Goal: Task Accomplishment & Management: Use online tool/utility

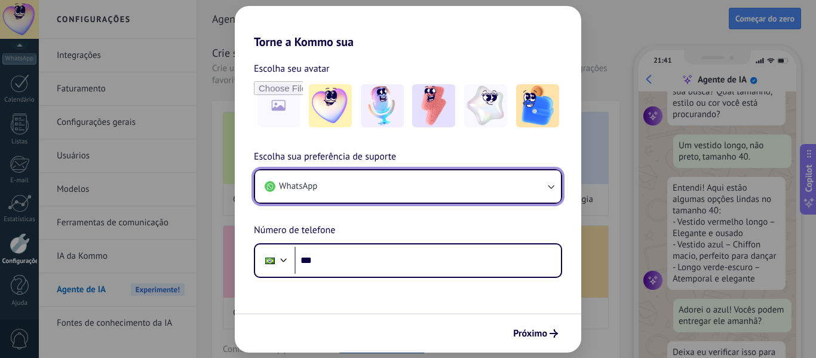
scroll to position [132, 0]
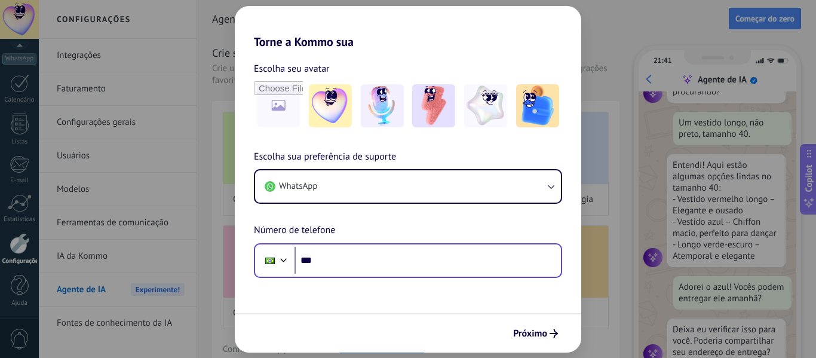
click at [372, 245] on div "Phone ***" at bounding box center [408, 260] width 308 height 35
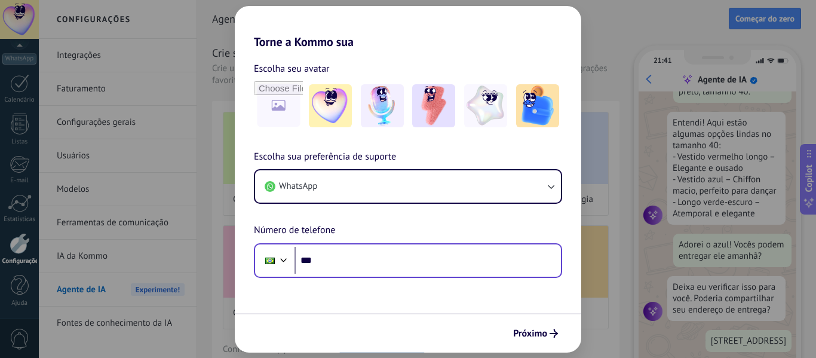
scroll to position [206, 0]
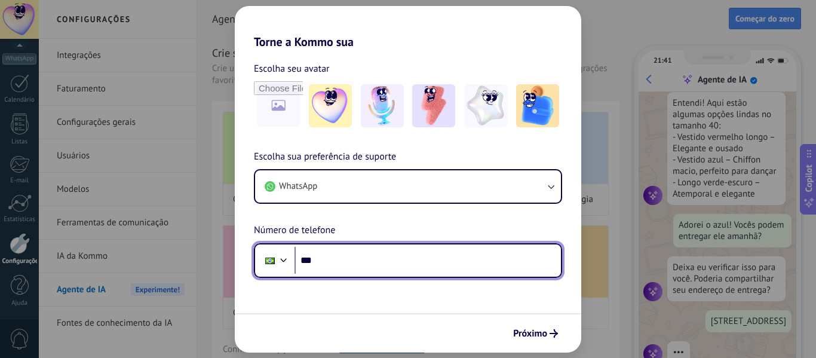
click at [374, 262] on input "***" at bounding box center [428, 260] width 267 height 27
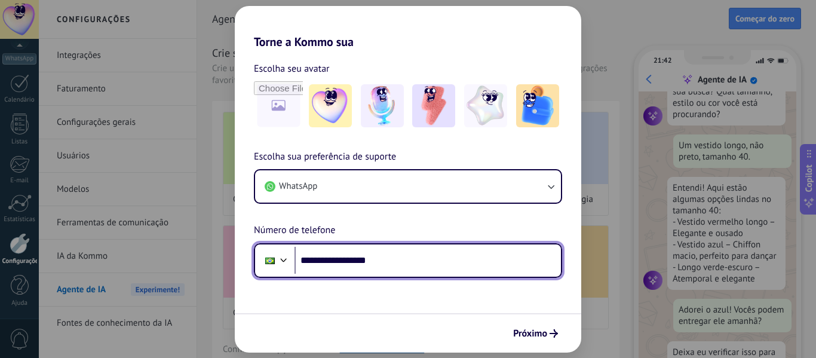
scroll to position [132, 0]
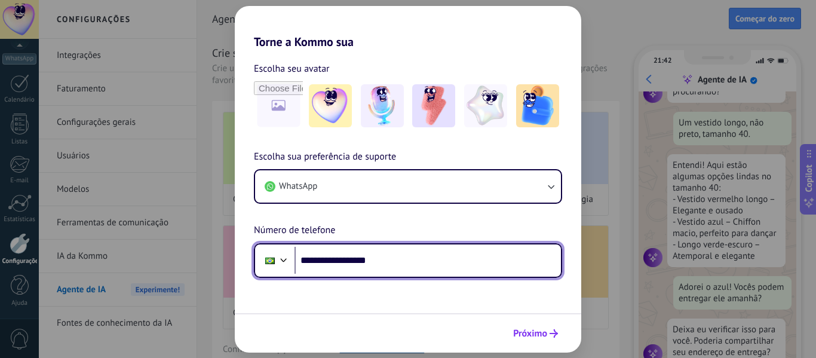
type input "**********"
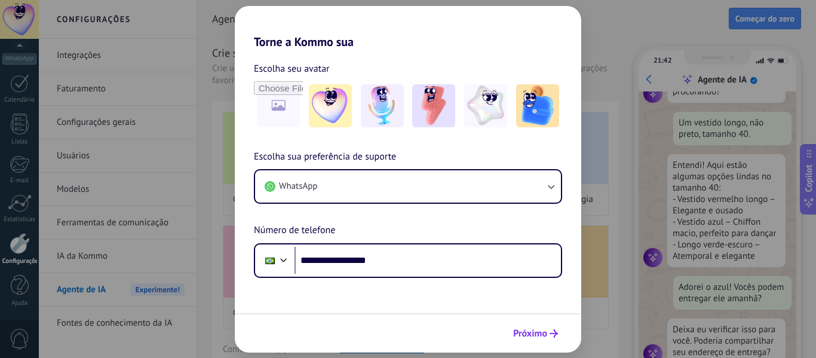
click at [544, 340] on button "Próximo" at bounding box center [536, 333] width 56 height 20
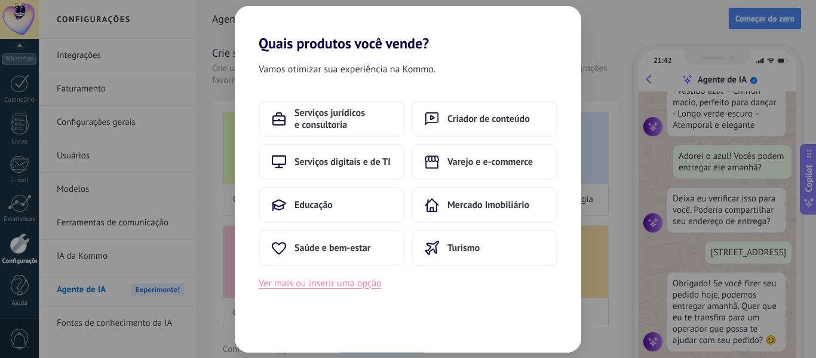
scroll to position [294, 0]
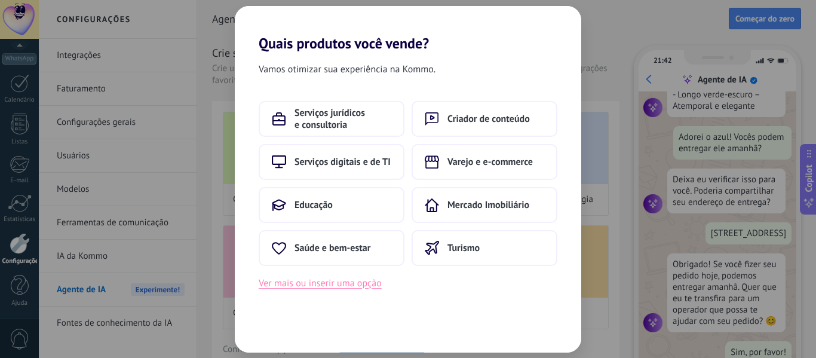
click at [348, 287] on button "Ver mais ou inserir uma opção" at bounding box center [320, 284] width 123 height 16
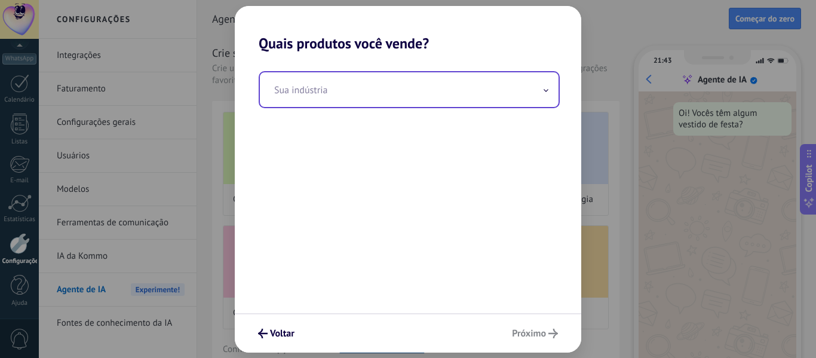
click at [549, 88] on span at bounding box center [546, 89] width 6 height 11
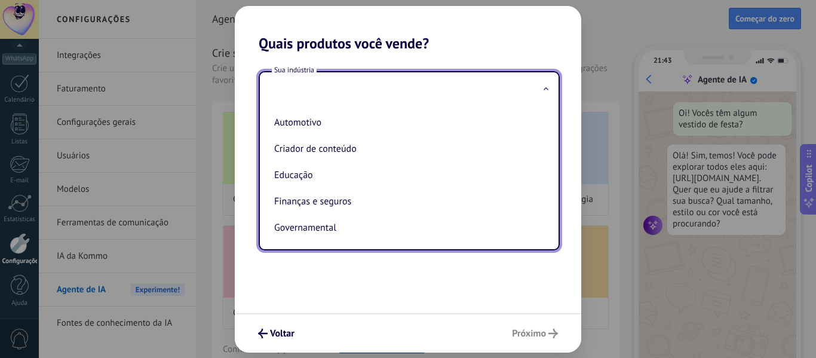
type input "*"
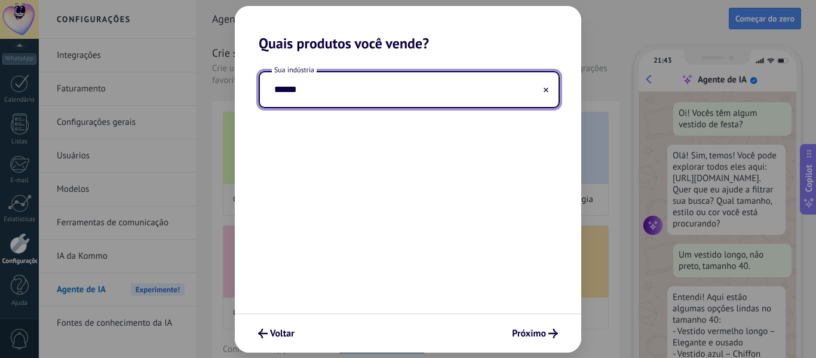
scroll to position [36, 0]
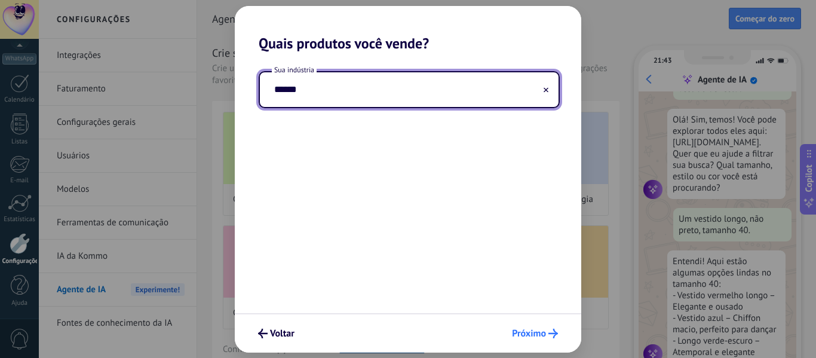
type input "******"
click at [536, 329] on span "Próximo" at bounding box center [529, 333] width 34 height 8
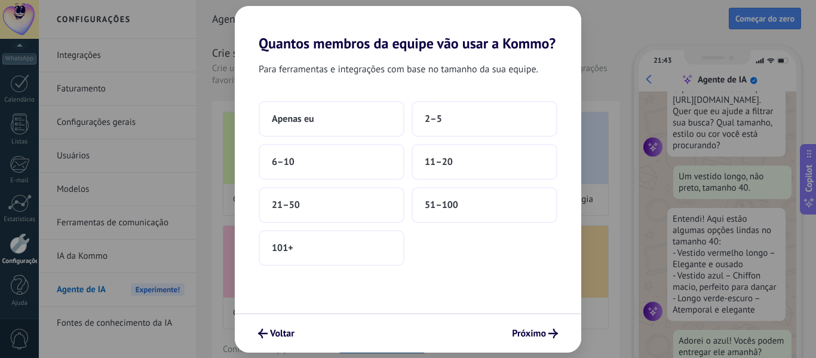
scroll to position [109, 0]
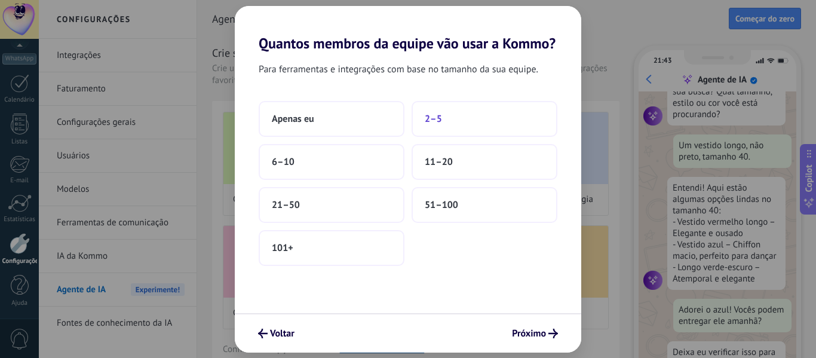
click at [443, 121] on button "2–5" at bounding box center [485, 119] width 146 height 36
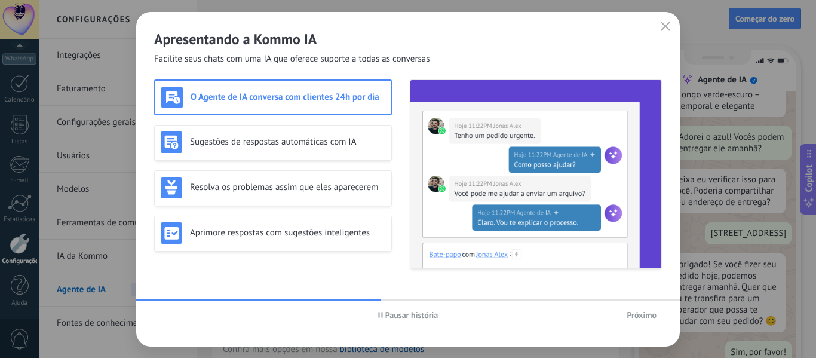
scroll to position [0, 0]
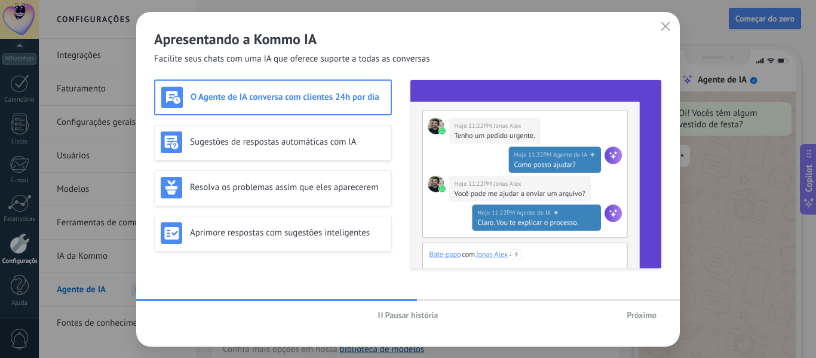
click at [638, 314] on span "Próximo" at bounding box center [642, 315] width 30 height 8
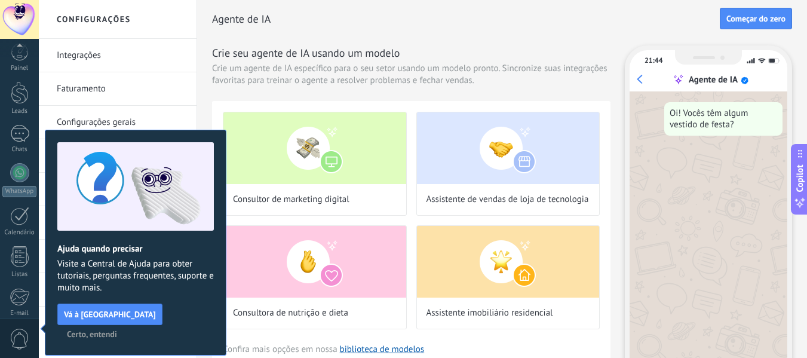
scroll to position [139, 0]
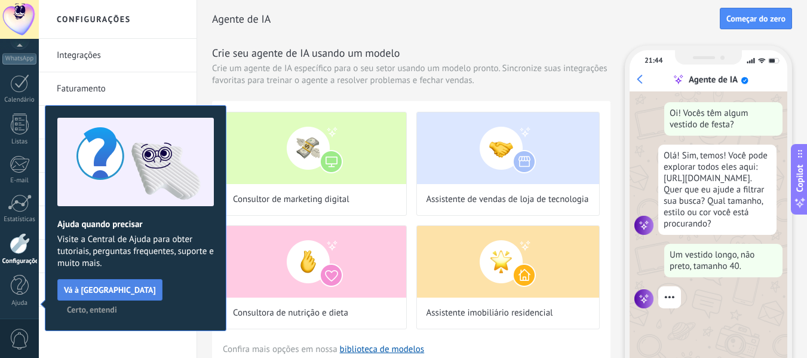
click at [117, 292] on span "Vá à [GEOGRAPHIC_DATA]" at bounding box center [110, 290] width 92 height 8
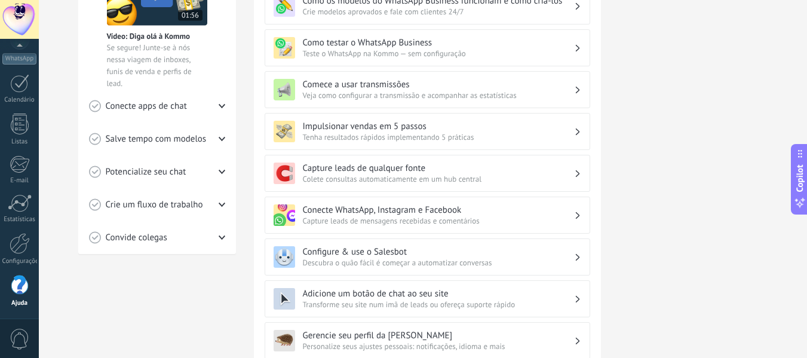
scroll to position [242, 0]
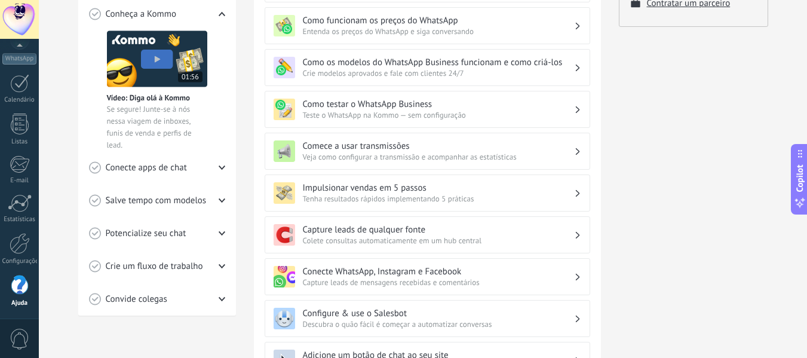
click at [520, 316] on h3 "Configure & use o Salesbot" at bounding box center [438, 313] width 271 height 11
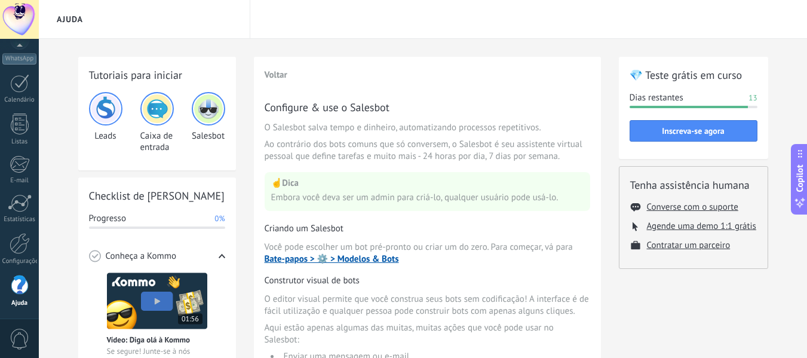
scroll to position [298, 0]
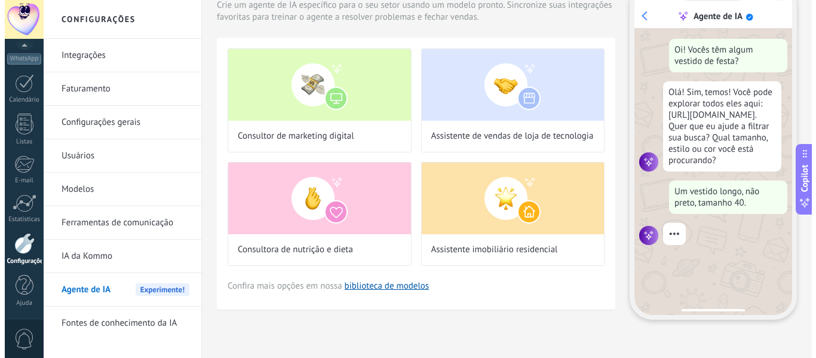
scroll to position [64, 0]
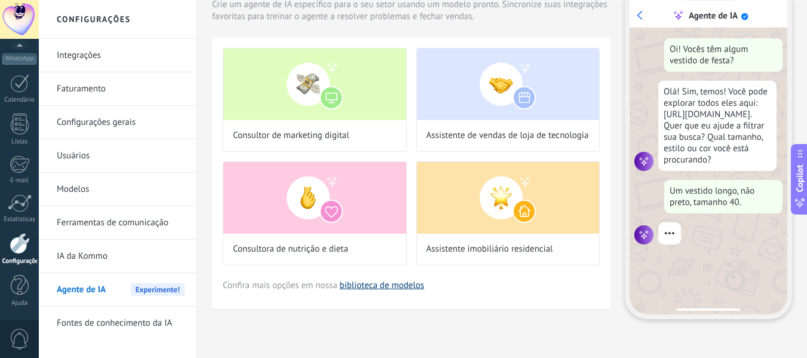
click at [348, 284] on link "biblioteca de modelos" at bounding box center [382, 285] width 85 height 11
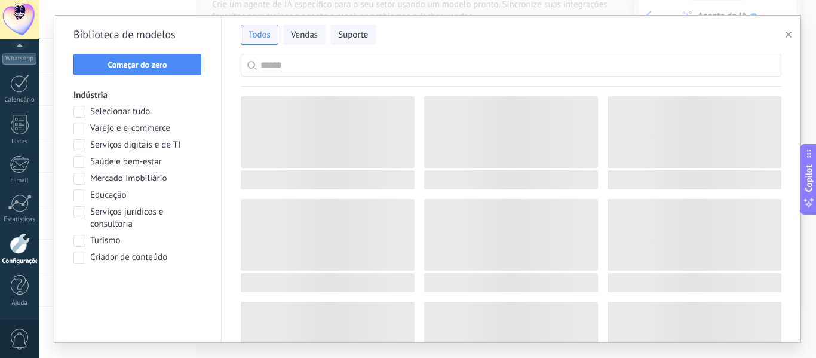
scroll to position [36, 0]
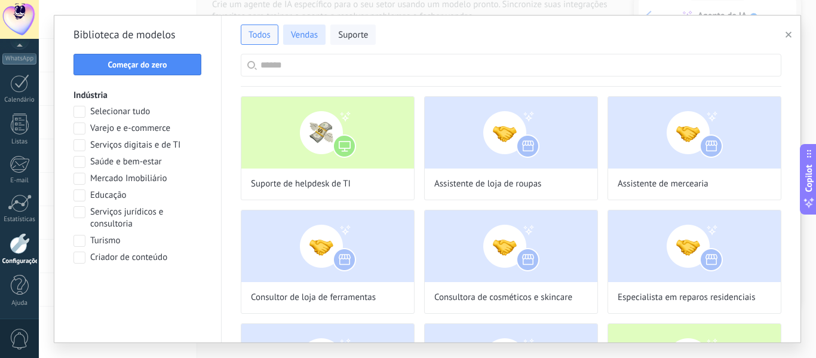
click at [307, 36] on span "Vendas" at bounding box center [304, 35] width 27 height 12
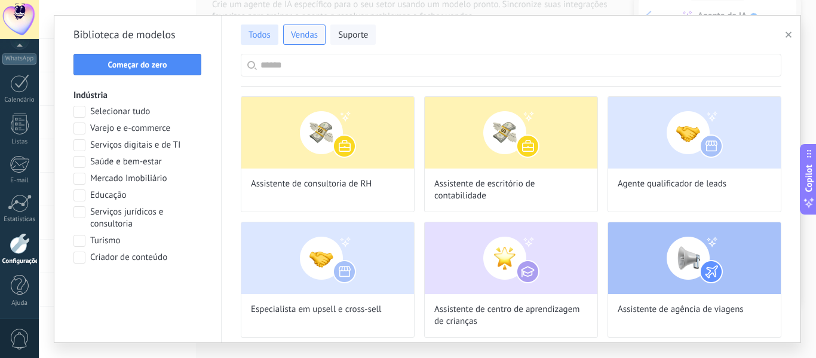
scroll to position [109, 0]
click at [268, 35] on span "Todos" at bounding box center [260, 35] width 22 height 12
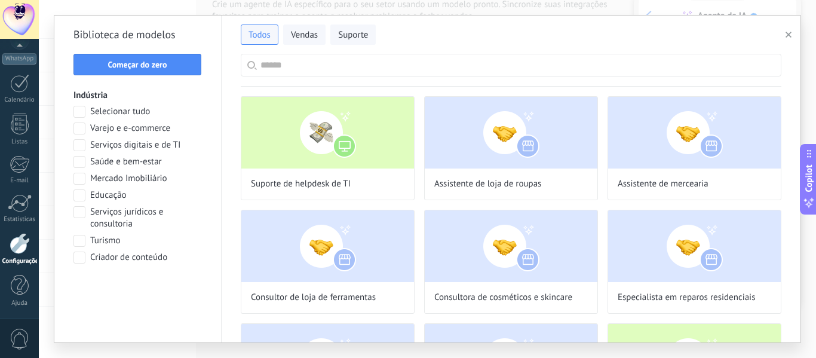
click at [274, 58] on input "text" at bounding box center [518, 65] width 515 height 22
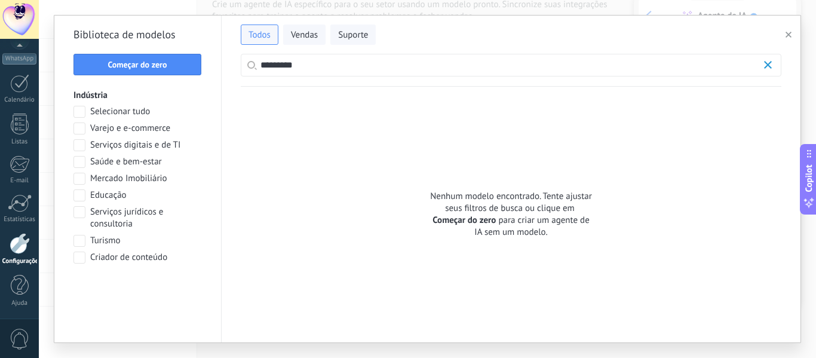
scroll to position [206, 0]
type input "*"
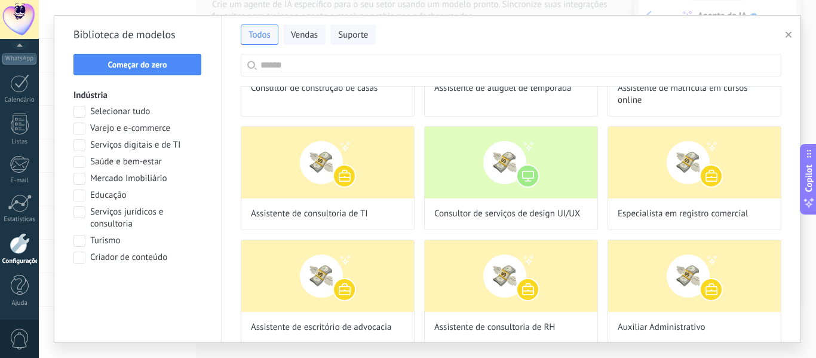
scroll to position [0, 0]
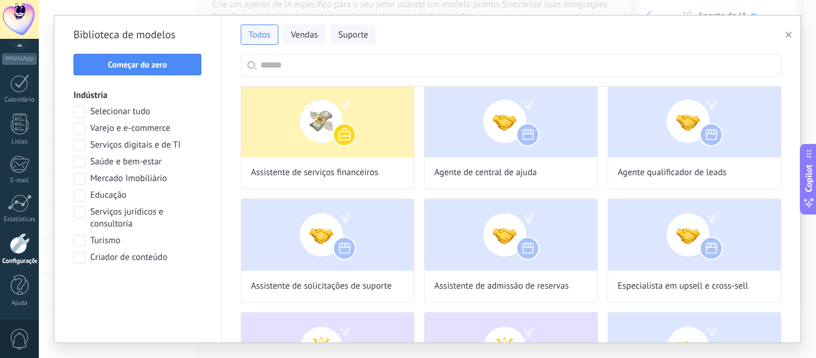
click at [800, 275] on div "Todos Vendas Suporte Biblioteca de modelos Começar do zero Indústria Selecionar…" at bounding box center [428, 179] width 778 height 358
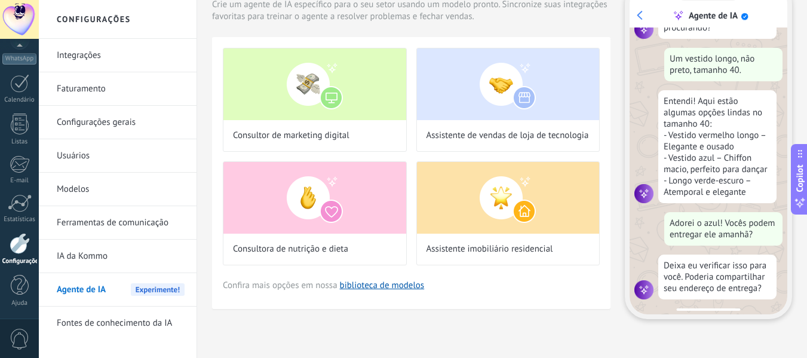
click at [95, 118] on link "Configurações gerais" at bounding box center [121, 122] width 128 height 33
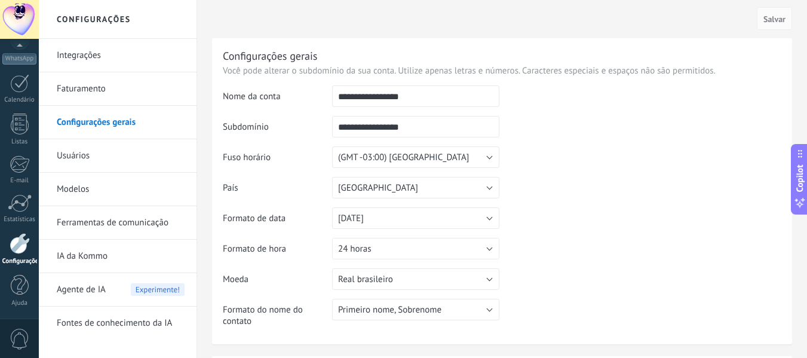
click at [87, 50] on link "Integrações" at bounding box center [121, 55] width 128 height 33
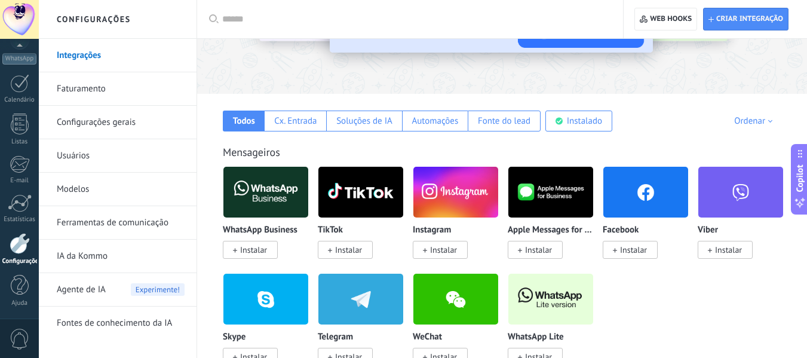
scroll to position [149, 0]
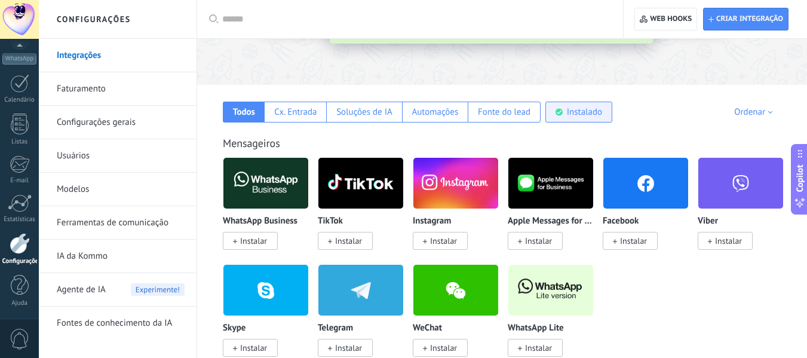
click at [563, 109] on div "Instalado" at bounding box center [579, 112] width 67 height 21
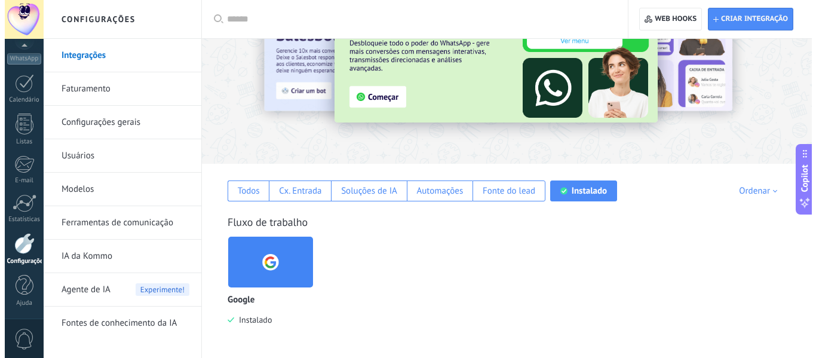
scroll to position [70, 0]
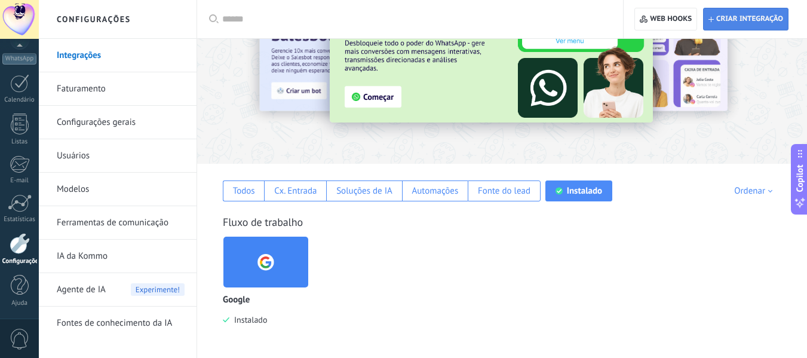
click at [717, 20] on span "Criar integração" at bounding box center [750, 19] width 67 height 10
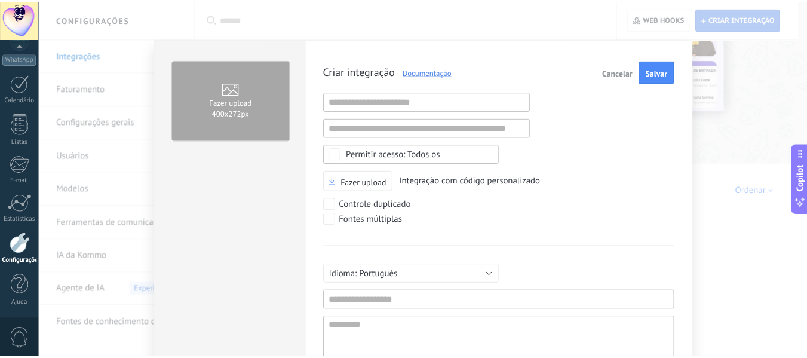
scroll to position [11, 0]
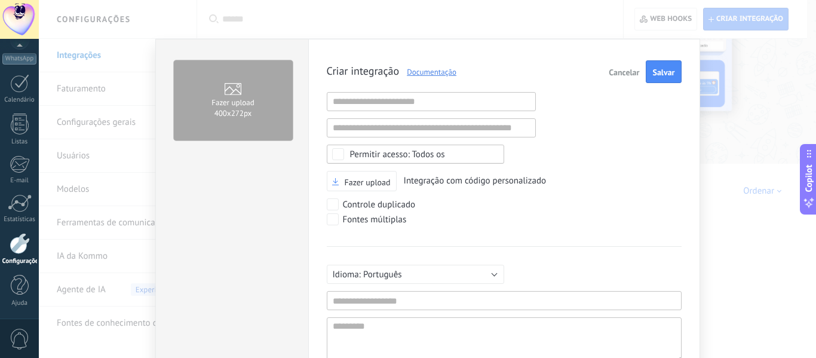
click at [615, 76] on span "Cancelar" at bounding box center [624, 72] width 30 height 8
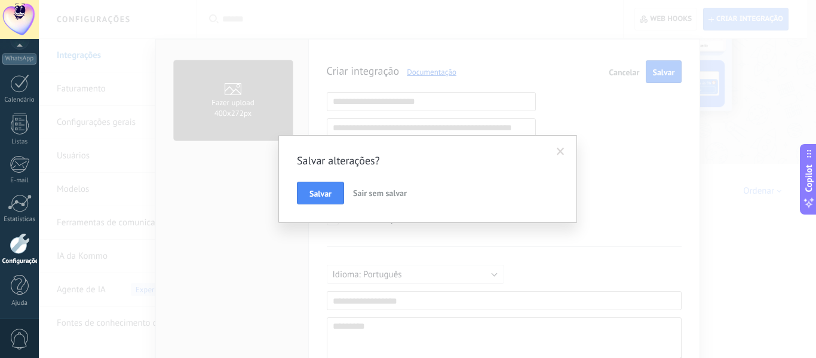
click at [377, 198] on button "Sair sem salvar" at bounding box center [379, 193] width 63 height 23
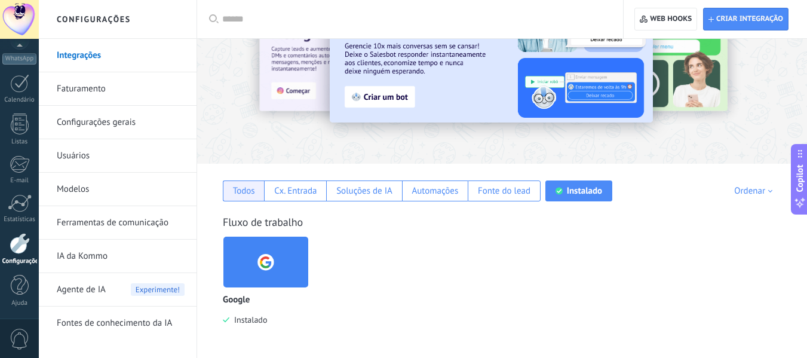
click at [246, 198] on div "Todos" at bounding box center [243, 191] width 41 height 21
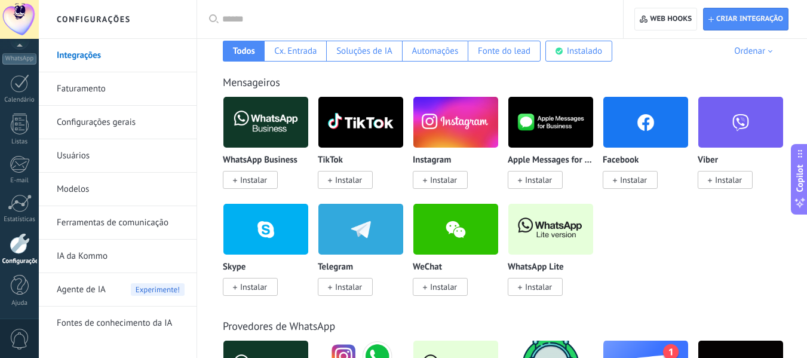
scroll to position [200, 0]
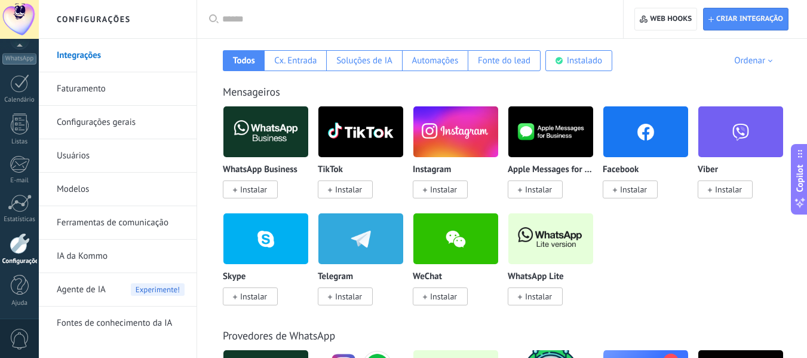
click at [71, 193] on link "Modelos" at bounding box center [121, 189] width 128 height 33
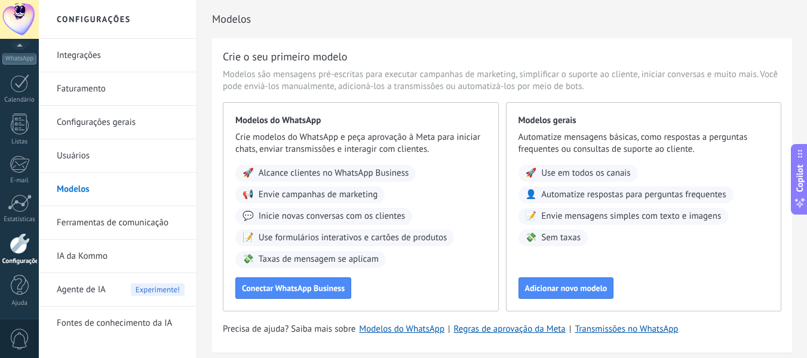
click at [96, 224] on link "Ferramentas de comunicação" at bounding box center [121, 222] width 128 height 33
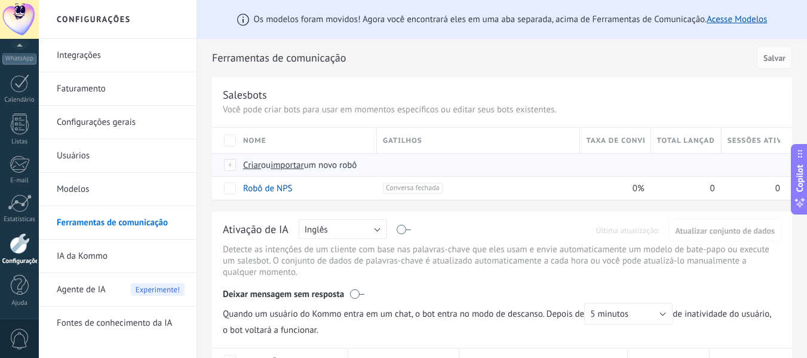
click at [229, 167] on div at bounding box center [230, 165] width 13 height 11
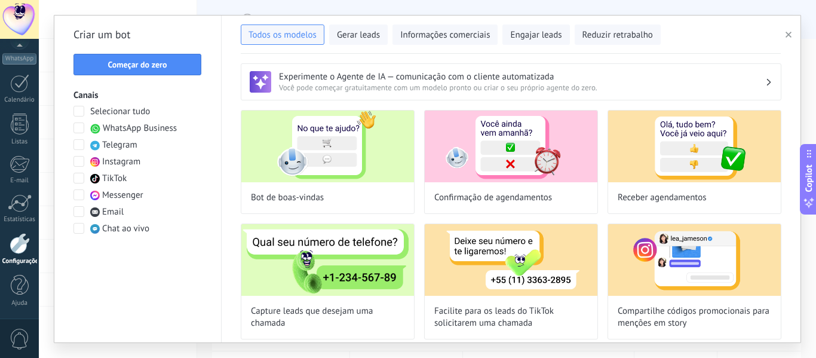
click at [78, 127] on span at bounding box center [79, 128] width 11 height 11
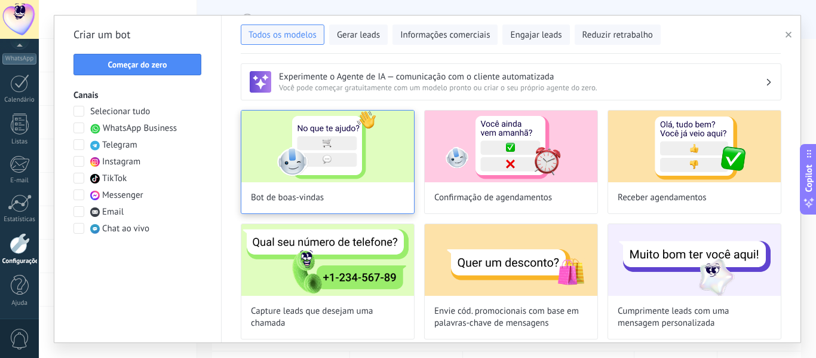
click at [338, 167] on img at bounding box center [327, 147] width 173 height 72
type input "**********"
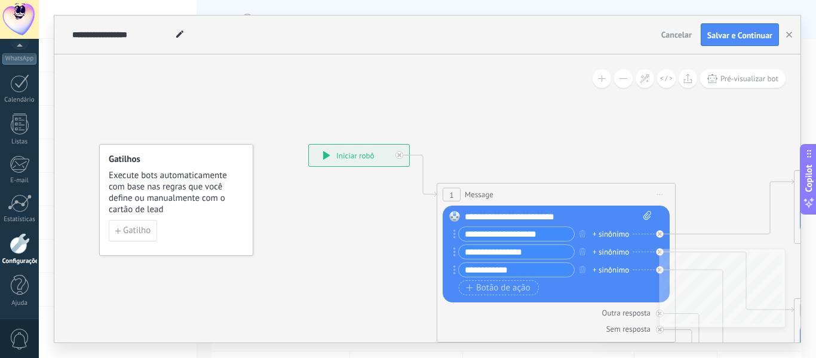
click at [323, 152] on div "**********" at bounding box center [359, 156] width 100 height 22
click at [329, 153] on icon at bounding box center [326, 155] width 7 height 8
click at [134, 231] on span "Gatilho" at bounding box center [136, 231] width 27 height 8
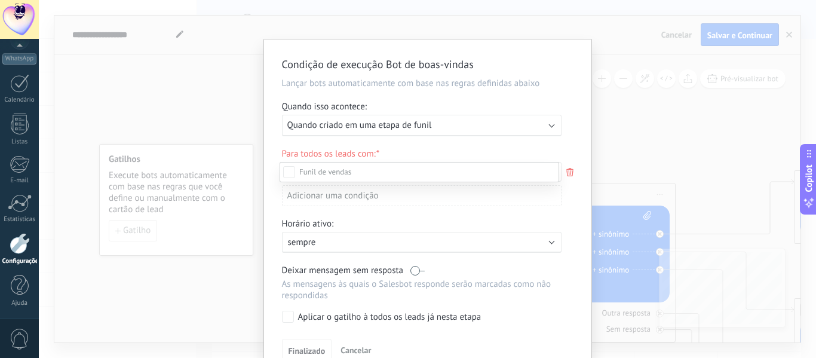
drag, startPoint x: 252, startPoint y: 196, endPoint x: 292, endPoint y: 319, distance: 129.3
click at [292, 319] on div "Leads de entrada Contato inicial Discussões Tomada de decisão Discussão de cont…" at bounding box center [428, 179] width 778 height 358
click at [292, 319] on label "Aplicar o gatilho à todos os leads já nesta etapa" at bounding box center [420, 317] width 276 height 12
click at [0, 0] on div "Leads de entrada Contato inicial Discussões Tomada de decisão Discussão de cont…" at bounding box center [0, 0] width 0 height 0
click at [246, 119] on div at bounding box center [428, 179] width 778 height 358
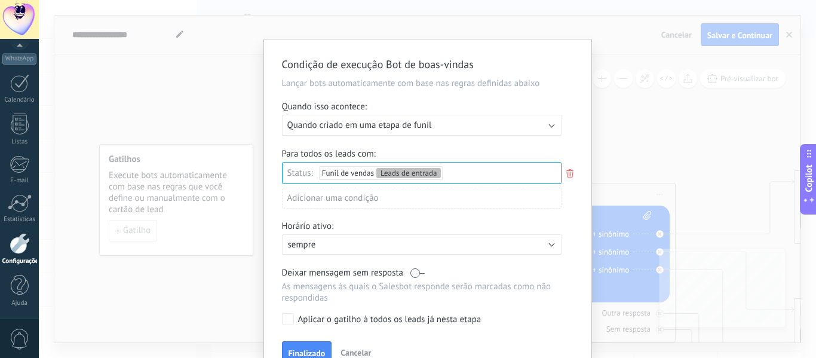
click at [335, 130] on span "Quando criado em uma etapa de funil" at bounding box center [359, 125] width 145 height 11
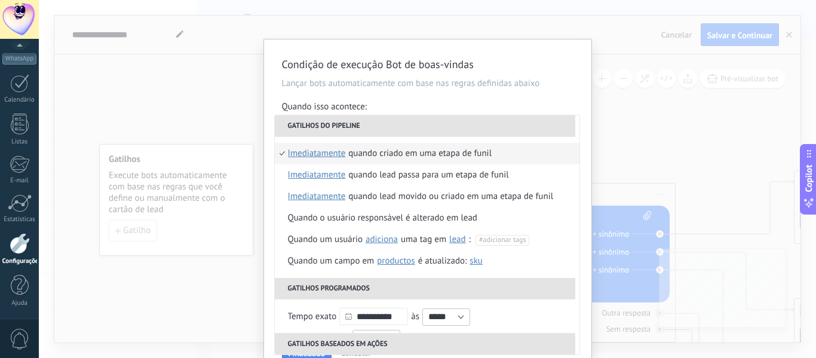
click at [211, 90] on div "Condição de execução Bot de boas-vindas Lançar bots automaticamente com base na…" at bounding box center [428, 179] width 778 height 358
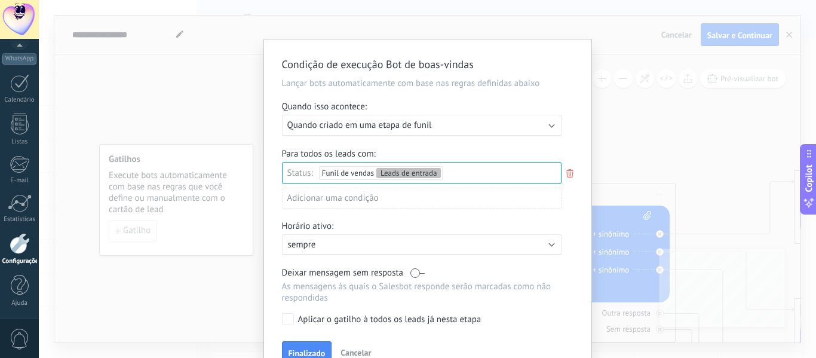
click at [417, 272] on label at bounding box center [418, 272] width 14 height 11
click at [411, 274] on label at bounding box center [418, 272] width 14 height 11
click at [0, 0] on div "Leads de entrada Contato inicial Discussões Tomada de decisão Discussão de cont…" at bounding box center [0, 0] width 0 height 0
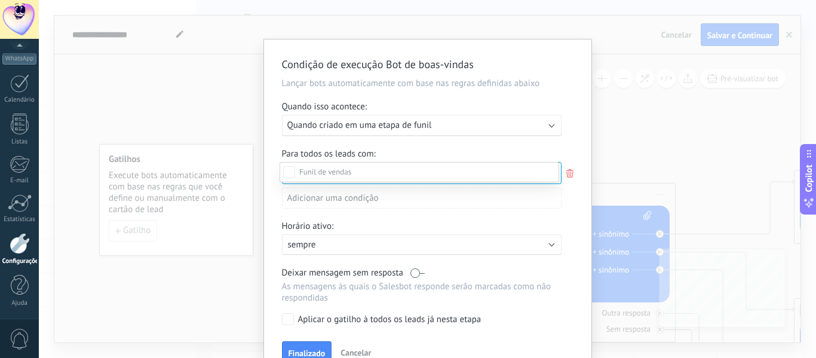
click at [288, 319] on div "Leads de entrada Contato inicial Discussões Tomada de decisão Discussão de cont…" at bounding box center [420, 258] width 280 height 192
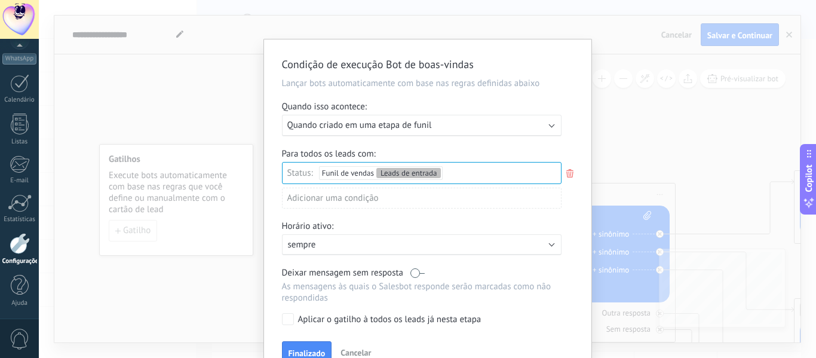
click at [430, 126] on div "Executar: Quando criado em uma etapa de funil" at bounding box center [416, 125] width 259 height 11
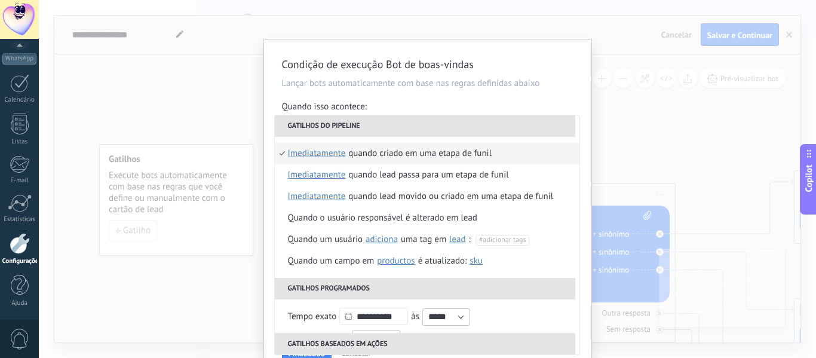
click at [336, 155] on span "imediatamente" at bounding box center [317, 154] width 58 height 22
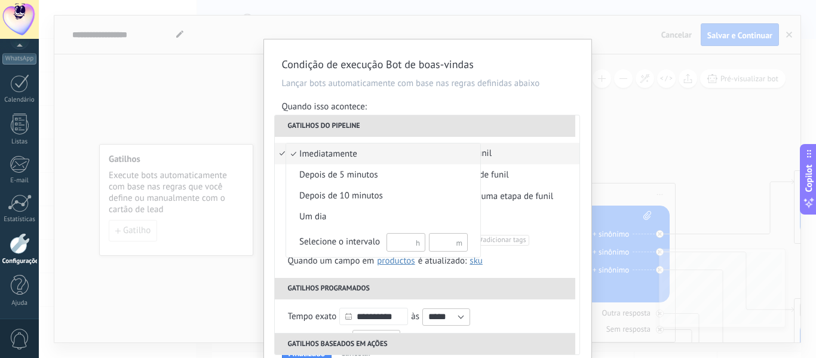
click at [228, 240] on div at bounding box center [408, 179] width 816 height 358
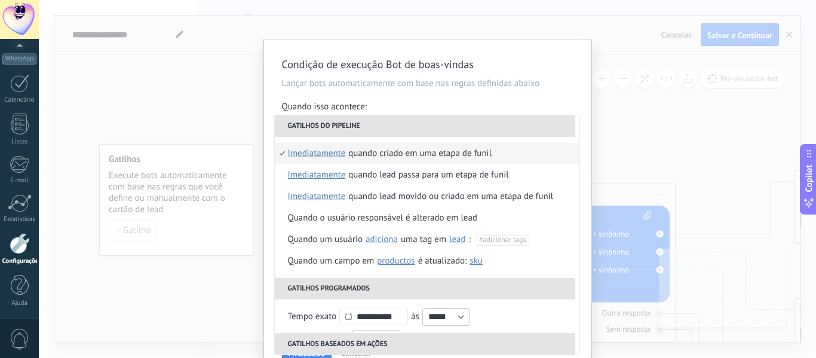
click at [228, 268] on div "Condição de execução Bot de boas-vindas Lançar bots automaticamente com base na…" at bounding box center [428, 179] width 778 height 358
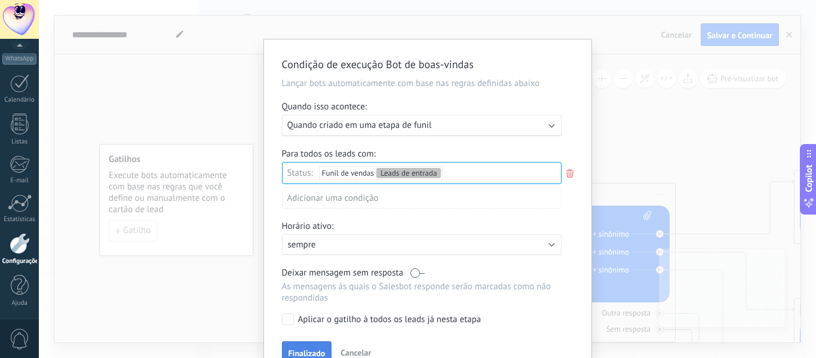
click at [293, 348] on button "Finalizado" at bounding box center [307, 352] width 50 height 23
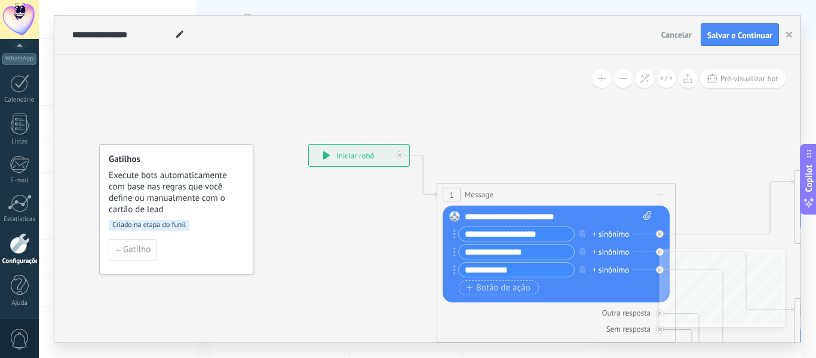
click at [479, 212] on div "**********" at bounding box center [558, 217] width 187 height 12
click at [571, 214] on div "**********" at bounding box center [558, 217] width 187 height 12
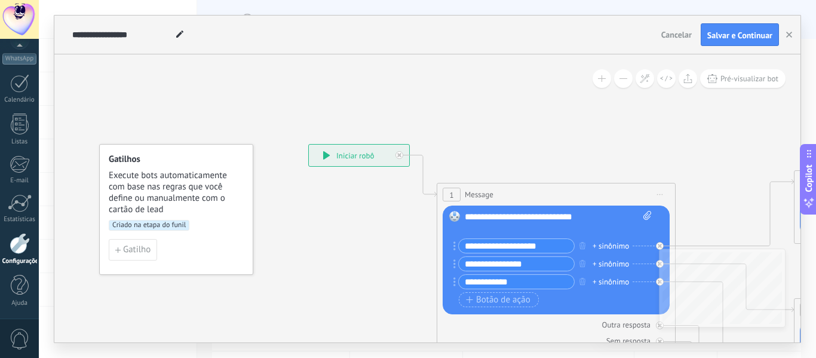
click at [482, 215] on div "**********" at bounding box center [558, 223] width 187 height 24
click at [598, 215] on div "**********" at bounding box center [558, 223] width 187 height 24
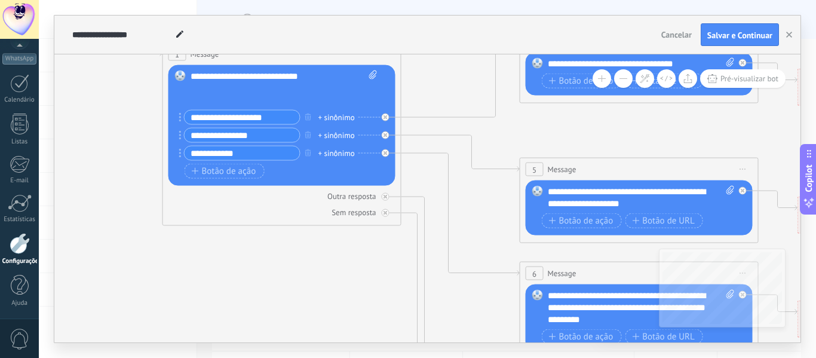
drag, startPoint x: 338, startPoint y: 81, endPoint x: 443, endPoint y: 386, distance: 323.0
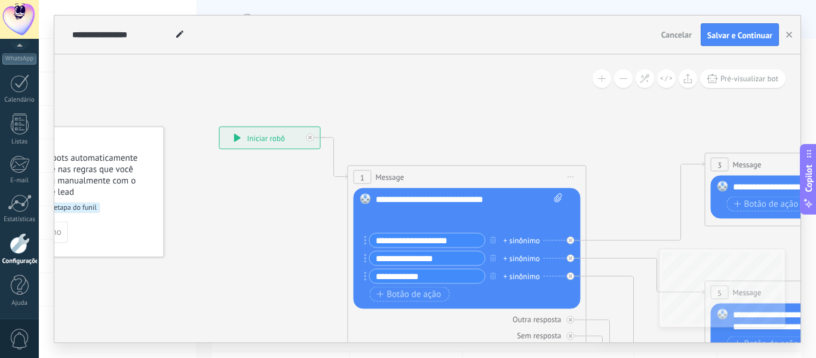
drag, startPoint x: 348, startPoint y: 228, endPoint x: 533, endPoint y: 351, distance: 222.0
click at [533, 351] on div "**********" at bounding box center [428, 179] width 778 height 358
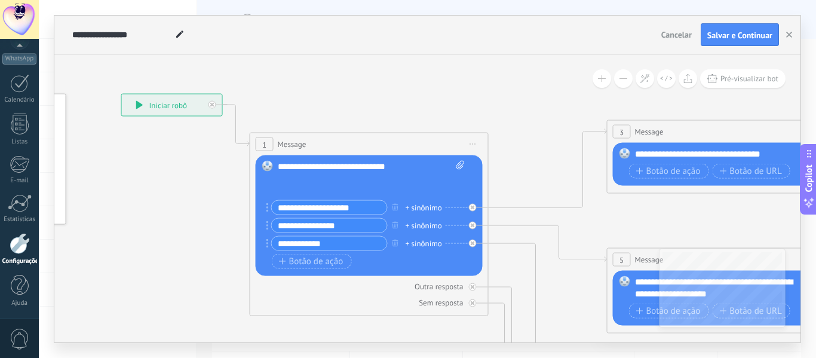
drag, startPoint x: 635, startPoint y: 186, endPoint x: 537, endPoint y: 154, distance: 103.4
click at [299, 185] on div at bounding box center [365, 191] width 175 height 12
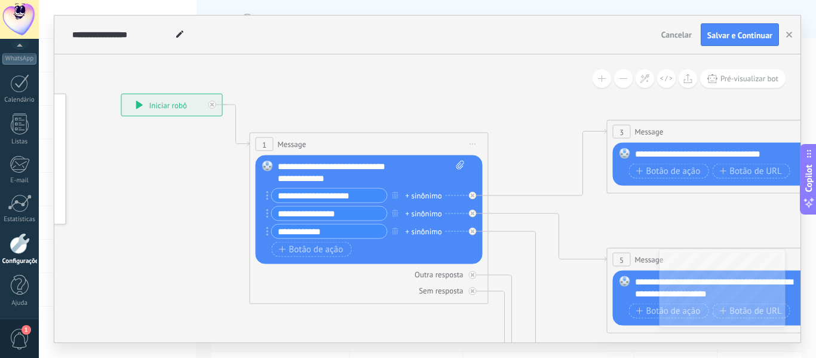
click at [302, 195] on input "**********" at bounding box center [329, 196] width 115 height 14
click at [369, 192] on input "**********" at bounding box center [329, 196] width 115 height 14
drag, startPoint x: 369, startPoint y: 192, endPoint x: 268, endPoint y: 203, distance: 101.1
click at [268, 203] on div "Substituir Remover Converter para mensagem de voz Arraste a imagem aqui para an…" at bounding box center [369, 209] width 227 height 109
type input "*"
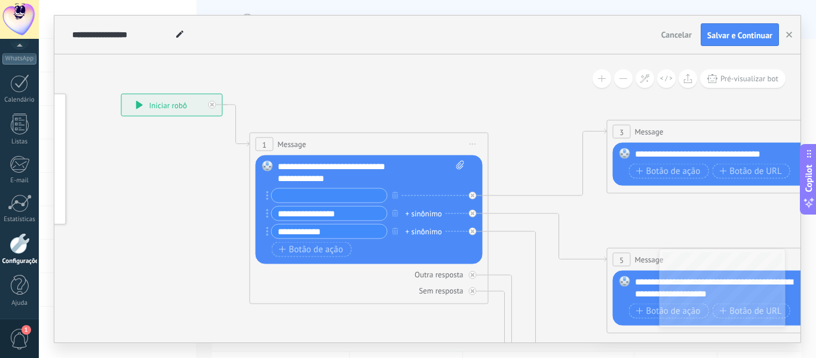
click at [296, 194] on input "text" at bounding box center [329, 196] width 115 height 14
type input "*"
click at [334, 196] on input "text" at bounding box center [329, 196] width 115 height 14
type input "**********"
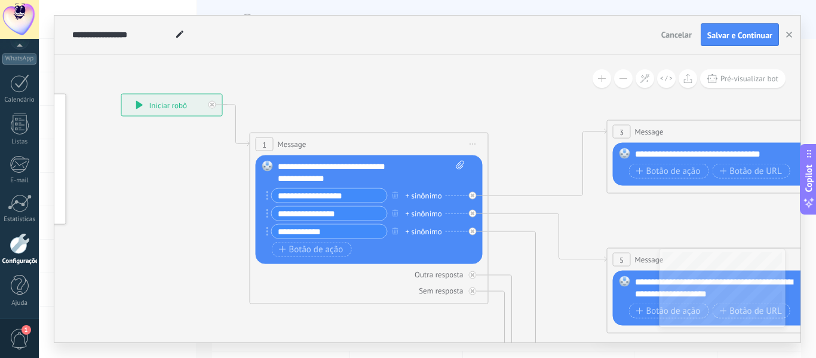
drag, startPoint x: 354, startPoint y: 212, endPoint x: 234, endPoint y: 235, distance: 122.5
click at [121, 94] on div "**********" at bounding box center [121, 94] width 0 height 0
click at [337, 179] on div "**********" at bounding box center [361, 179] width 166 height 12
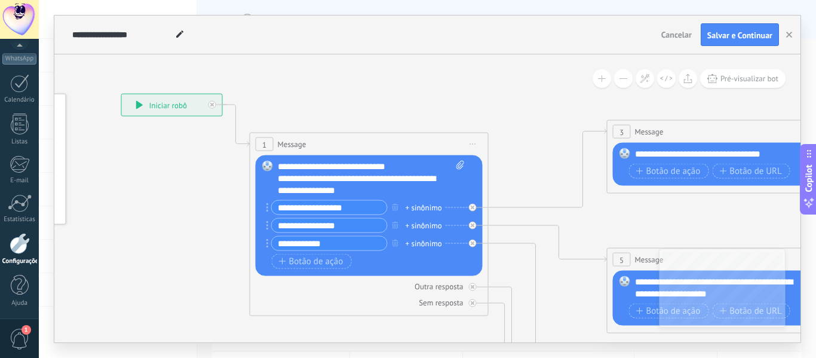
click at [442, 179] on div "**********" at bounding box center [361, 185] width 166 height 24
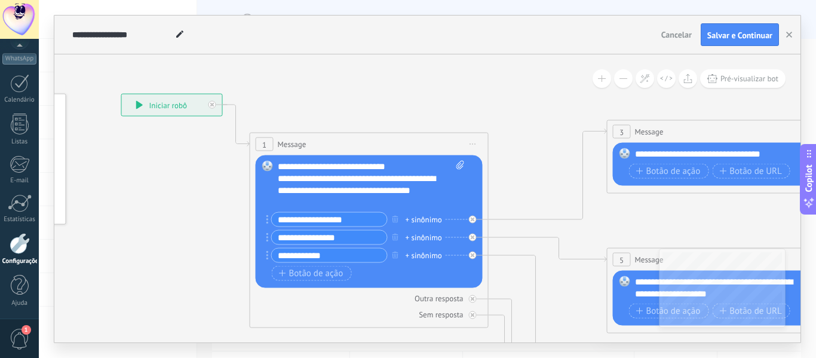
click at [403, 189] on div "**********" at bounding box center [361, 191] width 166 height 36
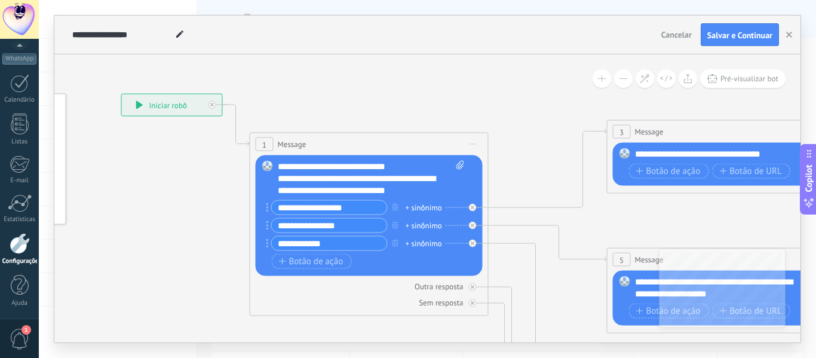
click at [415, 190] on div "**********" at bounding box center [361, 185] width 166 height 24
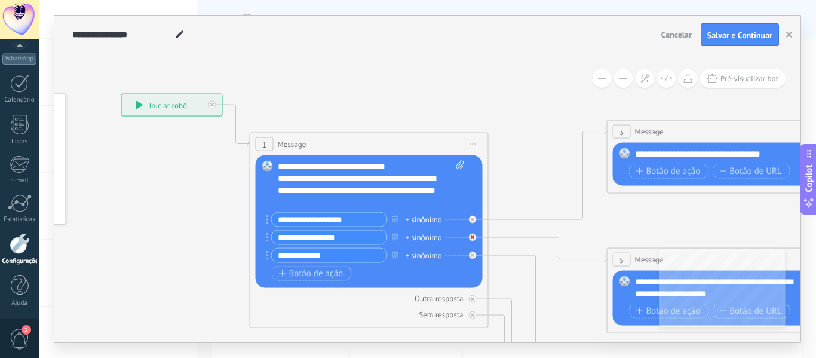
click at [473, 239] on icon at bounding box center [473, 237] width 4 height 4
click at [395, 242] on button "button" at bounding box center [395, 237] width 13 height 15
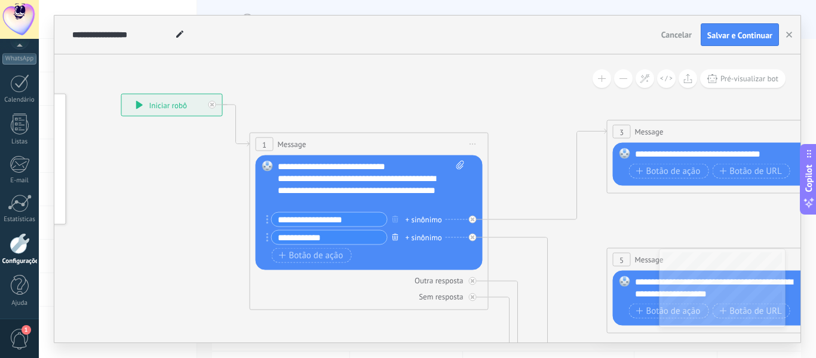
click at [395, 242] on button "button" at bounding box center [395, 237] width 13 height 15
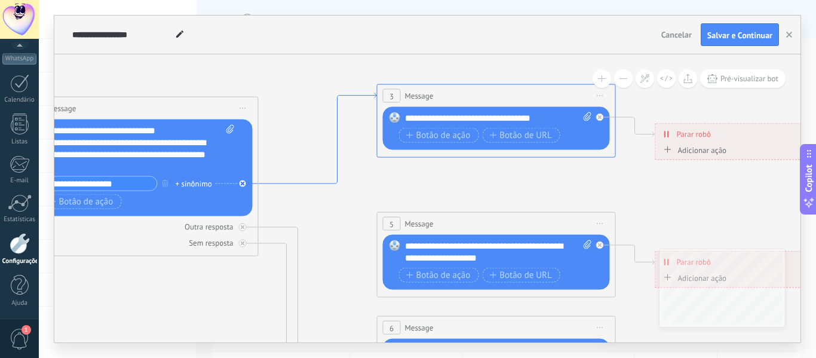
drag, startPoint x: 558, startPoint y: 219, endPoint x: 328, endPoint y: 183, distance: 232.9
click at [328, 183] on icon at bounding box center [318, 138] width 118 height 91
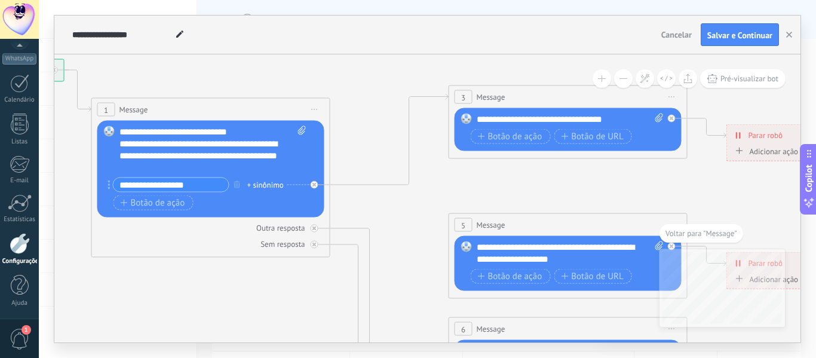
drag, startPoint x: 402, startPoint y: 249, endPoint x: 542, endPoint y: 173, distance: 159.9
click at [542, 173] on icon at bounding box center [595, 357] width 1863 height 1194
click at [499, 97] on span "Message" at bounding box center [491, 96] width 29 height 11
drag, startPoint x: 482, startPoint y: 109, endPoint x: 488, endPoint y: 121, distance: 13.9
click at [488, 121] on div "Substituir Remover Converter para mensagem de voz Arraste a imagem aqui para an…" at bounding box center [568, 129] width 227 height 43
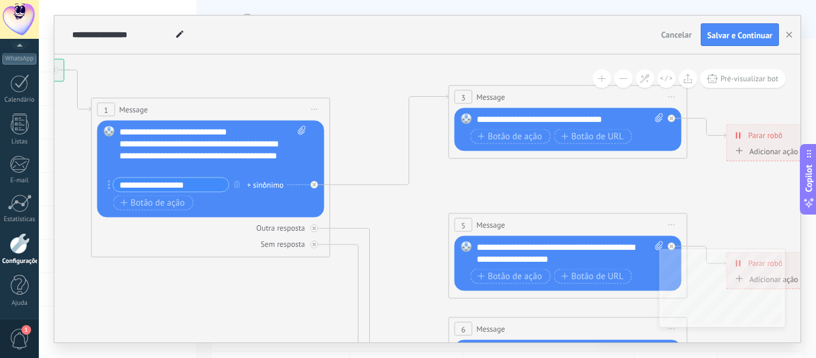
click at [488, 121] on div "**********" at bounding box center [570, 120] width 187 height 12
drag, startPoint x: 626, startPoint y: 121, endPoint x: 424, endPoint y: 134, distance: 203.1
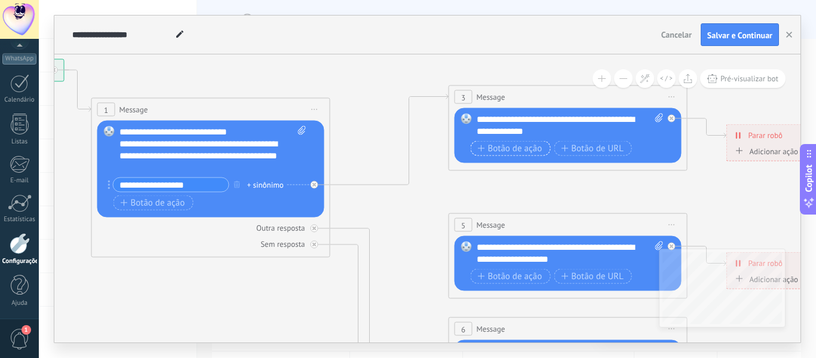
click at [485, 141] on button "Botão de ação" at bounding box center [511, 148] width 80 height 15
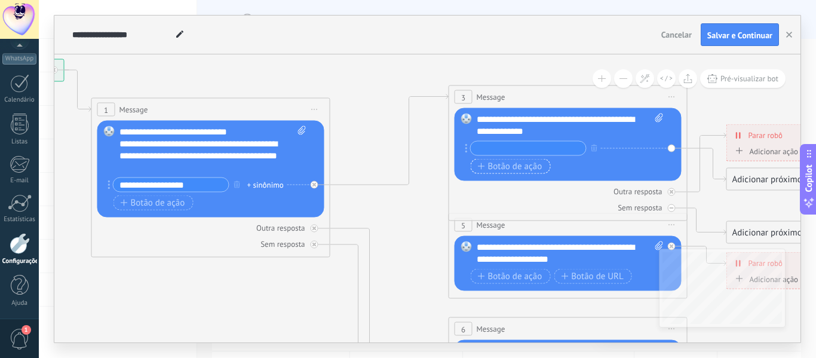
click at [504, 167] on span "Botão de ação" at bounding box center [510, 166] width 65 height 10
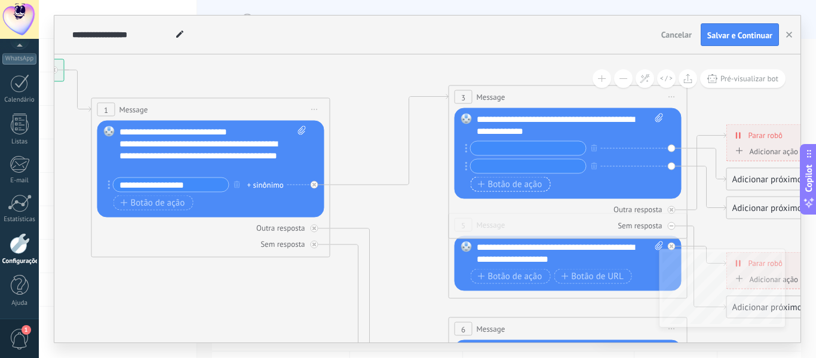
click at [496, 182] on span "Botão de ação" at bounding box center [510, 184] width 65 height 10
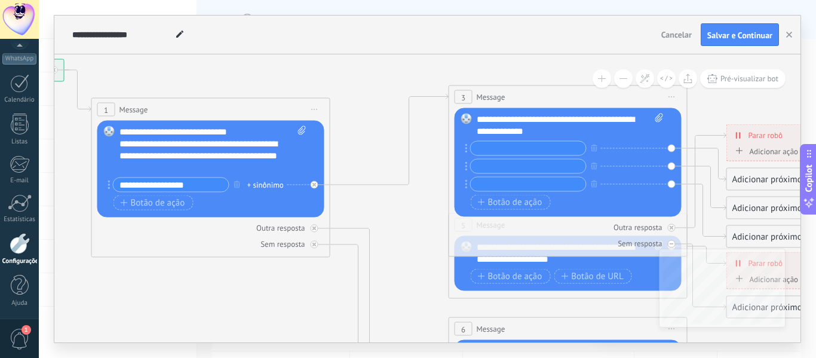
click at [501, 154] on input "text" at bounding box center [528, 149] width 115 height 14
type input "**********"
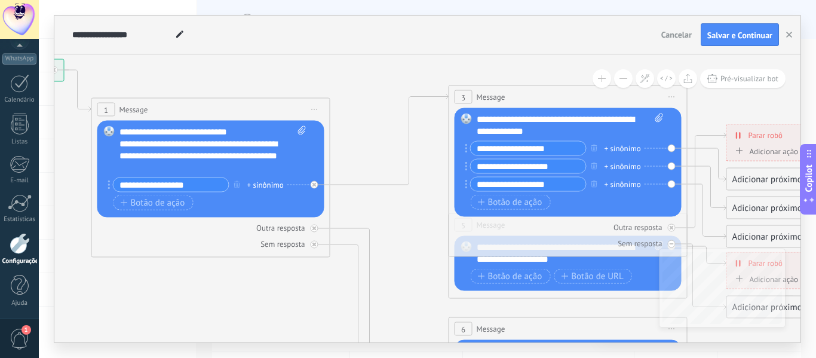
type input "**********"
drag, startPoint x: 625, startPoint y: 136, endPoint x: 569, endPoint y: 121, distance: 57.4
click at [569, 121] on div "**********" at bounding box center [570, 126] width 187 height 24
click at [557, 226] on div "Outra resposta" at bounding box center [568, 227] width 227 height 11
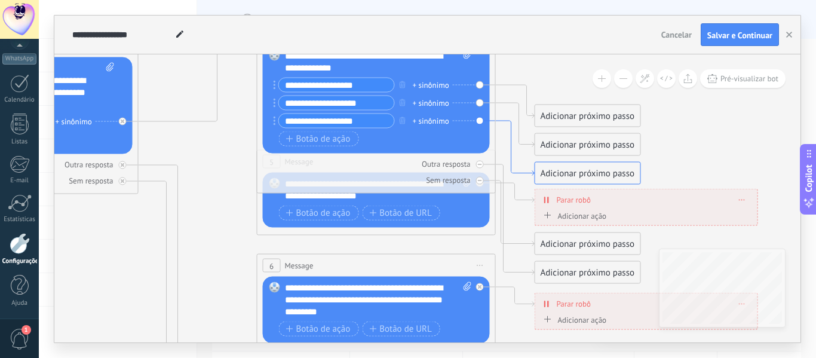
drag, startPoint x: 697, startPoint y: 185, endPoint x: 505, endPoint y: 121, distance: 202.0
click at [553, 112] on div "Adicionar próximo passo" at bounding box center [588, 116] width 105 height 20
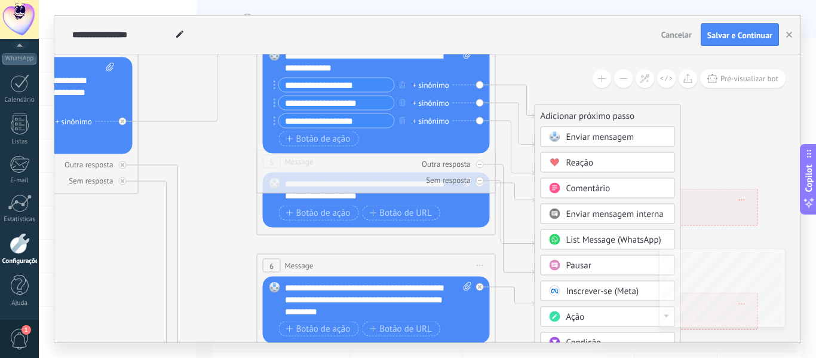
click at [570, 137] on span "Enviar mensagem" at bounding box center [601, 136] width 68 height 11
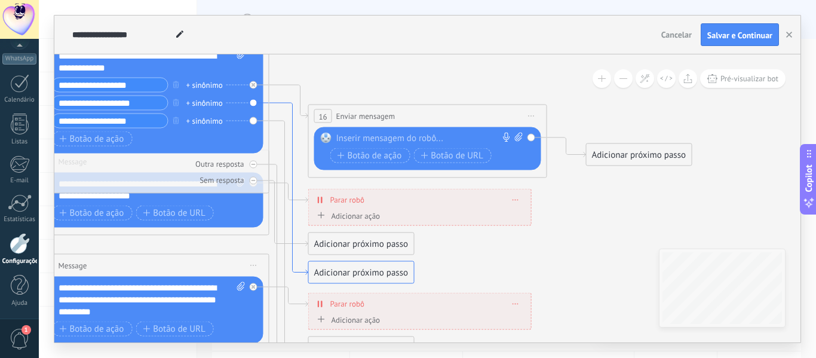
click at [284, 104] on icon at bounding box center [289, 189] width 39 height 172
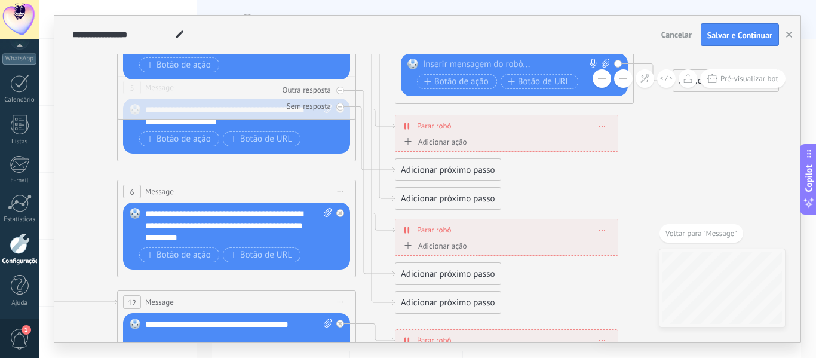
click at [426, 196] on div "Adicionar próximo passo" at bounding box center [448, 199] width 105 height 20
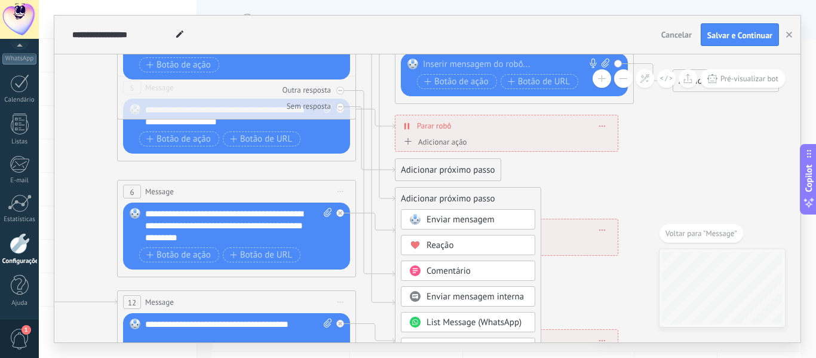
click at [430, 219] on span "Enviar mensagem" at bounding box center [461, 219] width 68 height 11
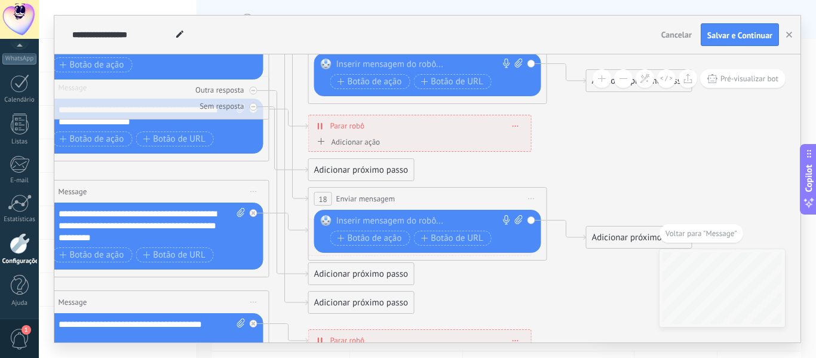
drag, startPoint x: 318, startPoint y: 82, endPoint x: 326, endPoint y: 123, distance: 42.0
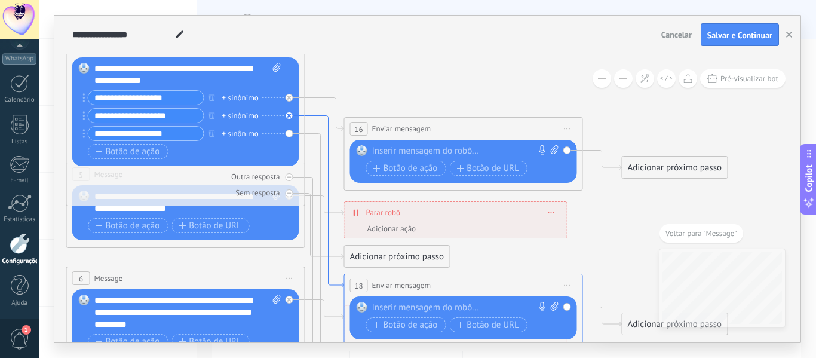
drag, startPoint x: 296, startPoint y: 93, endPoint x: 345, endPoint y: 195, distance: 113.3
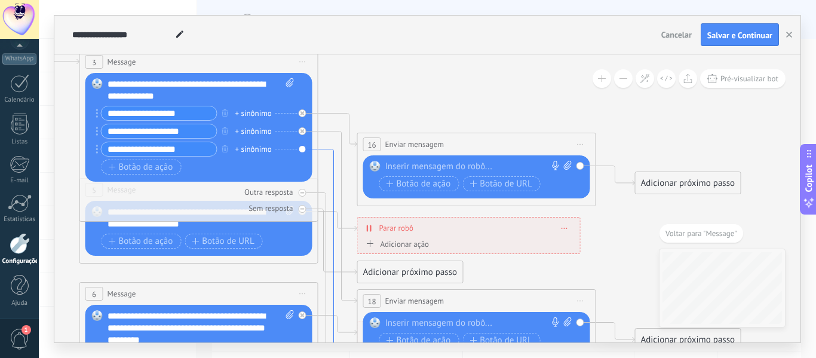
click at [324, 149] on icon at bounding box center [338, 278] width 39 height 258
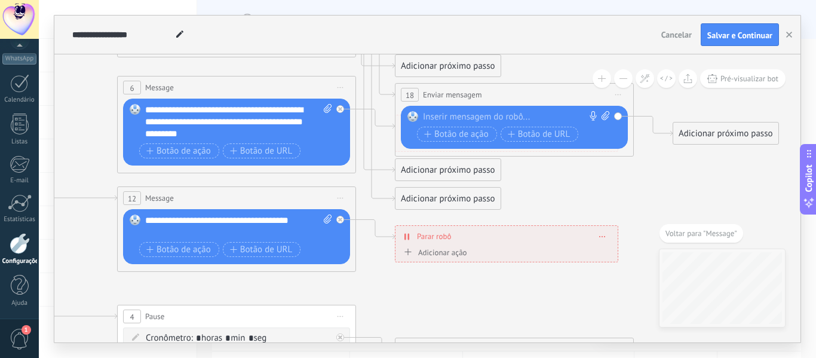
click at [424, 204] on div "Adicionar próximo passo" at bounding box center [448, 199] width 105 height 20
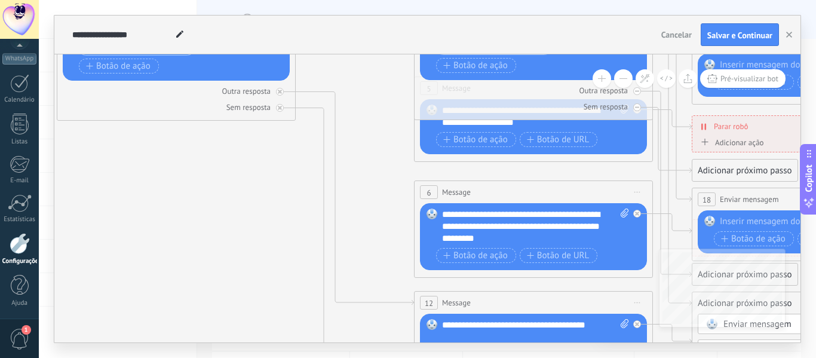
drag, startPoint x: 75, startPoint y: 148, endPoint x: 377, endPoint y: 251, distance: 319.4
click at [377, 251] on icon at bounding box center [560, 224] width 1863 height 1203
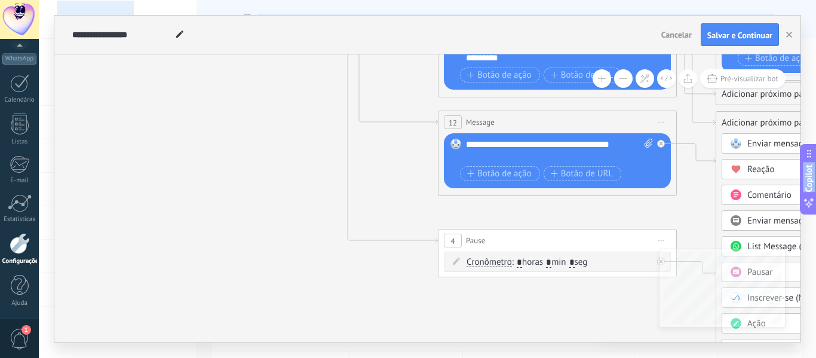
drag, startPoint x: 252, startPoint y: 133, endPoint x: 270, endPoint y: -45, distance: 179.7
click at [270, 0] on html ".abccls-1,.abccls-2{fill-rule:evenodd}.abccls-2{fill:#fff} .abfcls-1{fill:none}…" at bounding box center [408, 179] width 816 height 358
click at [429, 243] on icon at bounding box center [379, 86] width 118 height 316
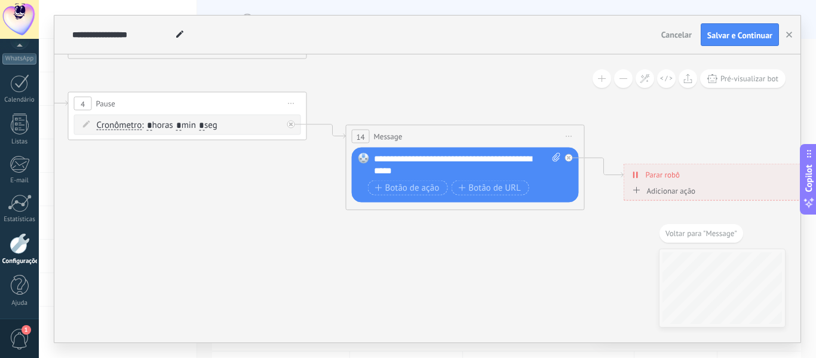
drag, startPoint x: 499, startPoint y: 258, endPoint x: 259, endPoint y: 176, distance: 254.0
click at [555, 158] on icon at bounding box center [557, 157] width 8 height 9
click input "Upload" at bounding box center [0, 0] width 0 height 0
drag, startPoint x: 557, startPoint y: 182, endPoint x: 338, endPoint y: 212, distance: 220.9
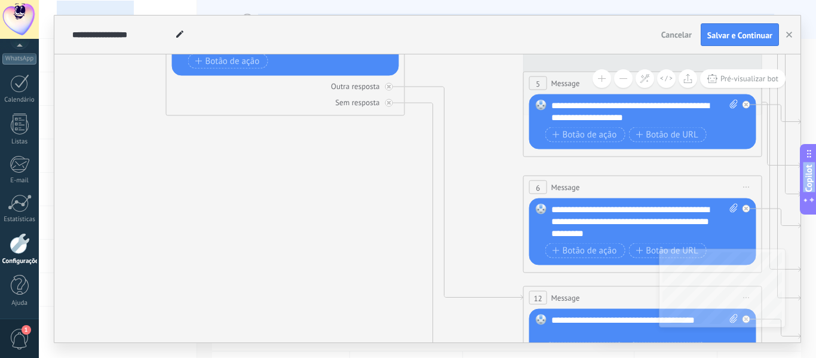
drag, startPoint x: 183, startPoint y: 65, endPoint x: 641, endPoint y: 383, distance: 557.1
click at [641, 357] on html ".abccls-1,.abccls-2{fill-rule:evenodd}.abccls-2{fill:#fff} .abfcls-1{fill:none}…" at bounding box center [408, 179] width 816 height 358
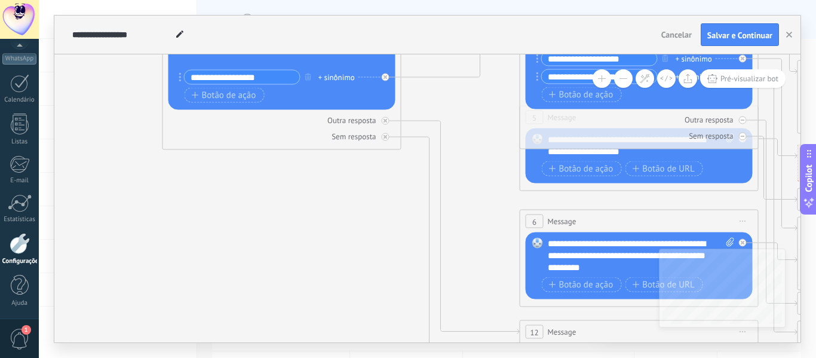
drag, startPoint x: 475, startPoint y: 207, endPoint x: 469, endPoint y: 241, distance: 34.0
click at [469, 241] on icon at bounding box center [666, 254] width 1863 height 1203
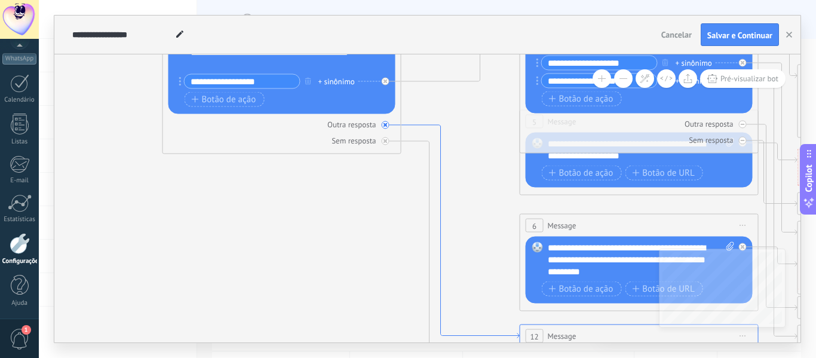
click at [436, 135] on icon at bounding box center [461, 231] width 118 height 213
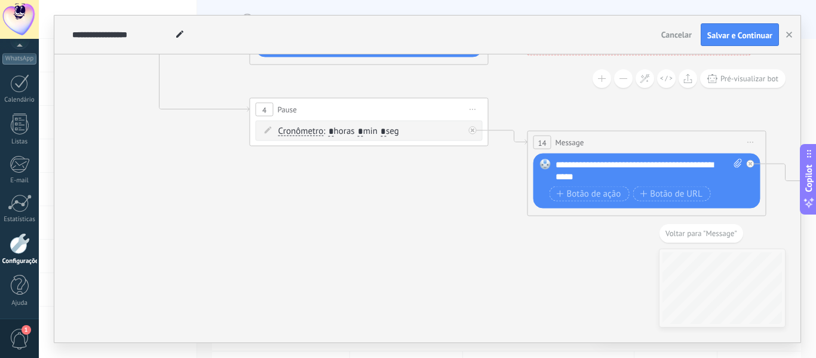
drag, startPoint x: 262, startPoint y: 219, endPoint x: 203, endPoint y: 43, distance: 185.8
click at [203, 43] on div "**********" at bounding box center [427, 179] width 747 height 327
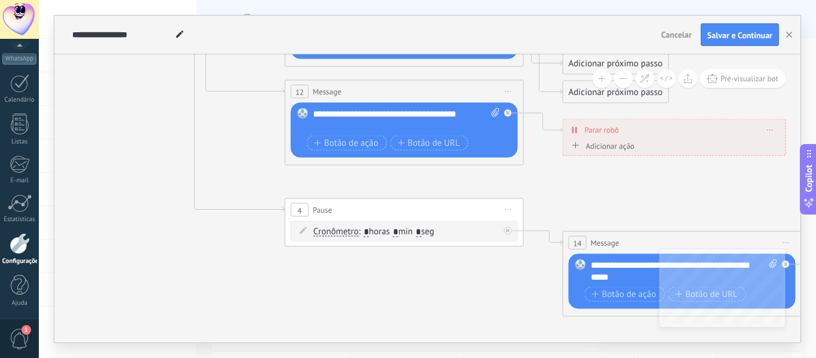
drag, startPoint x: 458, startPoint y: 89, endPoint x: 494, endPoint y: 188, distance: 105.3
click at [494, 188] on icon at bounding box center [431, 13] width 1863 height 1203
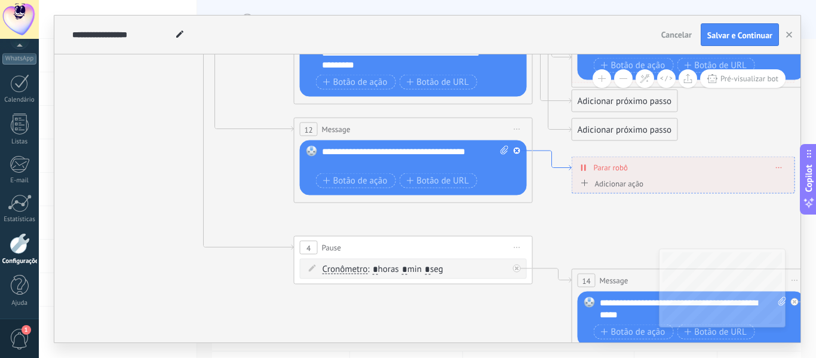
drag, startPoint x: 550, startPoint y: 129, endPoint x: 559, endPoint y: 166, distance: 37.5
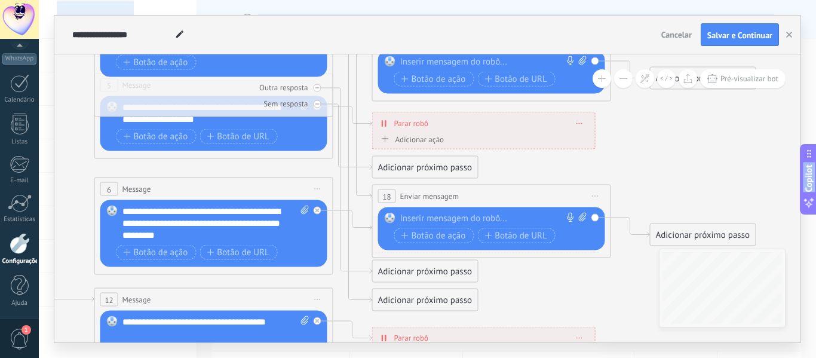
drag, startPoint x: 565, startPoint y: 213, endPoint x: 366, endPoint y: 386, distance: 264.0
click at [366, 357] on html ".abccls-1,.abccls-2{fill-rule:evenodd}.abccls-2{fill:#fff} .abfcls-1{fill:none}…" at bounding box center [408, 179] width 816 height 358
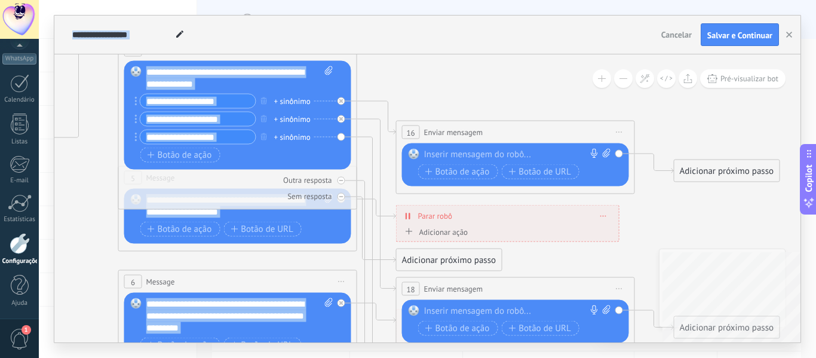
click at [708, 238] on div "**********" at bounding box center [427, 198] width 747 height 288
click at [459, 131] on span "Enviar mensagem" at bounding box center [453, 132] width 59 height 11
click at [452, 157] on div at bounding box center [513, 155] width 178 height 12
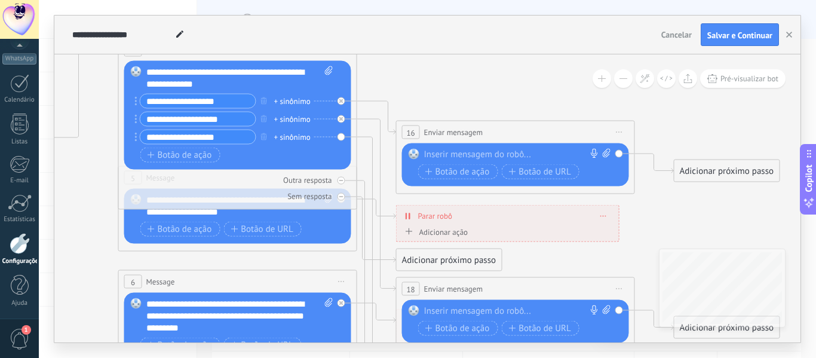
click at [452, 157] on div at bounding box center [513, 155] width 178 height 12
click at [448, 153] on div at bounding box center [513, 155] width 178 height 12
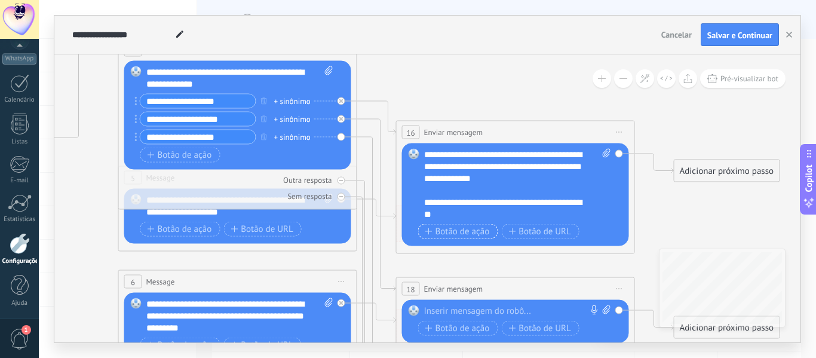
click at [469, 229] on span "Botão de ação" at bounding box center [458, 232] width 65 height 10
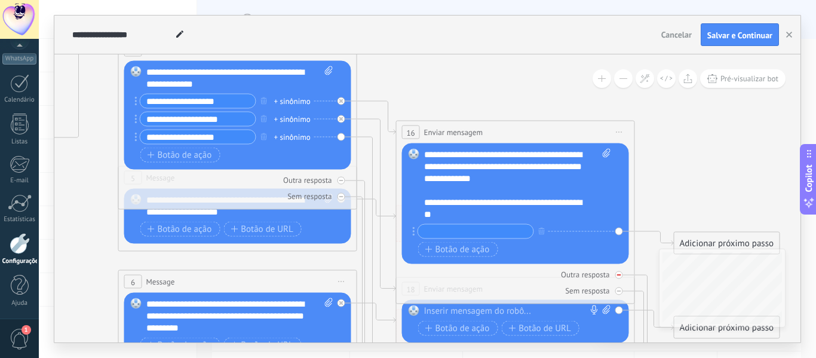
type input "*"
type input "**********"
click at [452, 250] on span "Botão de ação" at bounding box center [458, 249] width 65 height 10
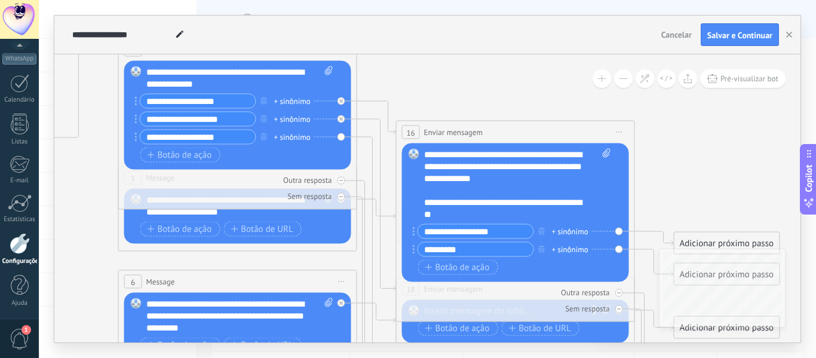
type input "*********"
click at [532, 268] on div "Botão de ação Botão de URL" at bounding box center [514, 267] width 192 height 15
drag, startPoint x: 588, startPoint y: 247, endPoint x: 534, endPoint y: 209, distance: 65.7
click at [534, 209] on div "**********" at bounding box center [517, 213] width 186 height 129
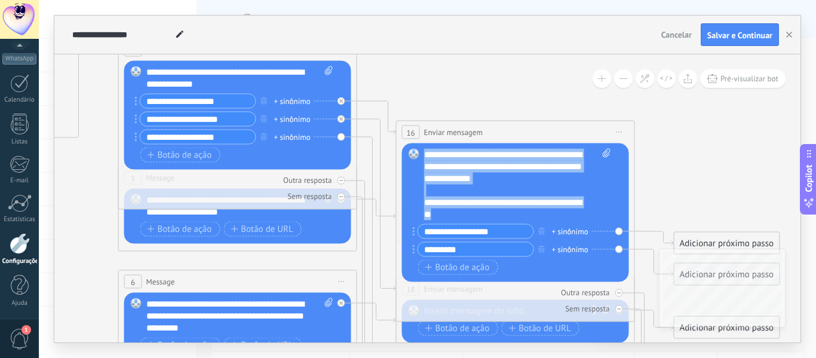
drag, startPoint x: 534, startPoint y: 209, endPoint x: 414, endPoint y: 148, distance: 135.5
click at [414, 148] on div "Substituir Remover Converter para mensagem de voz Arraste a imagem aqui para an…" at bounding box center [515, 212] width 227 height 139
copy div "**********"
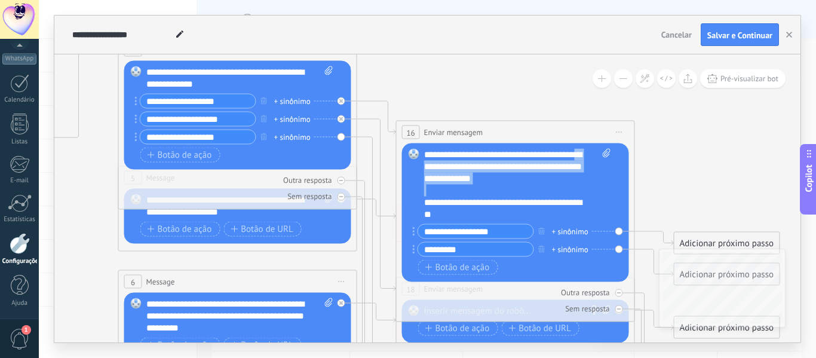
drag, startPoint x: 433, startPoint y: 186, endPoint x: 424, endPoint y: 170, distance: 18.8
click at [424, 170] on div "**********" at bounding box center [517, 185] width 187 height 72
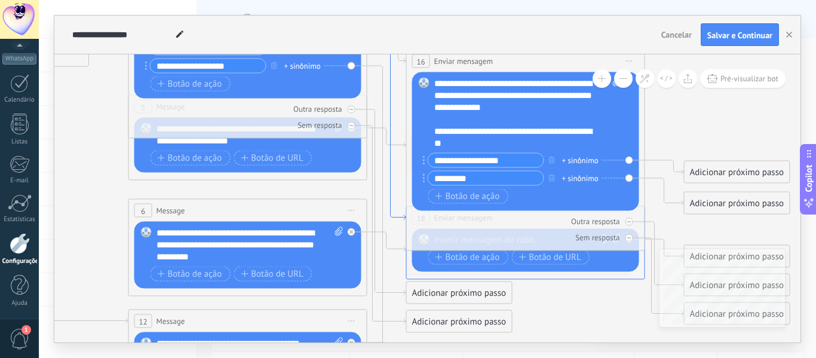
drag, startPoint x: 377, startPoint y: 208, endPoint x: 387, endPoint y: 137, distance: 71.8
click at [387, 137] on icon at bounding box center [387, 134] width 39 height 172
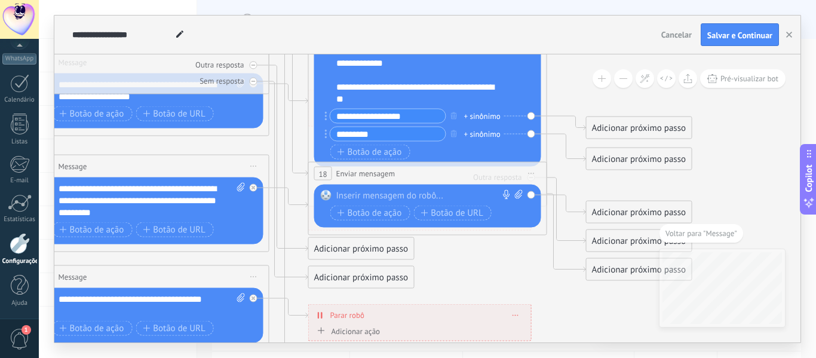
click at [495, 218] on div "Botão de ação Botão de URL" at bounding box center [427, 213] width 192 height 15
click at [434, 197] on div at bounding box center [425, 196] width 178 height 12
paste div
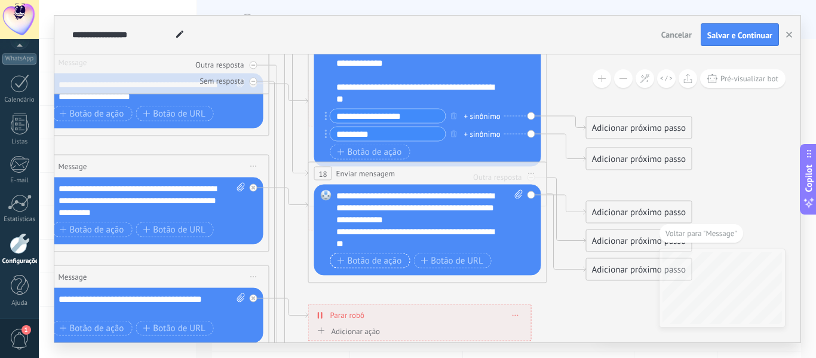
click at [375, 264] on span "Botão de ação" at bounding box center [370, 261] width 65 height 10
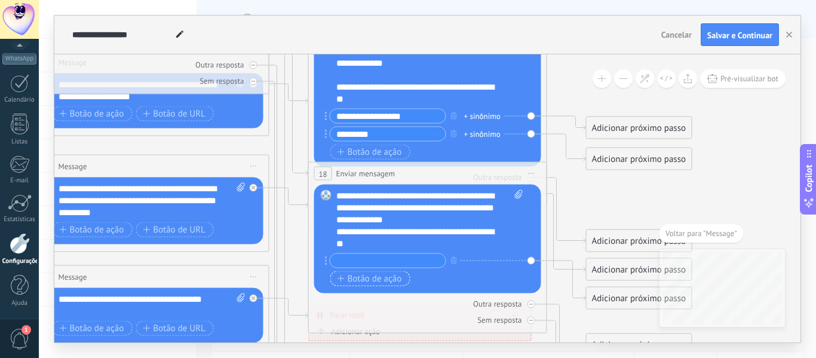
click at [360, 274] on span "Botão de ação" at bounding box center [370, 279] width 65 height 10
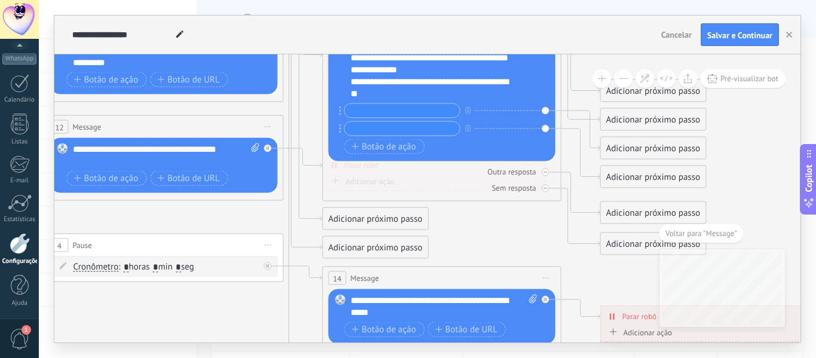
drag, startPoint x: 296, startPoint y: 230, endPoint x: 310, endPoint y: 80, distance: 150.7
click at [310, 80] on icon at bounding box center [191, 64] width 1863 height 1232
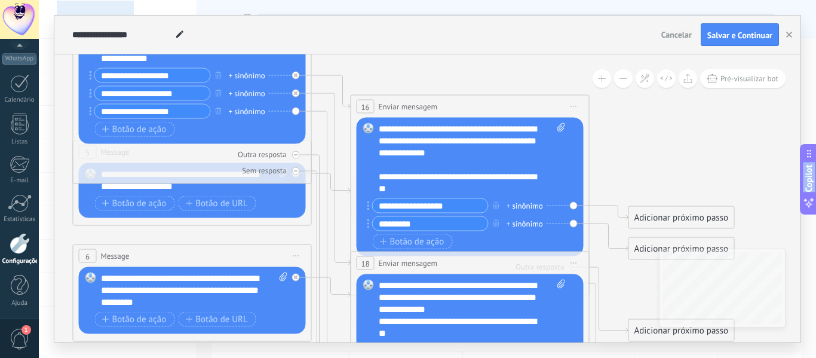
drag, startPoint x: 307, startPoint y: 146, endPoint x: 335, endPoint y: 386, distance: 241.3
click at [335, 357] on html ".abccls-1,.abccls-2{fill-rule:evenodd}.abccls-2{fill:#fff} .abfcls-1{fill:none}…" at bounding box center [408, 179] width 816 height 358
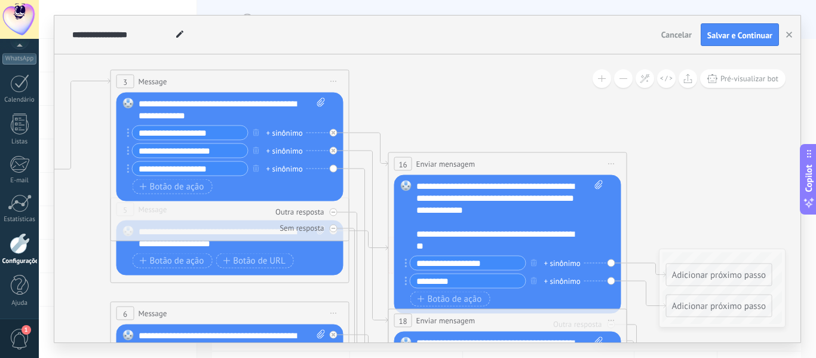
drag, startPoint x: 353, startPoint y: 78, endPoint x: 391, endPoint y: 136, distance: 68.6
click at [391, 136] on icon at bounding box center [257, 361] width 1863 height 1232
click at [355, 152] on icon at bounding box center [369, 237] width 39 height 172
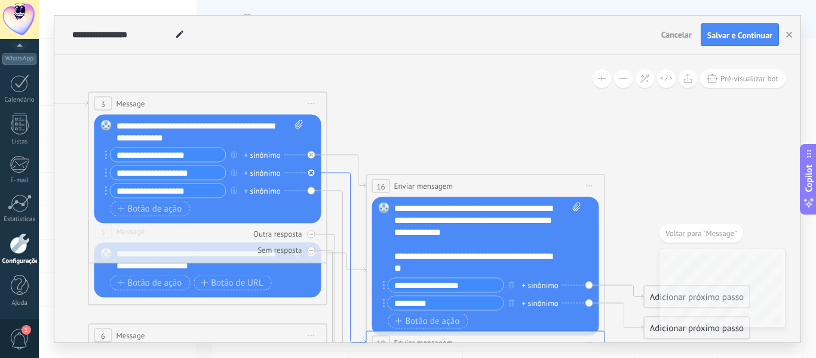
drag, startPoint x: 296, startPoint y: 82, endPoint x: 354, endPoint y: 309, distance: 234.4
click at [329, 191] on icon at bounding box center [347, 366] width 39 height 350
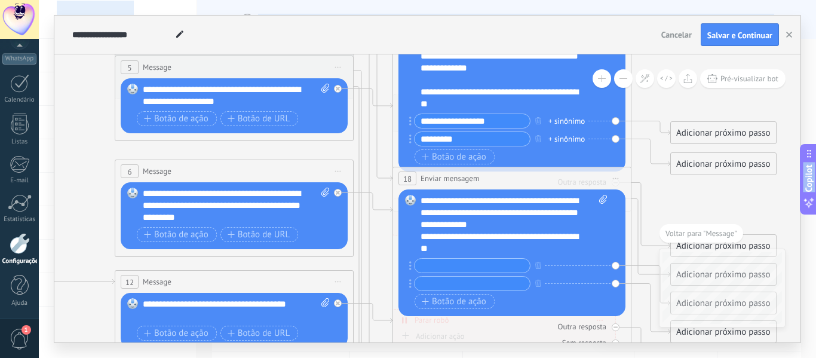
drag, startPoint x: 558, startPoint y: 211, endPoint x: 555, endPoint y: 386, distance: 175.1
click at [555, 357] on html ".abccls-1,.abccls-2{fill-rule:evenodd}.abccls-2{fill:#fff} .abfcls-1{fill:none}…" at bounding box center [408, 179] width 816 height 358
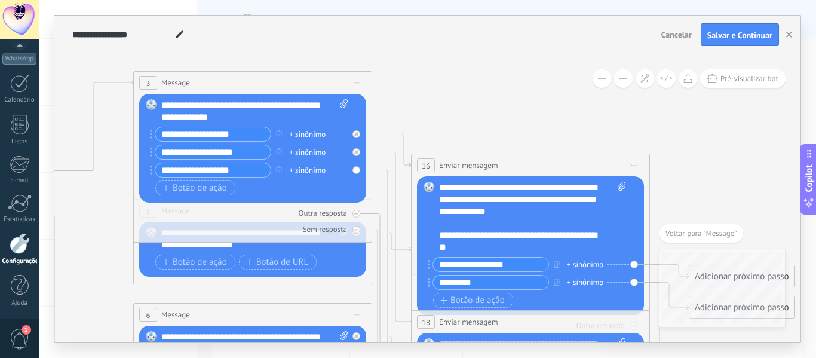
drag, startPoint x: 386, startPoint y: 124, endPoint x: 404, endPoint y: 265, distance: 142.3
click at [404, 265] on icon at bounding box center [280, 362] width 1863 height 1232
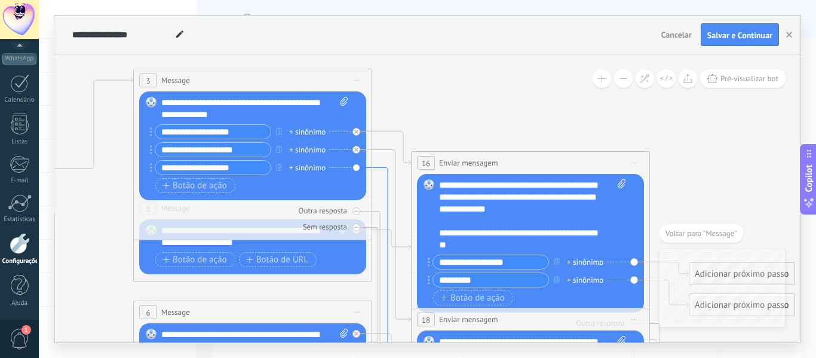
click at [384, 217] on icon at bounding box center [391, 343] width 39 height 350
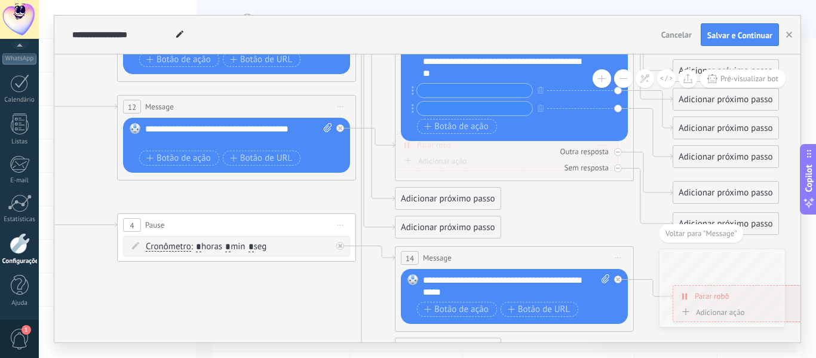
click at [440, 197] on div "Adicionar próximo passo" at bounding box center [448, 199] width 105 height 20
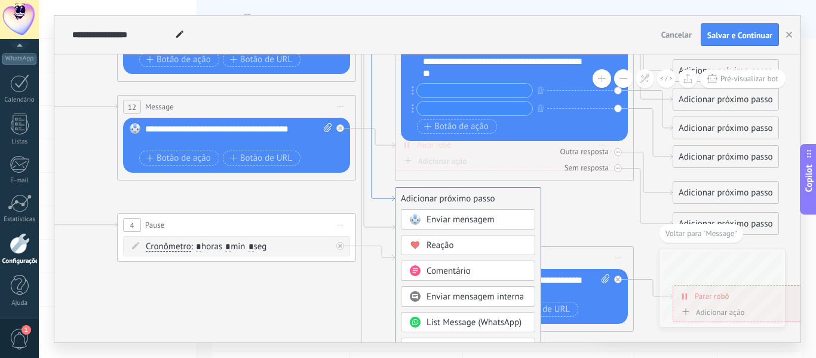
click at [384, 197] on icon at bounding box center [375, 27] width 39 height 350
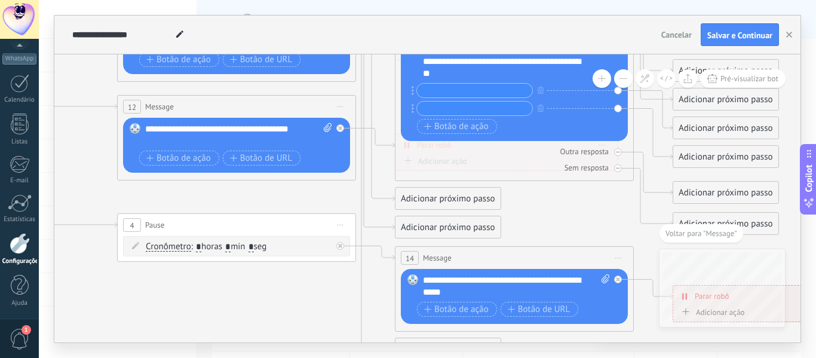
click at [420, 197] on div "Adicionar próximo passo" at bounding box center [448, 199] width 105 height 20
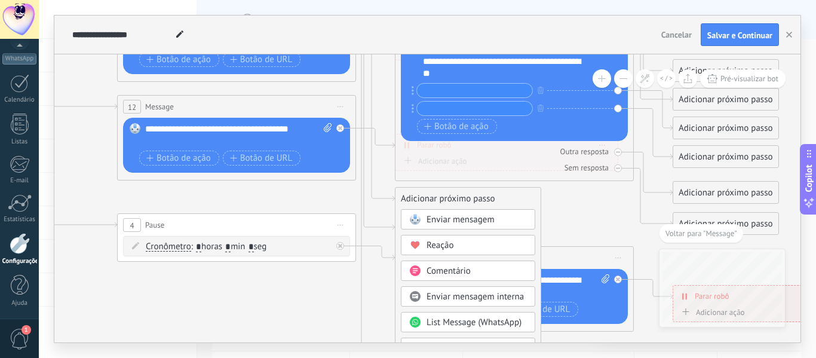
click at [433, 218] on span "Enviar mensagem" at bounding box center [461, 219] width 68 height 11
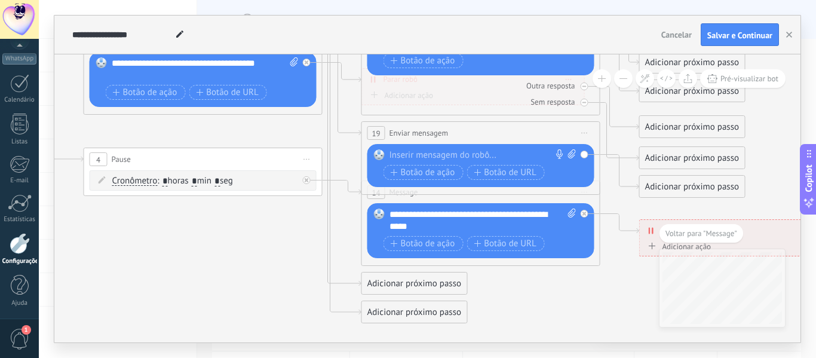
drag, startPoint x: 282, startPoint y: 91, endPoint x: 335, endPoint y: 26, distance: 84.6
click at [411, 151] on div at bounding box center [479, 155] width 178 height 12
paste div
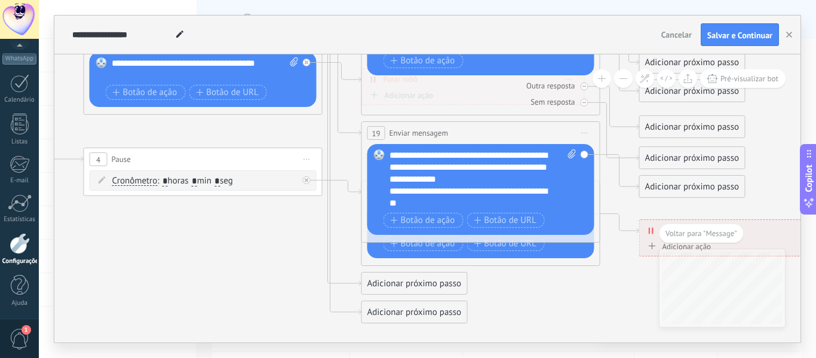
click at [411, 151] on div "**********" at bounding box center [483, 179] width 187 height 60
click at [515, 178] on div "**********" at bounding box center [483, 179] width 187 height 60
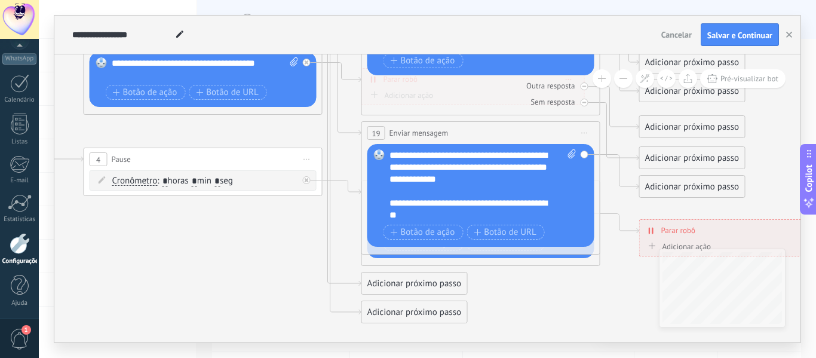
drag, startPoint x: 486, startPoint y: 69, endPoint x: 488, endPoint y: 152, distance: 83.1
drag, startPoint x: 481, startPoint y: 104, endPoint x: 411, endPoint y: 103, distance: 69.3
click at [411, 103] on div "Sem resposta" at bounding box center [481, 101] width 227 height 11
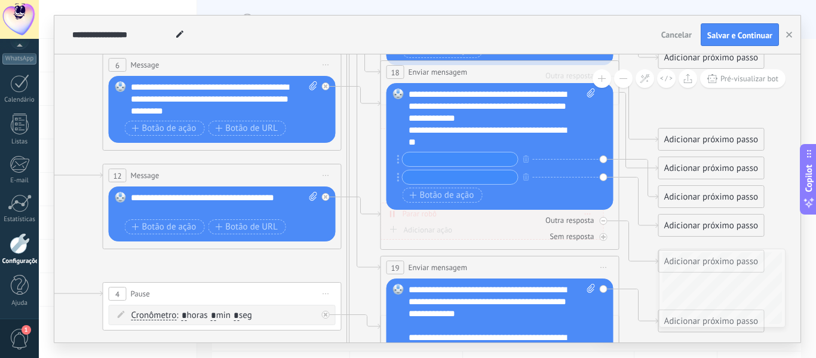
drag, startPoint x: 349, startPoint y: 117, endPoint x: 376, endPoint y: 268, distance: 153.0
click at [376, 268] on icon at bounding box center [249, 126] width 1863 height 1261
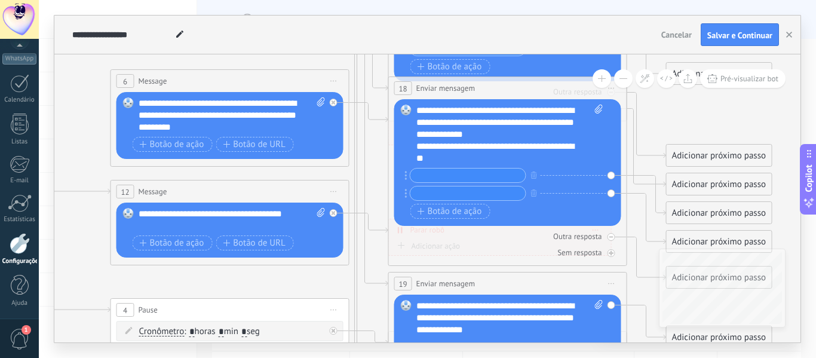
click at [541, 134] on div "**********" at bounding box center [510, 135] width 187 height 60
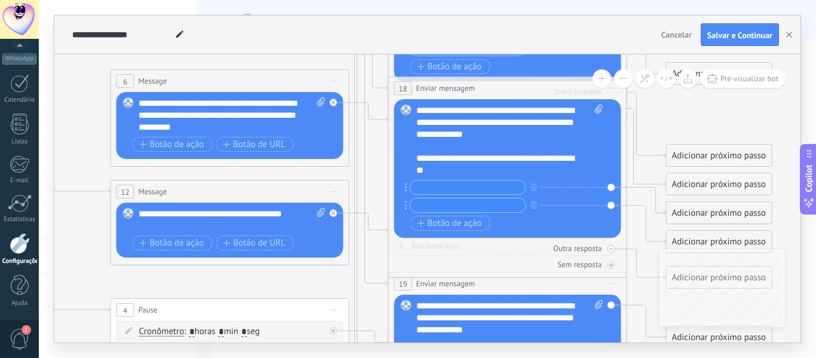
click at [443, 189] on input "text" at bounding box center [468, 188] width 115 height 14
type input "*"
type input "**********"
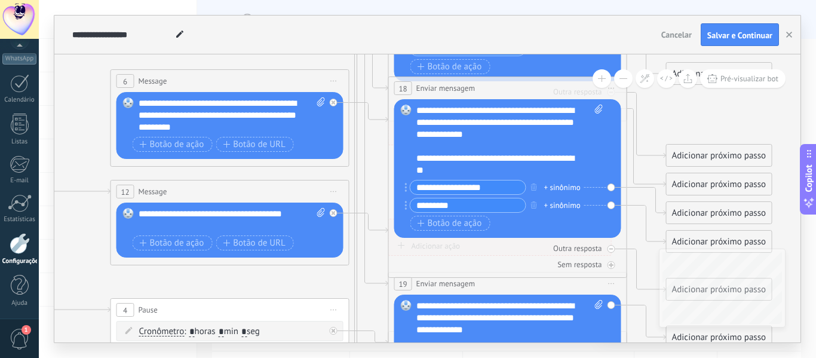
type input "*********"
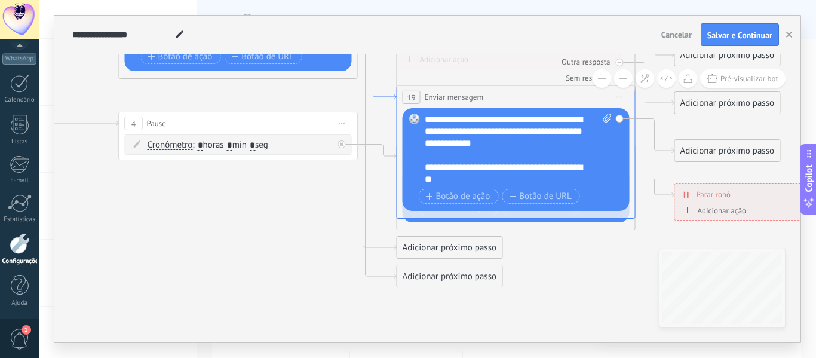
drag, startPoint x: 363, startPoint y: 255, endPoint x: 371, endPoint y: 68, distance: 186.7
click at [451, 200] on span "Botão de ação" at bounding box center [458, 197] width 65 height 10
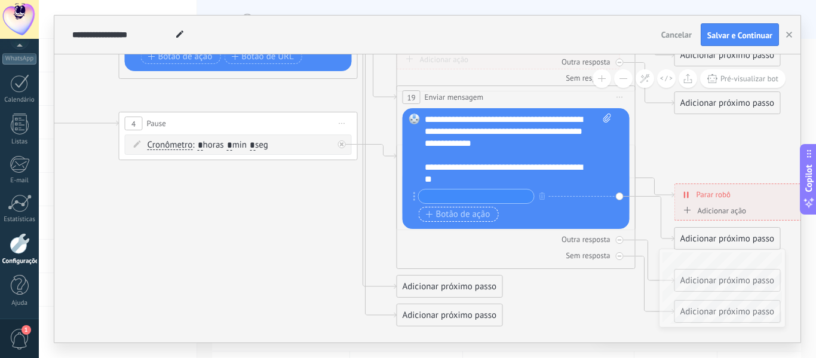
click at [447, 216] on span "Botão de ação" at bounding box center [458, 215] width 65 height 10
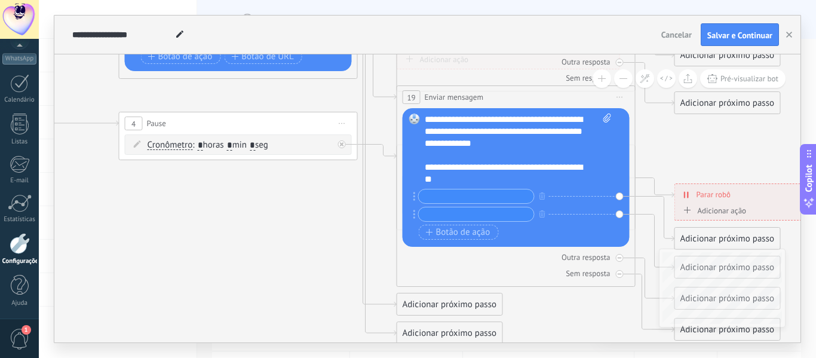
click at [446, 205] on div "+ sinônimo + sinônimo" at bounding box center [515, 207] width 192 height 36
click at [445, 200] on input "text" at bounding box center [476, 196] width 115 height 14
type input "*"
type input "**********"
type input "*********"
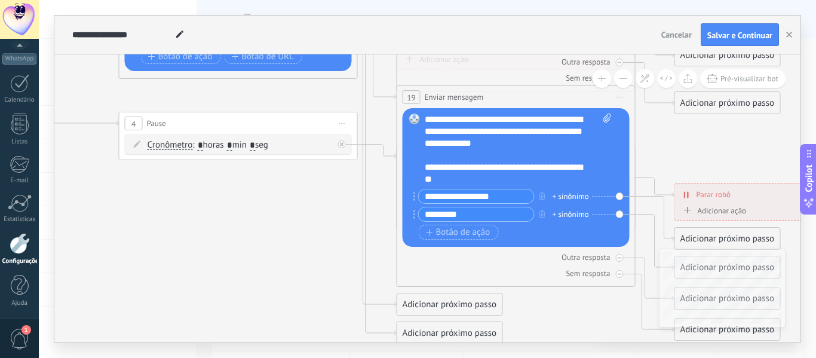
drag, startPoint x: 523, startPoint y: 263, endPoint x: 467, endPoint y: 245, distance: 59.0
click at [467, 245] on div "**********" at bounding box center [516, 185] width 239 height 201
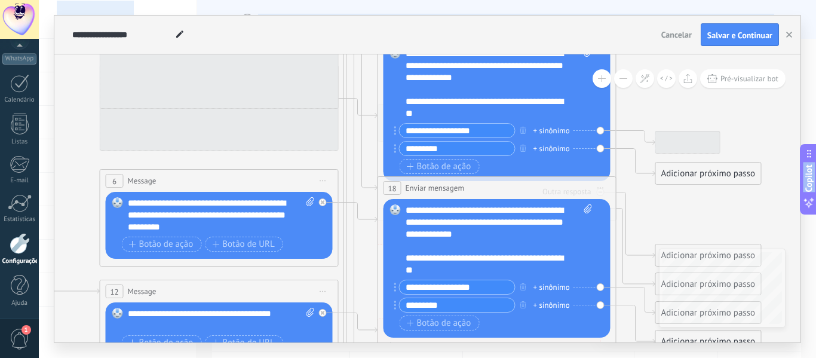
drag, startPoint x: 387, startPoint y: 90, endPoint x: 338, endPoint y: 384, distance: 297.4
click at [338, 357] on html ".abccls-1,.abccls-2{fill-rule:evenodd}.abccls-2{fill:#fff} .abfcls-1{fill:none}…" at bounding box center [408, 179] width 816 height 358
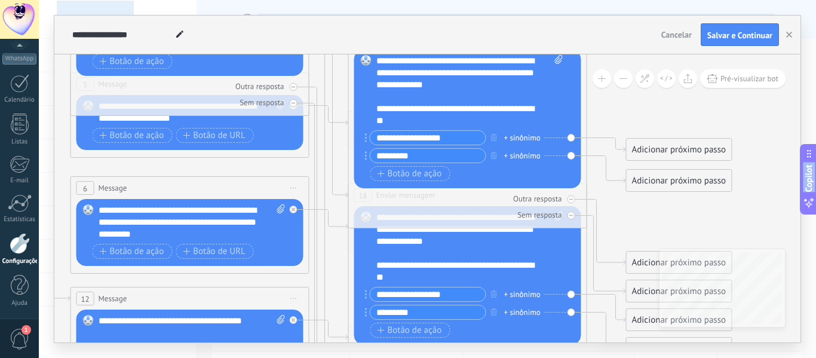
drag, startPoint x: 0, startPoint y: 0, endPoint x: 546, endPoint y: 152, distance: 567.1
click at [546, 152] on div "**********" at bounding box center [470, 119] width 186 height 129
click at [658, 148] on div "Adicionar próximo passo" at bounding box center [679, 150] width 105 height 20
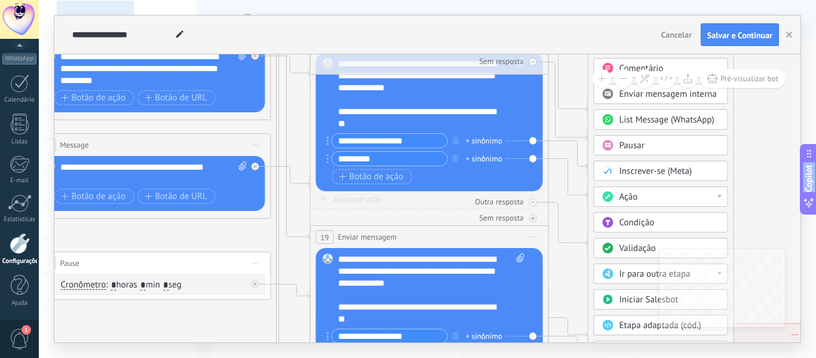
drag, startPoint x: 776, startPoint y: 108, endPoint x: 738, endPoint y: -45, distance: 158.3
click at [738, 0] on html ".abccls-1,.abccls-2{fill-rule:evenodd}.abccls-2{fill:#fff} .abfcls-1{fill:none}…" at bounding box center [408, 179] width 816 height 358
click at [703, 197] on div "Ação" at bounding box center [670, 197] width 100 height 12
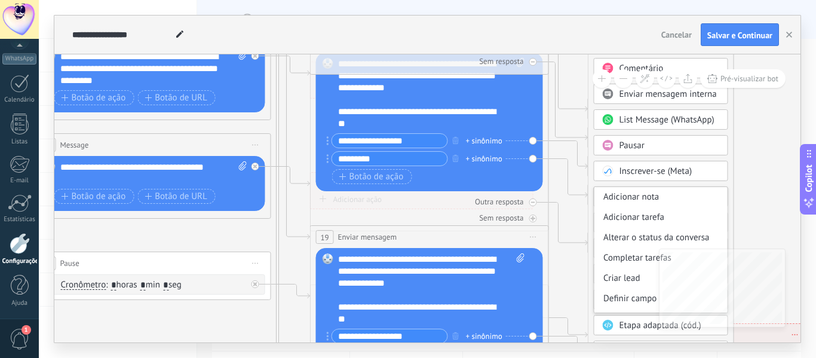
click at [746, 186] on icon at bounding box center [179, 124] width 1863 height 1317
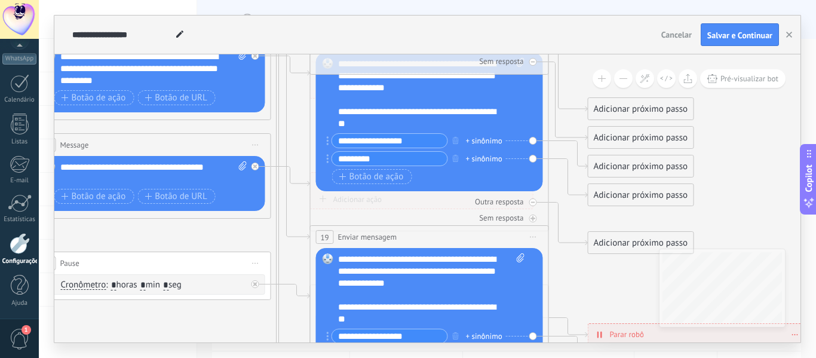
click at [651, 103] on div "Adicionar próximo passo" at bounding box center [641, 109] width 105 height 20
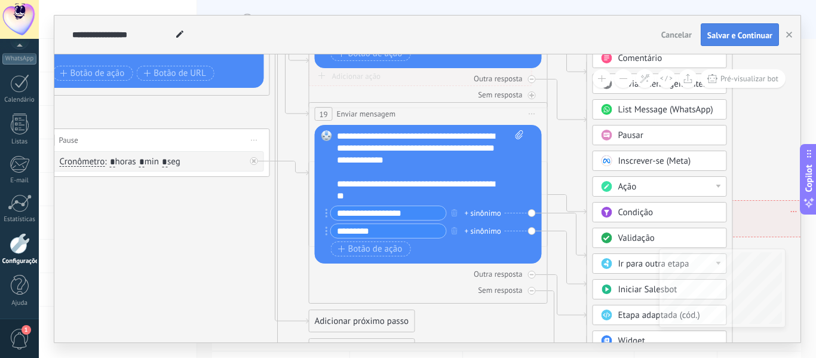
drag, startPoint x: 765, startPoint y: 162, endPoint x: 764, endPoint y: 39, distance: 123.1
click at [764, 39] on div "**********" at bounding box center [427, 179] width 747 height 327
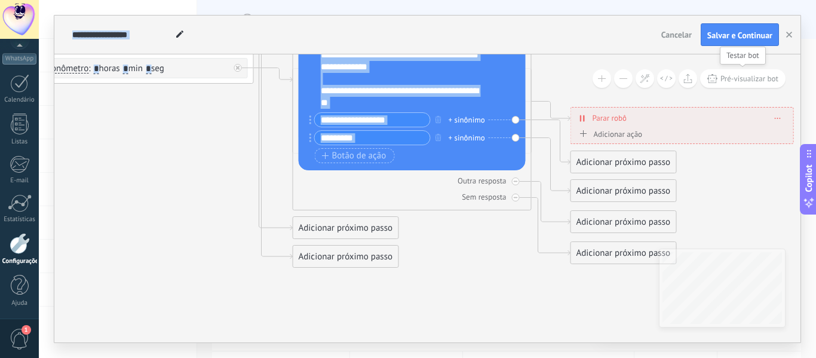
drag, startPoint x: 775, startPoint y: 173, endPoint x: 758, endPoint y: 80, distance: 94.6
click at [758, 80] on div "**********" at bounding box center [427, 198] width 747 height 288
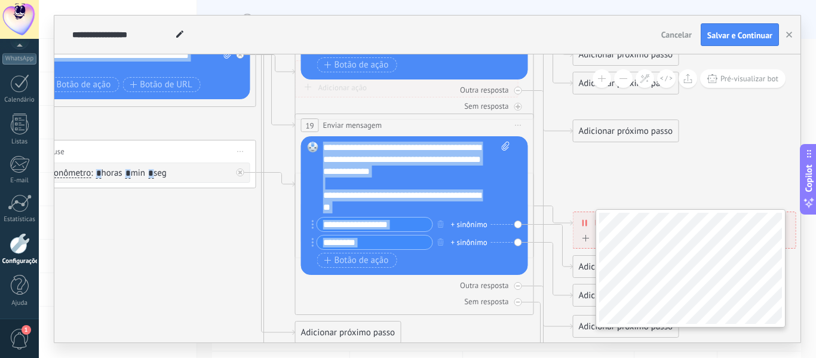
click at [728, 297] on div "**********" at bounding box center [427, 198] width 747 height 288
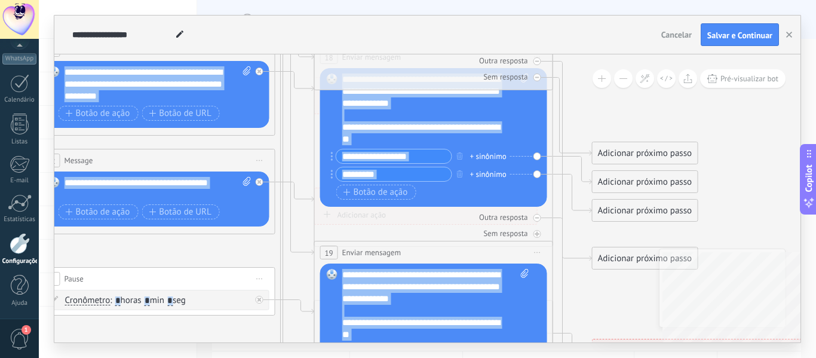
click at [733, 258] on div "**********" at bounding box center [427, 198] width 747 height 288
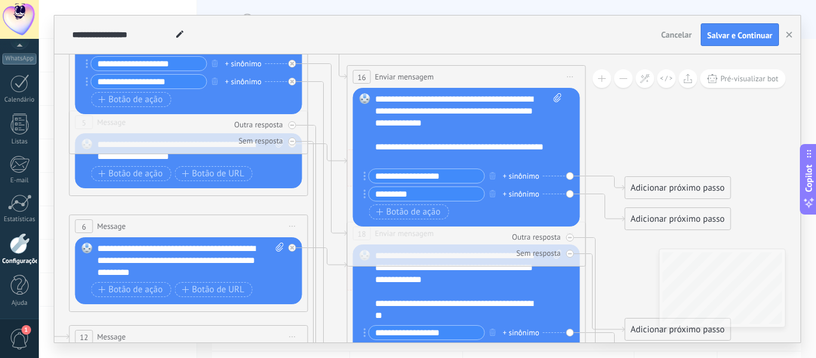
drag, startPoint x: 580, startPoint y: 110, endPoint x: 623, endPoint y: 296, distance: 191.4
click at [623, 296] on icon at bounding box center [216, 316] width 1863 height 1317
click at [653, 186] on div "Adicionar próximo passo" at bounding box center [678, 188] width 105 height 20
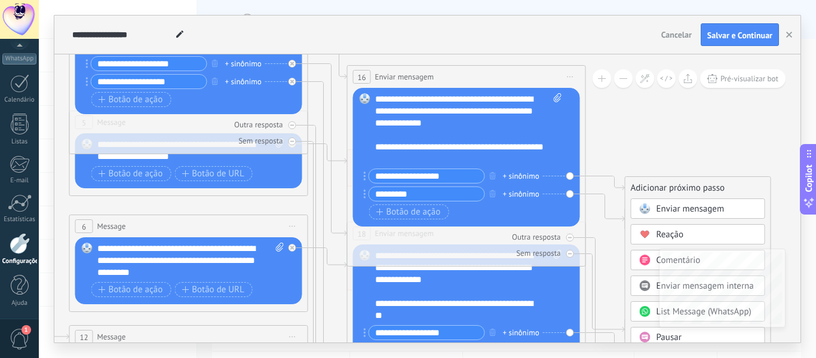
click at [650, 204] on icon at bounding box center [645, 208] width 11 height 11
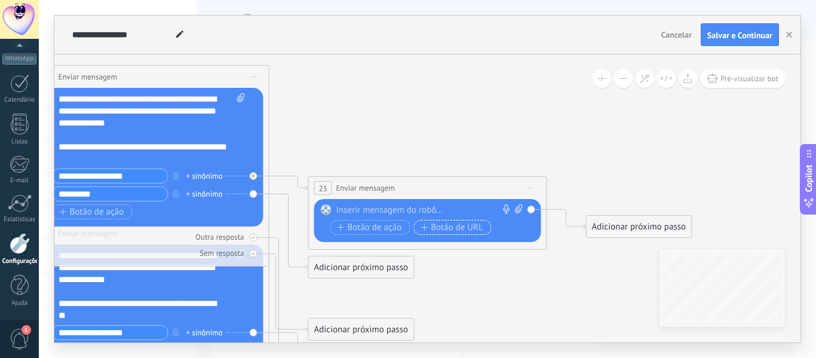
click at [429, 224] on span "Botão de URL" at bounding box center [452, 228] width 63 height 10
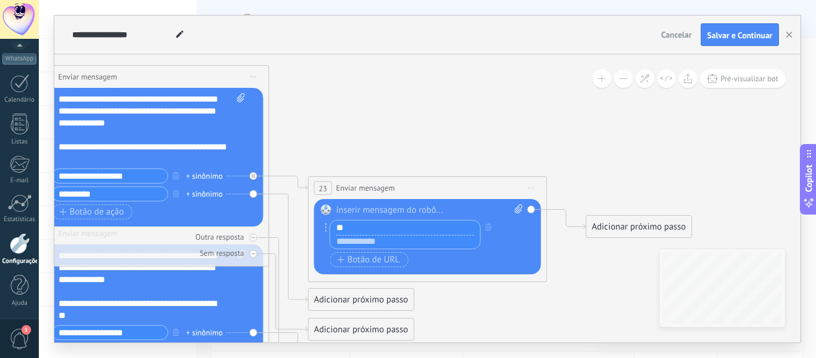
type input "*"
click at [384, 208] on div at bounding box center [429, 210] width 187 height 12
type input "*"
type input "********"
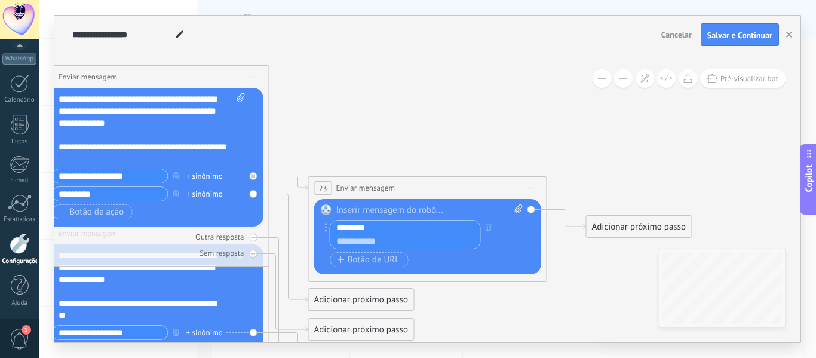
click at [369, 207] on div at bounding box center [429, 210] width 187 height 12
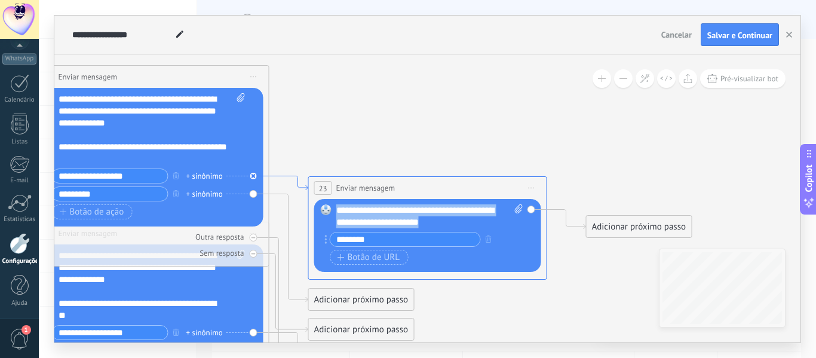
drag, startPoint x: 446, startPoint y: 225, endPoint x: 285, endPoint y: 175, distance: 168.3
copy div "**********"
click at [346, 305] on div "Adicionar próximo passo" at bounding box center [361, 300] width 105 height 20
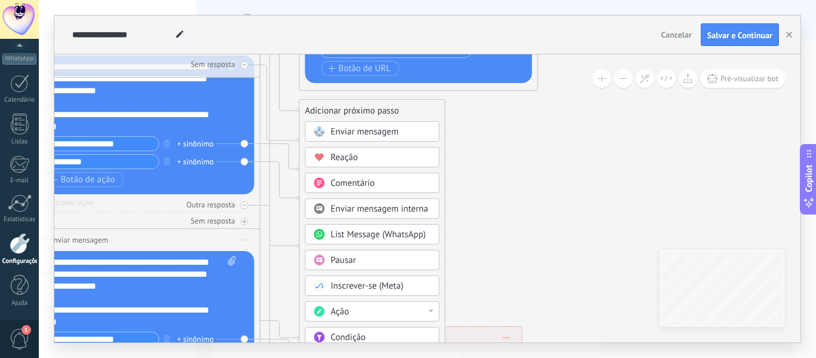
drag, startPoint x: 503, startPoint y: 288, endPoint x: 493, endPoint y: 99, distance: 189.1
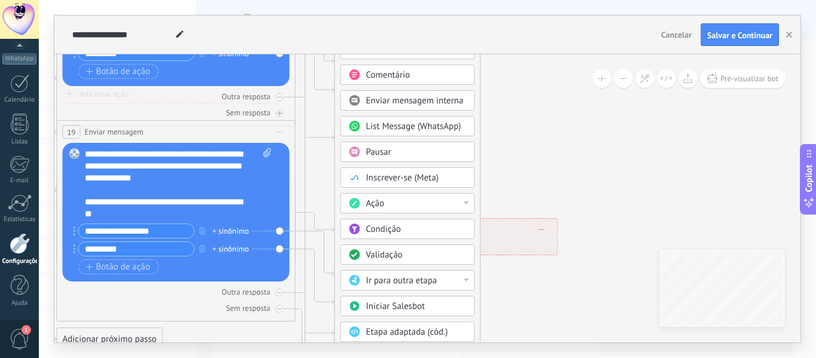
drag, startPoint x: 492, startPoint y: 244, endPoint x: 528, endPoint y: 136, distance: 114.0
click at [425, 206] on div "Ação" at bounding box center [416, 204] width 100 height 12
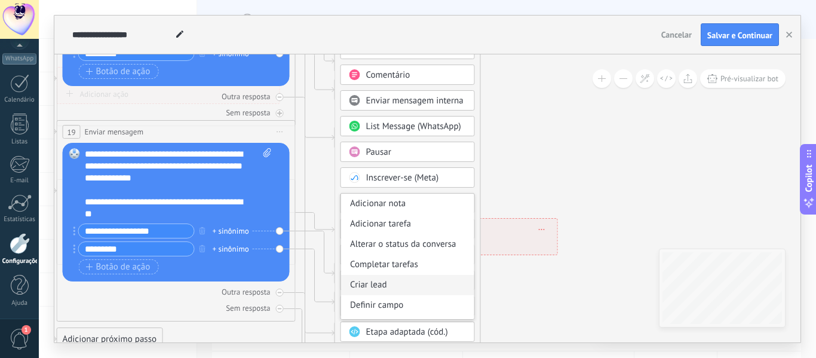
click at [374, 280] on div "Criar lead" at bounding box center [407, 285] width 133 height 20
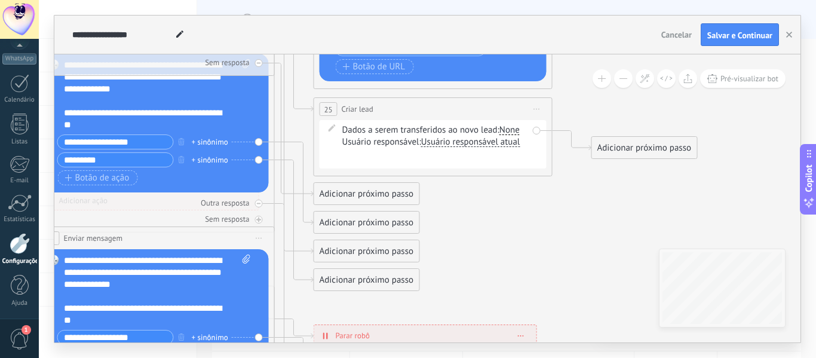
drag, startPoint x: 503, startPoint y: 84, endPoint x: 509, endPoint y: 190, distance: 106.5
click at [357, 110] on span "Criar lead" at bounding box center [358, 108] width 32 height 11
click at [536, 105] on span "Iniciar pré-visualização aqui Renomear Duplicar Excluir" at bounding box center [537, 108] width 19 height 17
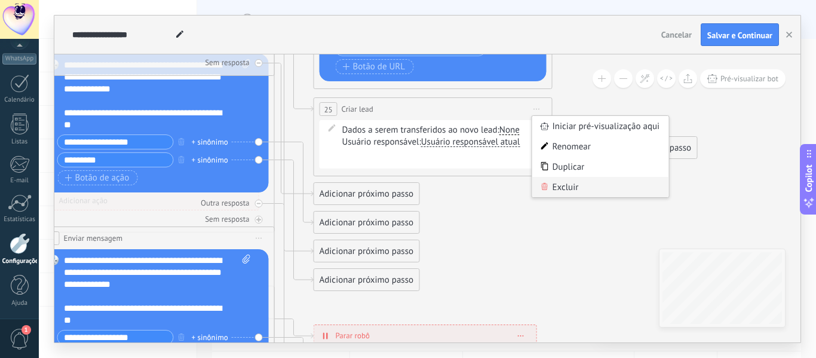
click at [549, 193] on div "Excluir" at bounding box center [601, 187] width 137 height 20
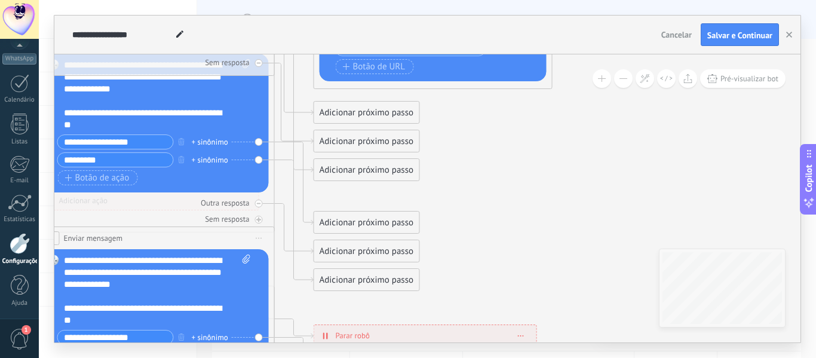
click at [368, 109] on div "Adicionar próximo passo" at bounding box center [366, 113] width 105 height 20
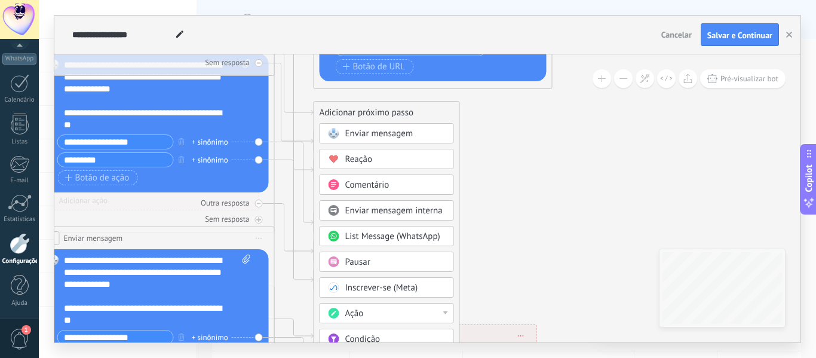
click at [390, 242] on div "List Message (WhatsApp)" at bounding box center [395, 237] width 100 height 12
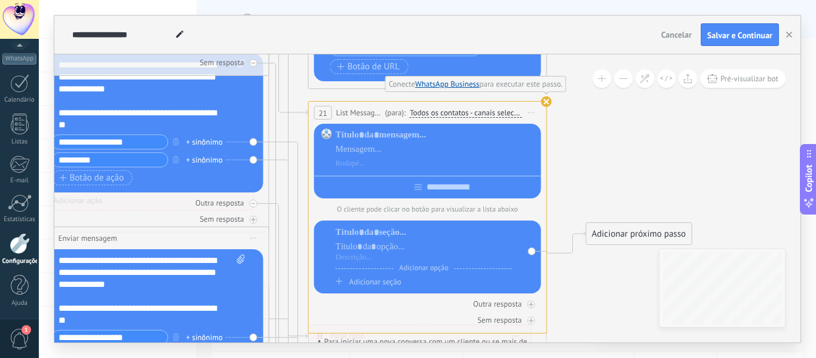
click at [550, 102] on use at bounding box center [547, 101] width 11 height 11
click at [546, 102] on use at bounding box center [547, 101] width 11 height 11
click at [526, 114] on span "Iniciar pré-visualização aqui Renomear Duplicar Excluir" at bounding box center [531, 112] width 19 height 17
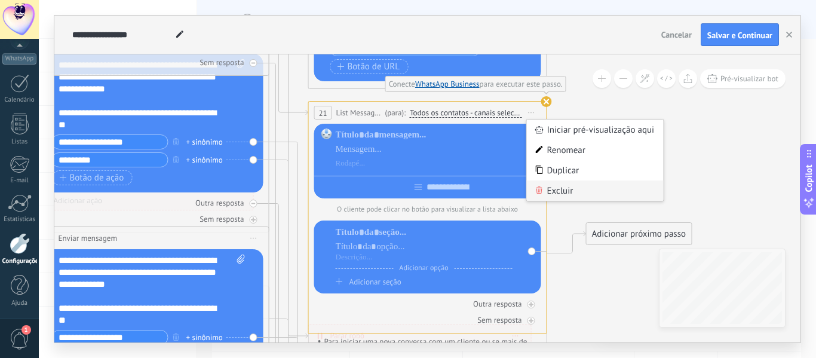
click at [547, 189] on div "Excluir" at bounding box center [595, 191] width 137 height 20
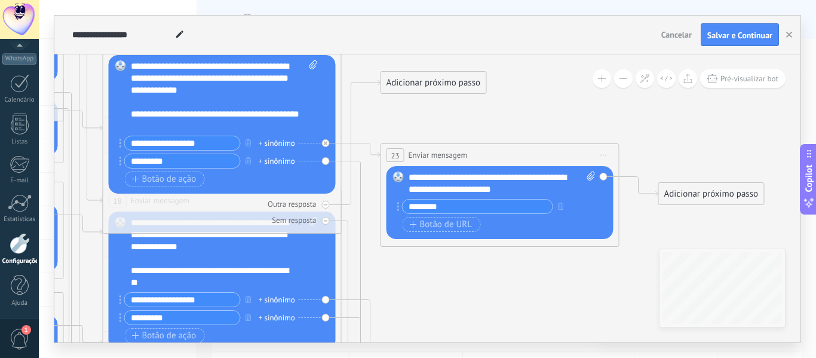
drag, startPoint x: 383, startPoint y: 133, endPoint x: 458, endPoint y: 286, distance: 171.3
click at [458, 286] on icon at bounding box center [31, 340] width 1983 height 1430
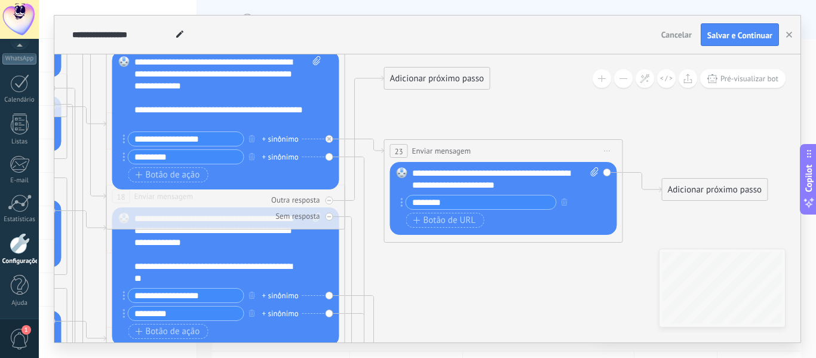
click at [461, 200] on input "********" at bounding box center [481, 202] width 150 height 14
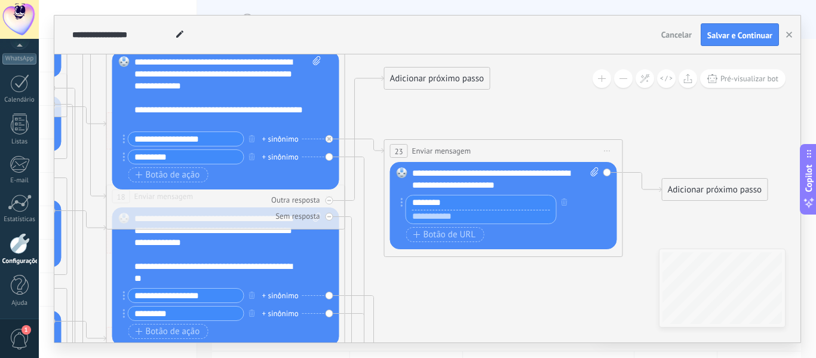
click at [443, 216] on input "text" at bounding box center [481, 217] width 150 height 14
paste input "**********"
type input "**********"
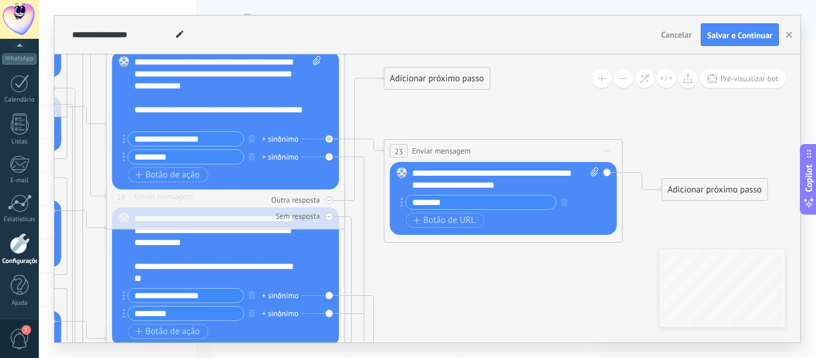
click at [484, 265] on icon at bounding box center [35, 335] width 1983 height 1430
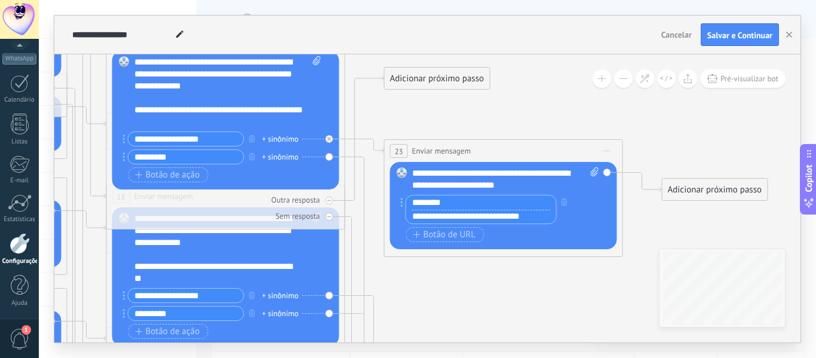
click at [415, 207] on input "********" at bounding box center [481, 202] width 150 height 14
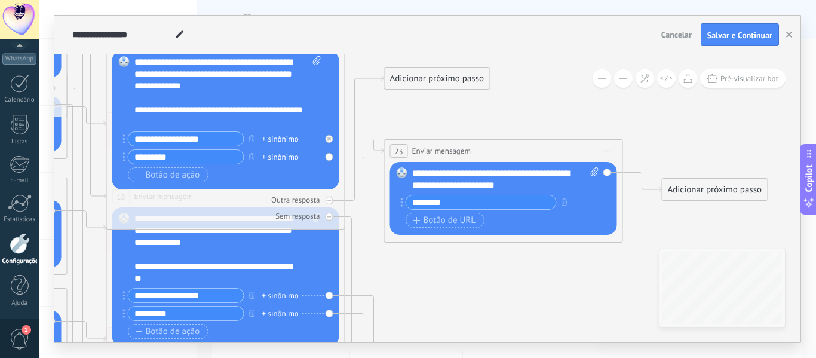
click at [422, 265] on icon at bounding box center [35, 335] width 1983 height 1430
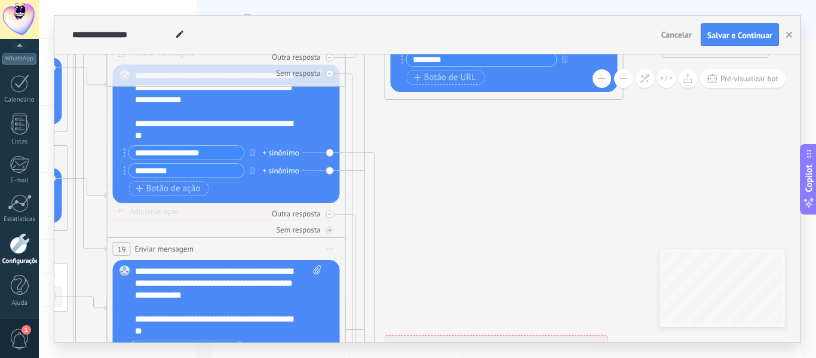
drag, startPoint x: 394, startPoint y: 284, endPoint x: 393, endPoint y: 134, distance: 149.4
click at [393, 134] on icon at bounding box center [35, 193] width 1983 height 1430
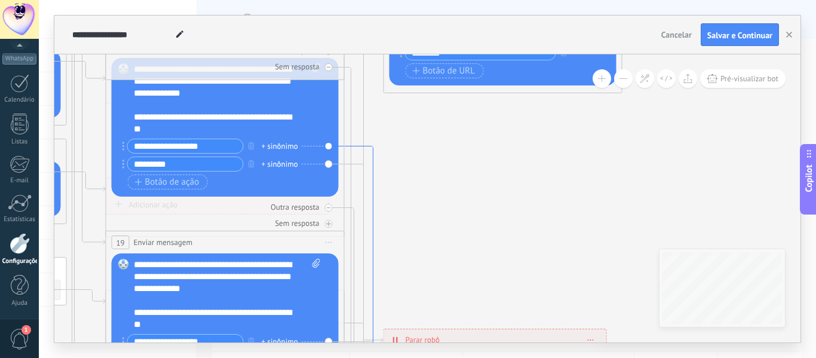
click at [376, 169] on icon at bounding box center [364, 352] width 39 height 412
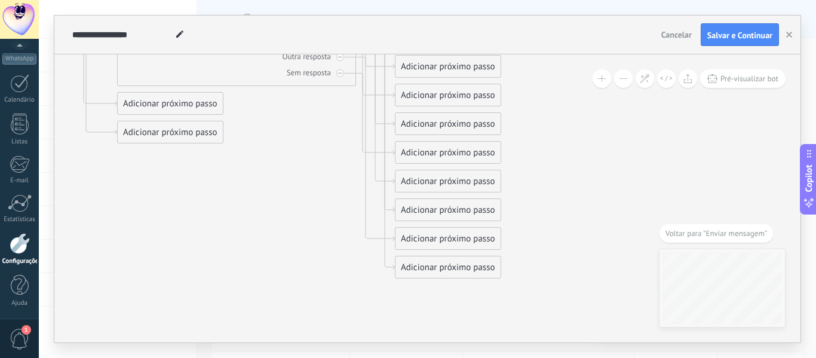
click at [410, 181] on div "Adicionar próximo passo" at bounding box center [448, 182] width 105 height 20
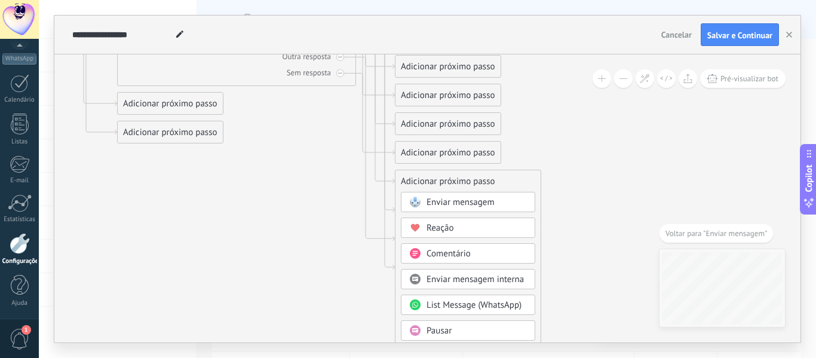
click at [427, 204] on span "Enviar mensagem" at bounding box center [461, 202] width 68 height 11
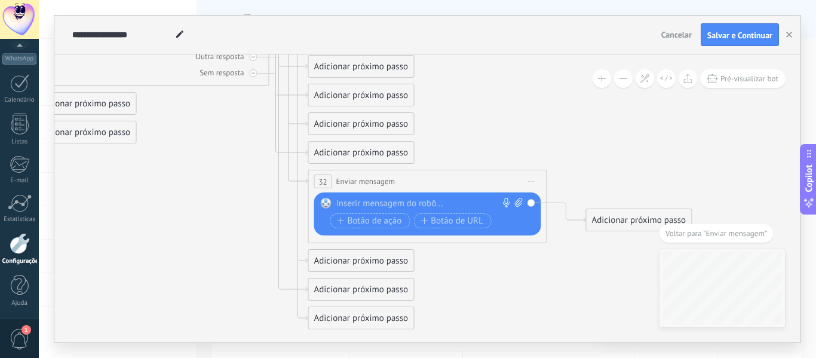
click at [427, 204] on div at bounding box center [425, 204] width 178 height 12
click at [375, 215] on button "Botão de ação" at bounding box center [371, 220] width 80 height 15
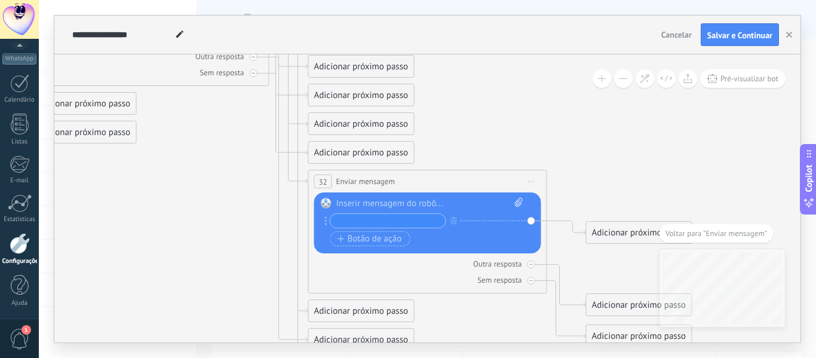
type input "*"
click at [387, 223] on input "********" at bounding box center [388, 221] width 115 height 14
type input "********"
click at [328, 243] on div "Substituir Remover Converter para mensagem de voz Arraste a imagem aqui para an…" at bounding box center [427, 222] width 227 height 61
click at [438, 237] on div "Botão de ação Botão de URL" at bounding box center [427, 238] width 192 height 15
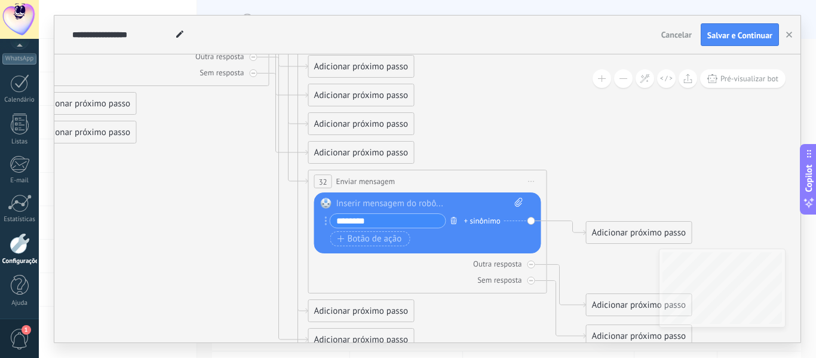
click at [452, 221] on icon "button" at bounding box center [454, 220] width 6 height 7
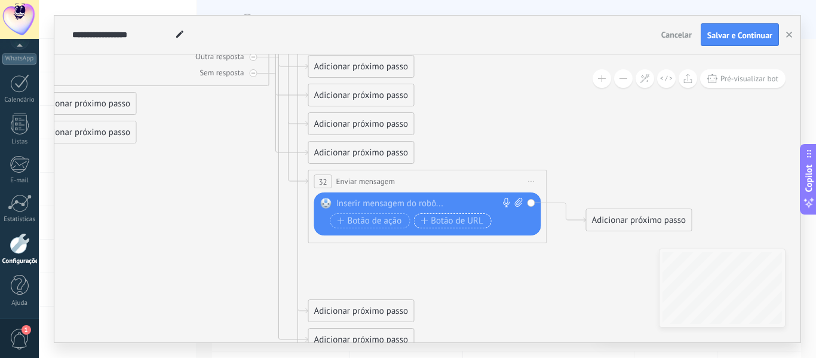
click at [435, 222] on span "Botão de URL" at bounding box center [452, 221] width 63 height 10
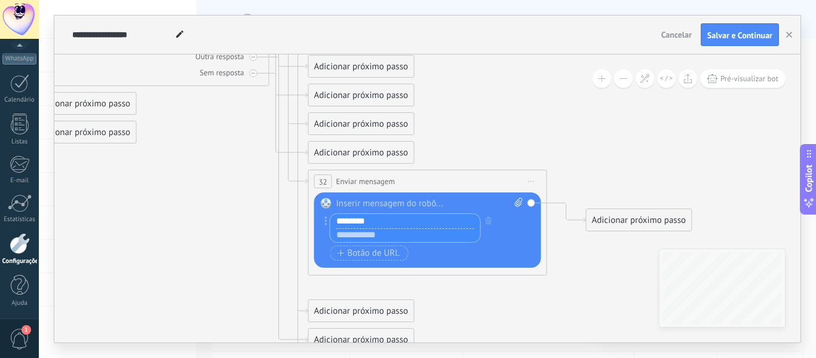
type input "********"
click at [369, 235] on input "text" at bounding box center [406, 235] width 150 height 14
paste input "**********"
type input "**********"
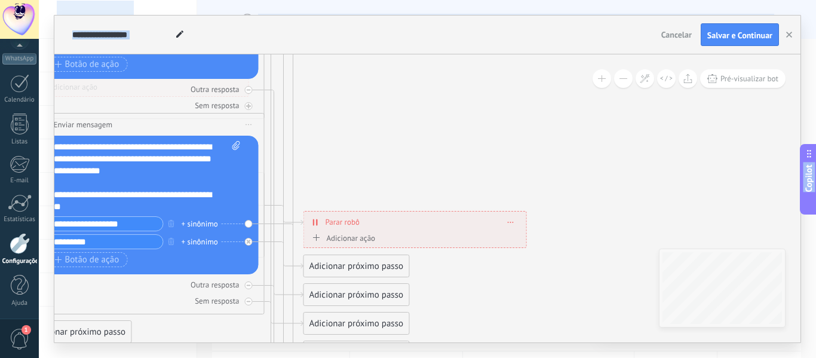
drag, startPoint x: 442, startPoint y: 158, endPoint x: 449, endPoint y: 384, distance: 226.6
click at [449, 357] on html ".abccls-1,.abccls-2{fill-rule:evenodd}.abccls-2{fill:#fff} .abfcls-1{fill:none}…" at bounding box center [408, 179] width 816 height 358
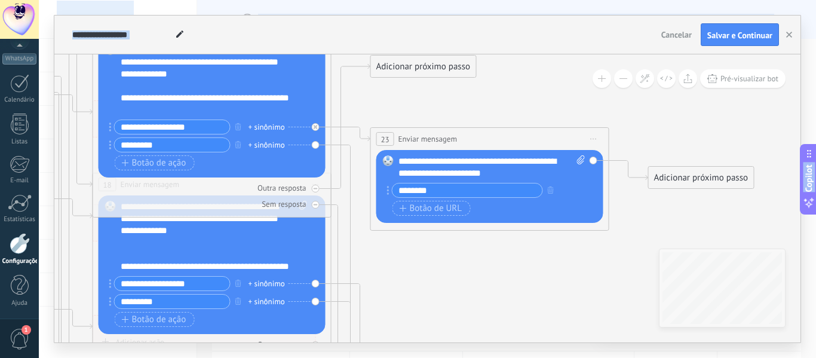
drag, startPoint x: 327, startPoint y: 110, endPoint x: 383, endPoint y: 365, distance: 260.6
click at [383, 357] on html ".abccls-1,.abccls-2{fill-rule:evenodd}.abccls-2{fill:#fff} .abfcls-1{fill:none}…" at bounding box center [408, 179] width 816 height 358
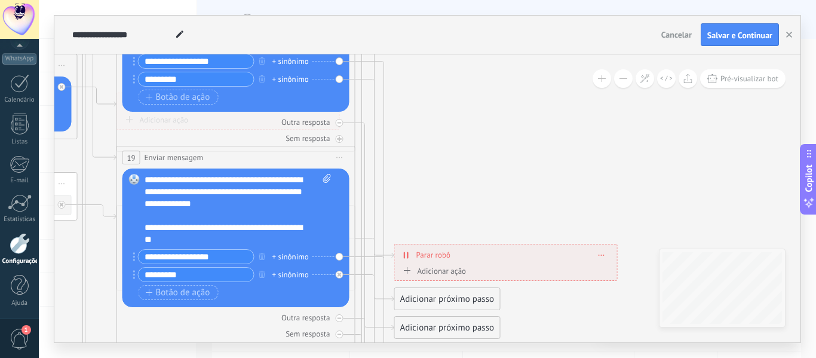
drag, startPoint x: 387, startPoint y: 268, endPoint x: 409, endPoint y: 48, distance: 221.1
click at [409, 48] on div "**********" at bounding box center [427, 179] width 747 height 327
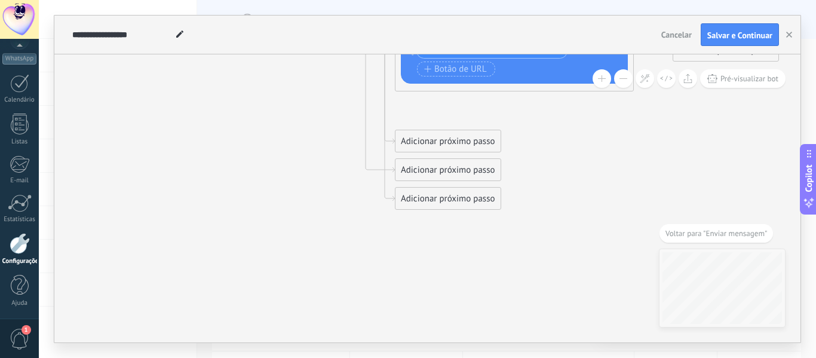
click at [421, 195] on div "Adicionar próximo passo" at bounding box center [448, 199] width 105 height 20
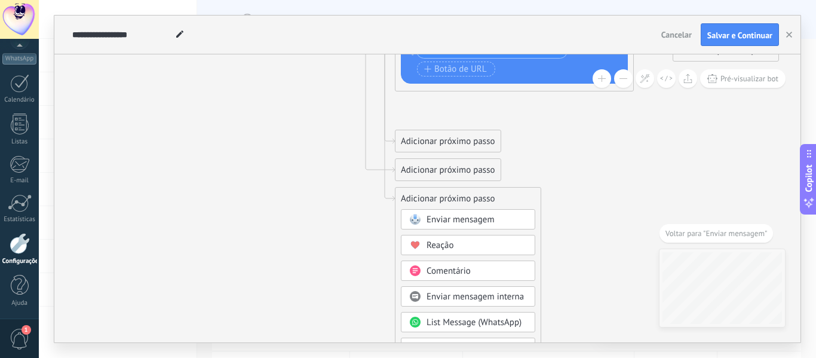
click at [431, 218] on span "Enviar mensagem" at bounding box center [461, 219] width 68 height 11
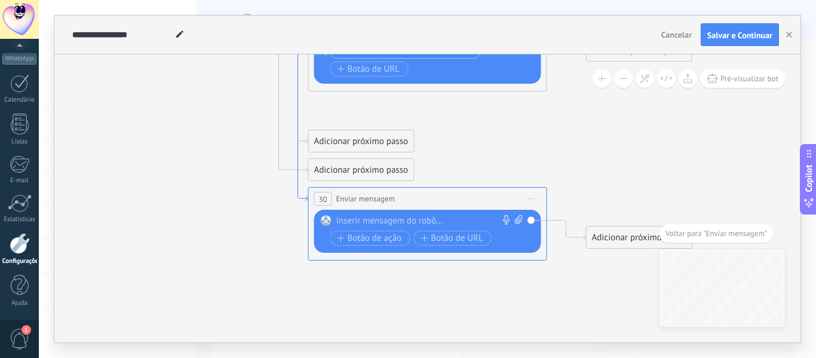
click at [297, 183] on icon at bounding box center [289, 13] width 39 height 375
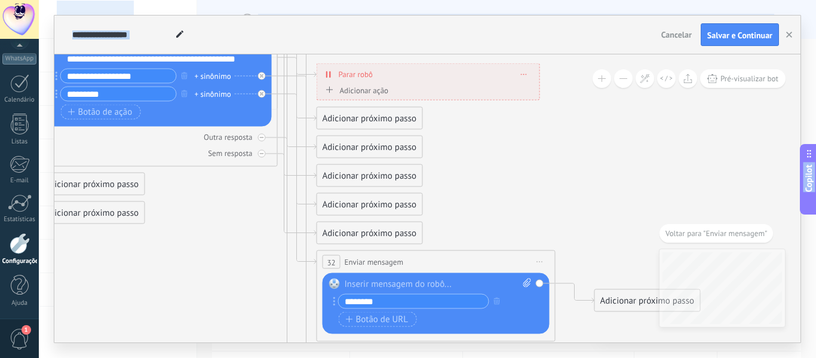
drag, startPoint x: 299, startPoint y: 111, endPoint x: 307, endPoint y: 386, distance: 275.7
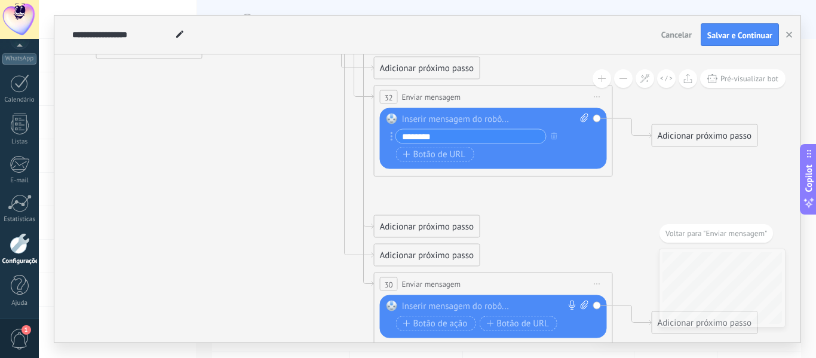
drag, startPoint x: 277, startPoint y: 308, endPoint x: 360, endPoint y: 123, distance: 203.8
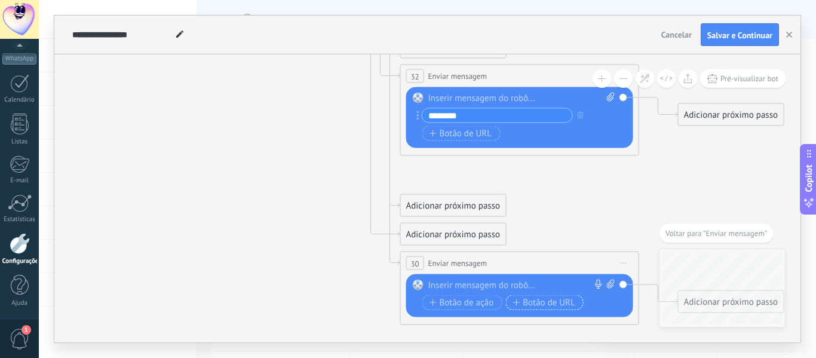
click at [550, 305] on span "Botão de URL" at bounding box center [544, 303] width 63 height 10
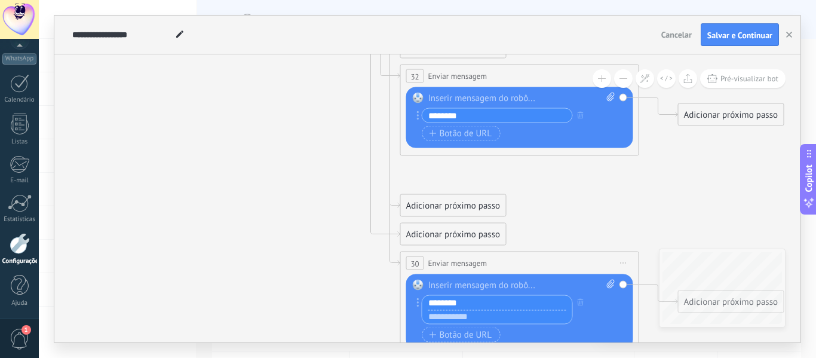
type input "********"
click at [453, 314] on input "text" at bounding box center [498, 317] width 150 height 14
paste input "**********"
type input "**********"
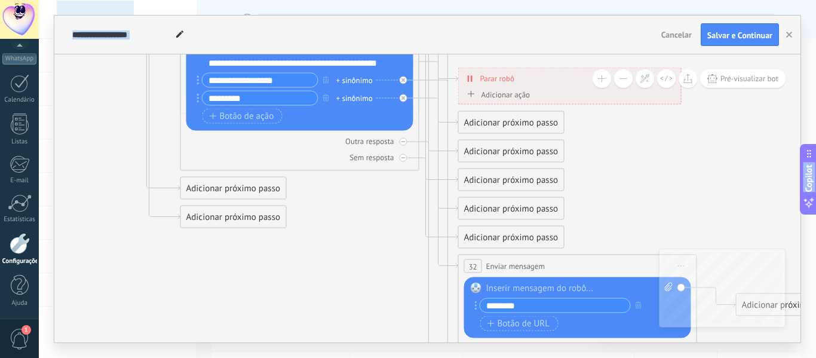
drag, startPoint x: 345, startPoint y: 175, endPoint x: 402, endPoint y: 365, distance: 198.4
click at [402, 357] on html ".abccls-1,.abccls-2{fill-rule:evenodd}.abccls-2{fill:#fff} .abfcls-1{fill:none}…" at bounding box center [408, 179] width 816 height 358
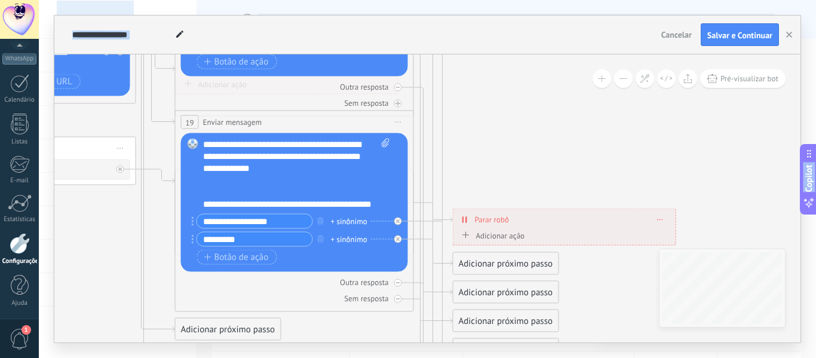
drag, startPoint x: 408, startPoint y: 245, endPoint x: 404, endPoint y: 386, distance: 141.1
click at [404, 357] on html ".abccls-1,.abccls-2{fill-rule:evenodd}.abccls-2{fill:#fff} .abfcls-1{fill:none}…" at bounding box center [408, 179] width 816 height 358
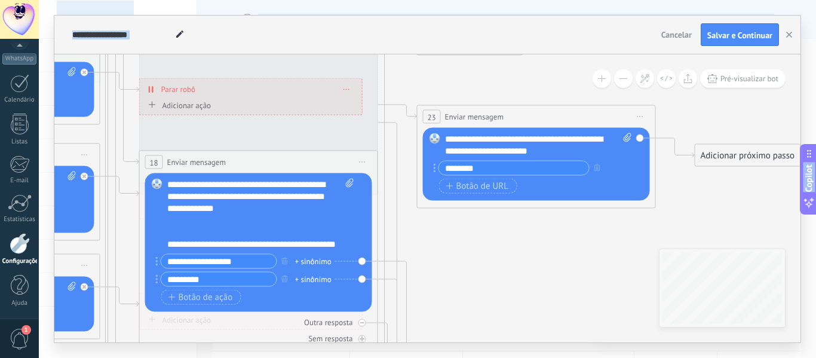
drag, startPoint x: 498, startPoint y: 151, endPoint x: 462, endPoint y: 386, distance: 238.3
click at [462, 357] on html ".abccls-1,.abccls-2{fill-rule:evenodd}.abccls-2{fill:#fff} .abfcls-1{fill:none}…" at bounding box center [408, 179] width 816 height 358
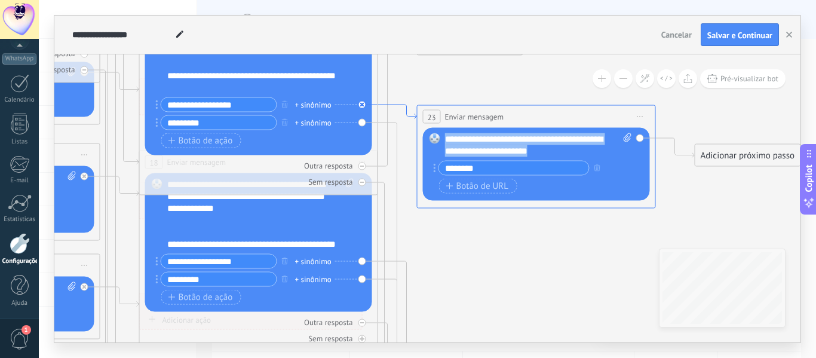
drag, startPoint x: 561, startPoint y: 146, endPoint x: 412, endPoint y: 112, distance: 152.5
copy div "**********"
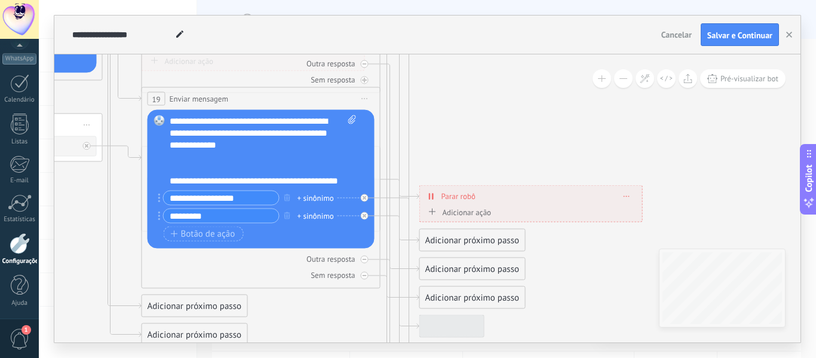
drag, startPoint x: 464, startPoint y: 299, endPoint x: 467, endPoint y: 40, distance: 258.8
click at [467, 40] on div "**********" at bounding box center [427, 179] width 747 height 327
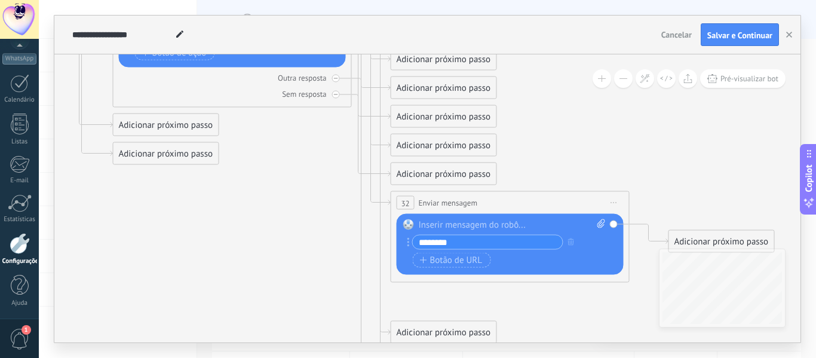
drag, startPoint x: 559, startPoint y: 280, endPoint x: 531, endPoint y: 99, distance: 183.4
click at [455, 224] on div at bounding box center [512, 225] width 187 height 12
paste div
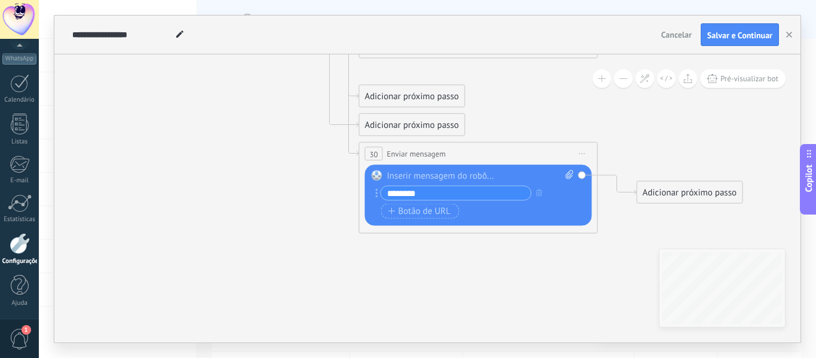
drag, startPoint x: 547, startPoint y: 321, endPoint x: 515, endPoint y: 85, distance: 237.6
click at [457, 178] on div at bounding box center [480, 177] width 187 height 12
paste div
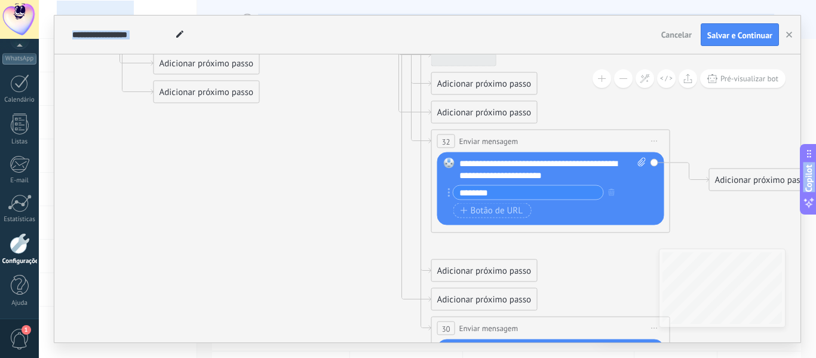
drag, startPoint x: 297, startPoint y: 212, endPoint x: 391, endPoint y: 383, distance: 194.5
click at [391, 357] on html ".abccls-1,.abccls-2{fill-rule:evenodd}.abccls-2{fill:#fff} .abfcls-1{fill:none}…" at bounding box center [408, 179] width 816 height 358
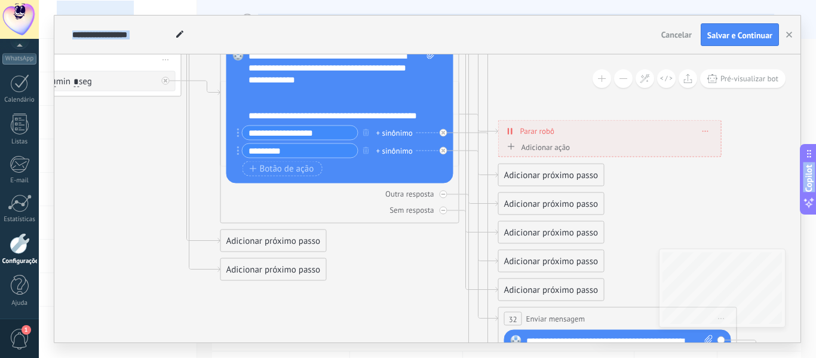
drag, startPoint x: 408, startPoint y: 205, endPoint x: 454, endPoint y: 386, distance: 186.9
click at [454, 357] on html ".abccls-1,.abccls-2{fill-rule:evenodd}.abccls-2{fill:#fff} .abfcls-1{fill:none}…" at bounding box center [408, 179] width 816 height 358
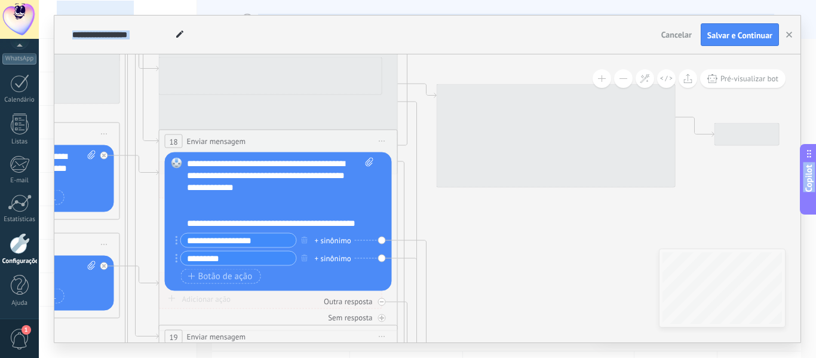
drag, startPoint x: 523, startPoint y: 81, endPoint x: 461, endPoint y: 384, distance: 309.3
click at [461, 357] on html ".abccls-1,.abccls-2{fill-rule:evenodd}.abccls-2{fill:#fff} .abfcls-1{fill:none}…" at bounding box center [408, 179] width 816 height 358
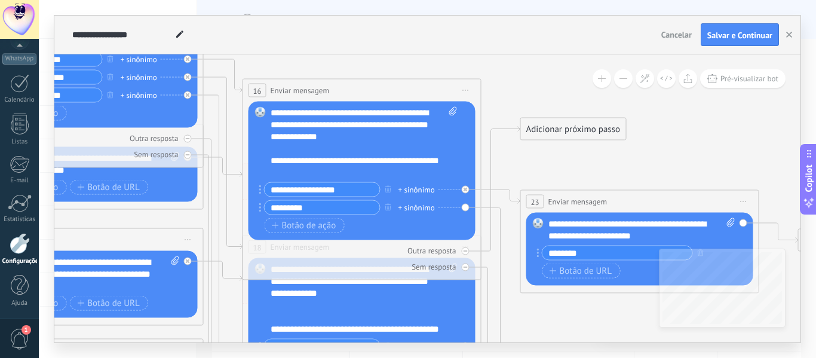
drag, startPoint x: 430, startPoint y: 215, endPoint x: 503, endPoint y: 310, distance: 120.1
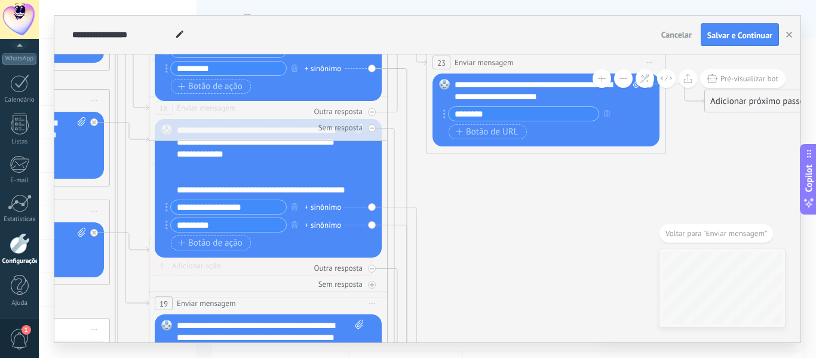
drag, startPoint x: 402, startPoint y: 109, endPoint x: 434, endPoint y: 354, distance: 247.2
click at [434, 354] on div "**********" at bounding box center [428, 179] width 778 height 358
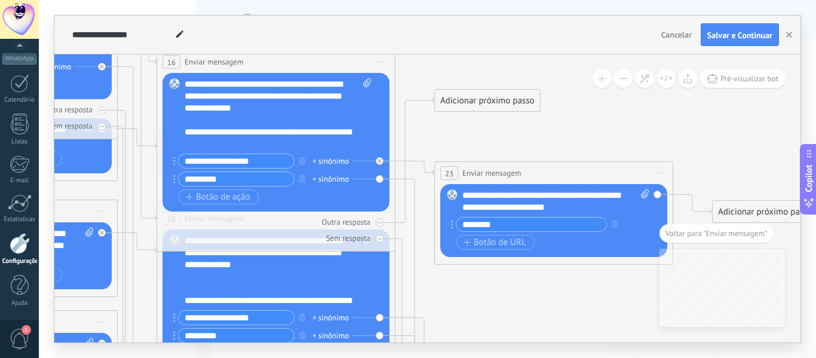
drag, startPoint x: 488, startPoint y: 234, endPoint x: 495, endPoint y: 346, distance: 112.0
click at [495, 346] on div "**********" at bounding box center [428, 179] width 778 height 358
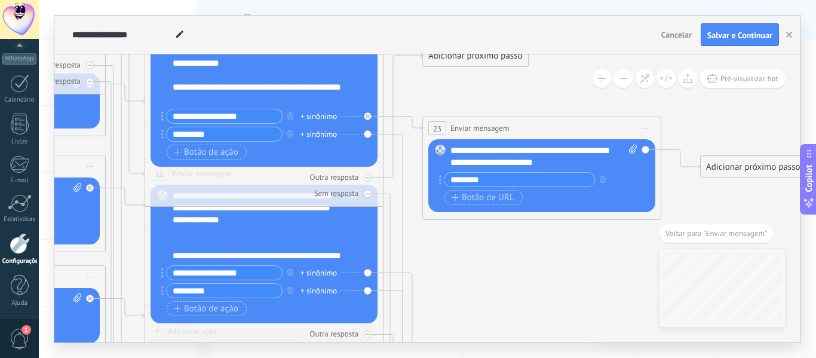
drag, startPoint x: 460, startPoint y: 124, endPoint x: 448, endPoint y: 81, distance: 44.7
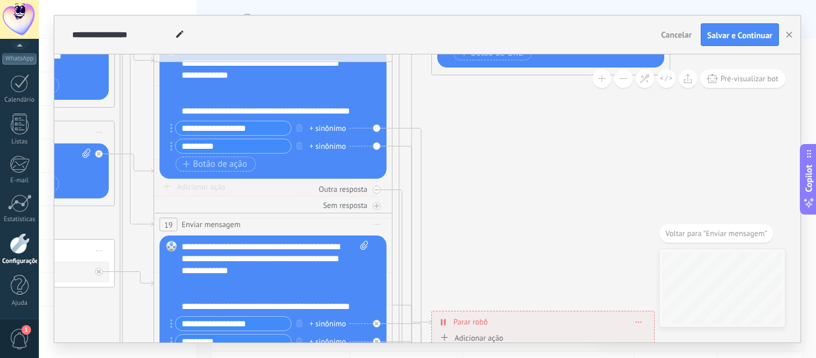
drag, startPoint x: 403, startPoint y: 181, endPoint x: 412, endPoint y: 35, distance: 146.7
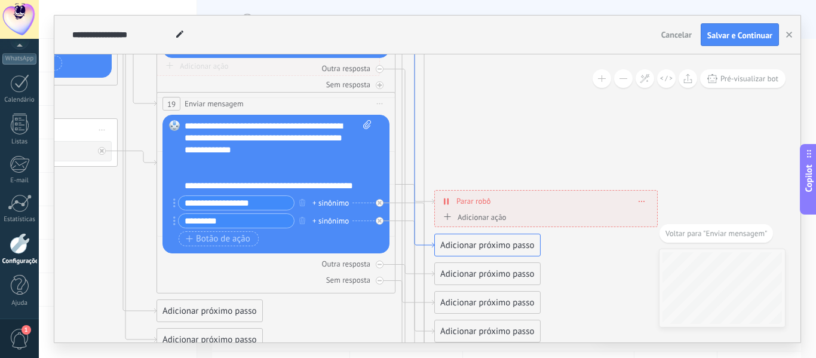
drag, startPoint x: 413, startPoint y: 197, endPoint x: 416, endPoint y: 76, distance: 120.8
click at [416, 76] on icon at bounding box center [415, 58] width 39 height 379
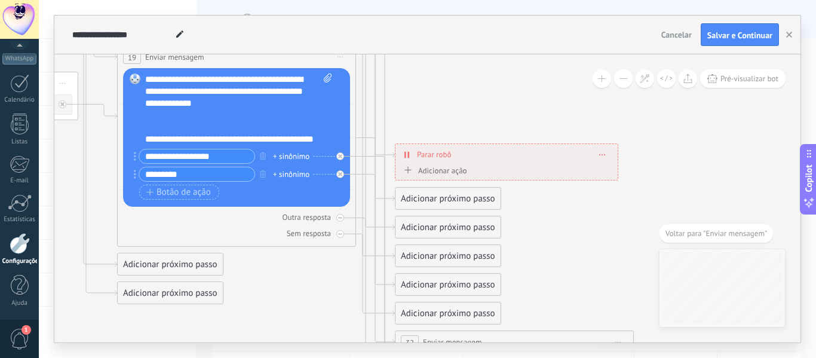
click at [452, 198] on div "Adicionar próximo passo" at bounding box center [448, 199] width 105 height 20
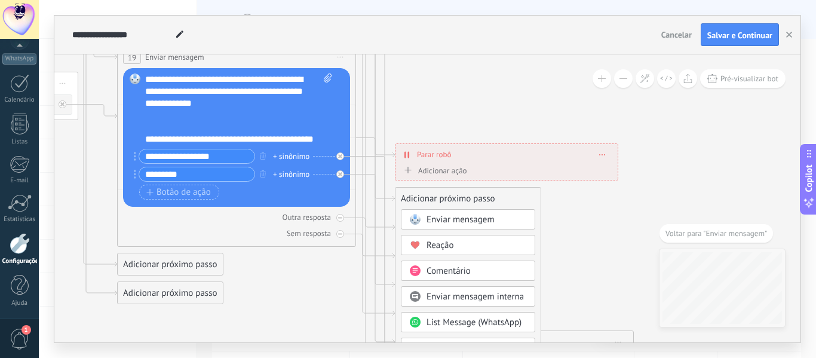
click at [450, 219] on span "Enviar mensagem" at bounding box center [461, 219] width 68 height 11
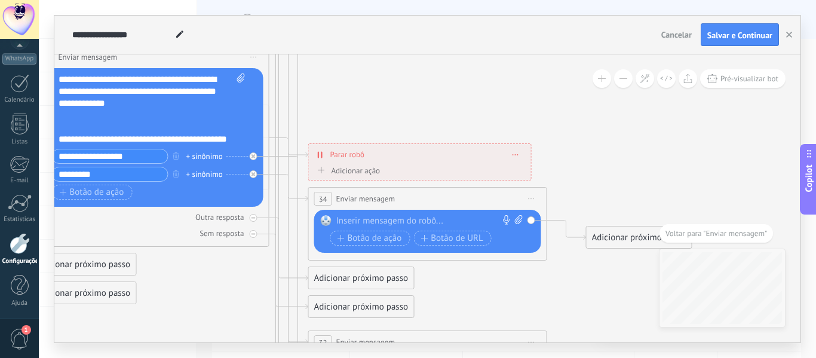
click at [377, 221] on div at bounding box center [425, 221] width 178 height 12
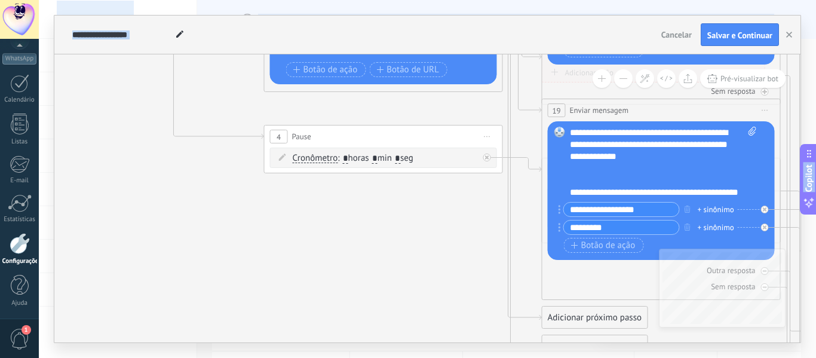
drag, startPoint x: 215, startPoint y: 333, endPoint x: 707, endPoint y: 386, distance: 495.4
click at [707, 357] on html ".abccls-1,.abccls-2{fill-rule:evenodd}.abccls-2{fill:#fff} .abfcls-1{fill:none}…" at bounding box center [408, 179] width 816 height 358
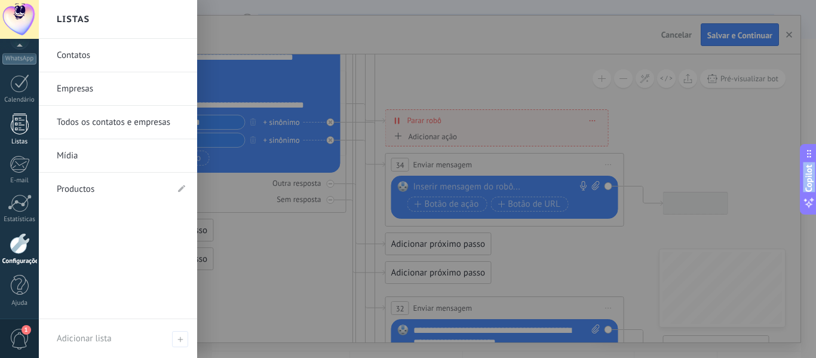
drag, startPoint x: 415, startPoint y: 230, endPoint x: 0, endPoint y: 142, distance: 424.5
click at [0, 142] on body ".abccls-1,.abccls-2{fill-rule:evenodd}.abccls-2{fill:#fff} .abfcls-1{fill:none}…" at bounding box center [408, 179] width 816 height 358
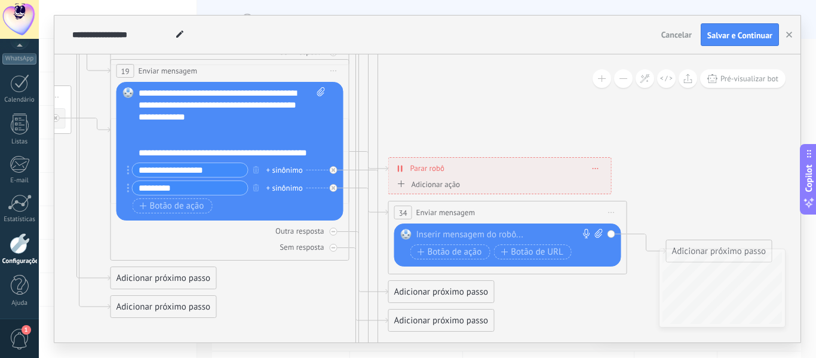
drag, startPoint x: 555, startPoint y: 265, endPoint x: 553, endPoint y: 308, distance: 43.1
click at [553, 308] on icon at bounding box center [39, 145] width 1983 height 1691
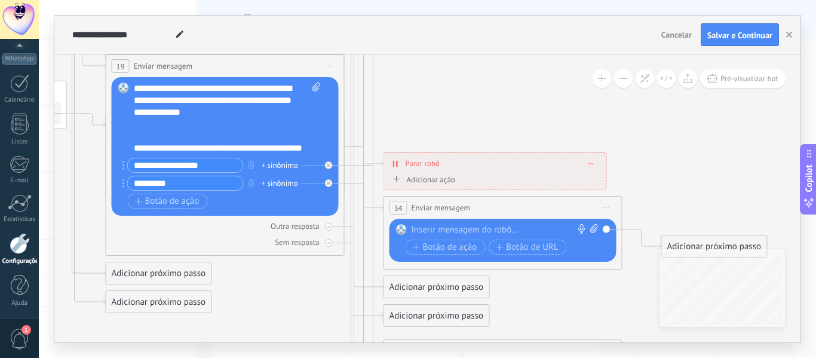
click at [438, 228] on div at bounding box center [501, 230] width 178 height 12
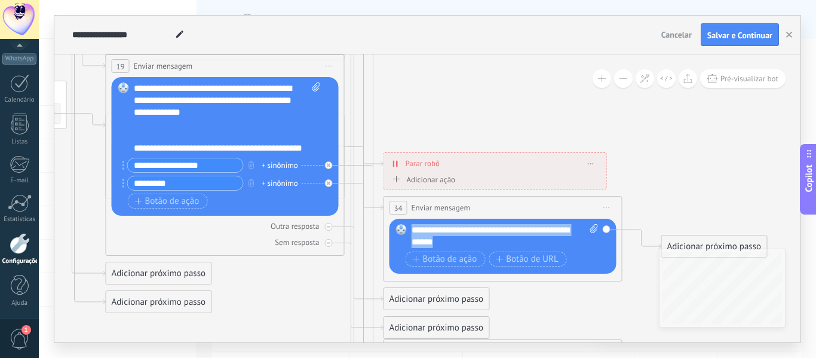
drag, startPoint x: 475, startPoint y: 240, endPoint x: 336, endPoint y: 212, distance: 141.4
copy div "**********"
click at [668, 161] on icon at bounding box center [34, 140] width 1983 height 1691
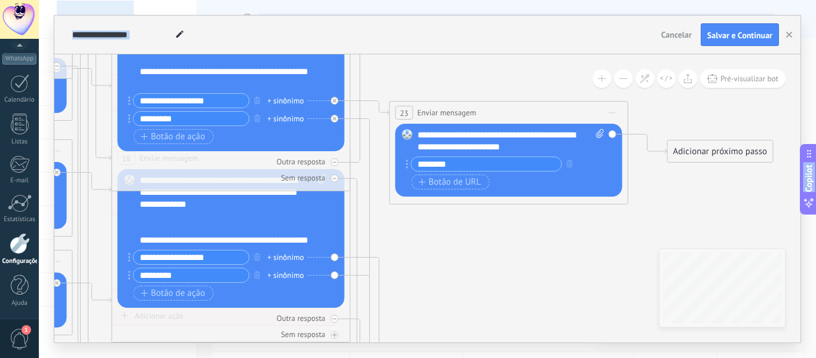
drag, startPoint x: 413, startPoint y: 99, endPoint x: 419, endPoint y: 386, distance: 287.5
click at [419, 357] on html ".abccls-1,.abccls-2{fill-rule:evenodd}.abccls-2{fill:#fff} .abfcls-1{fill:none}…" at bounding box center [408, 179] width 816 height 358
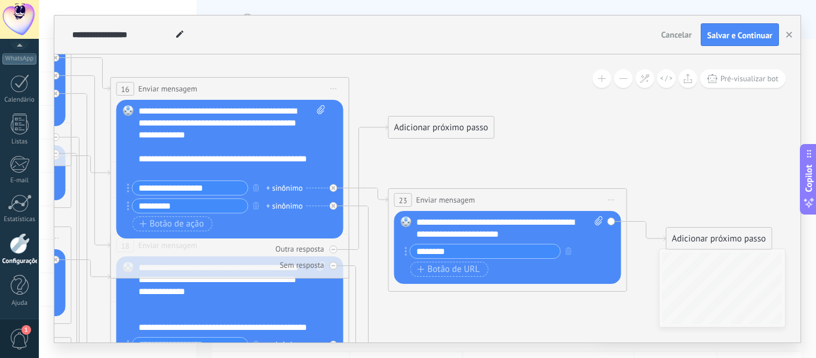
drag, startPoint x: 394, startPoint y: 84, endPoint x: 391, endPoint y: 172, distance: 87.3
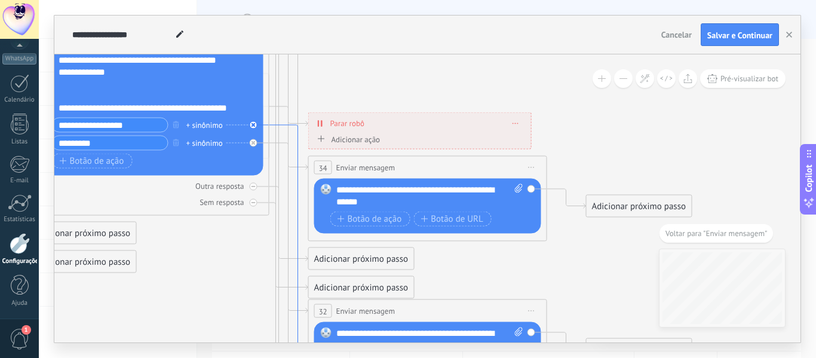
click at [277, 125] on icon at bounding box center [289, 312] width 39 height 375
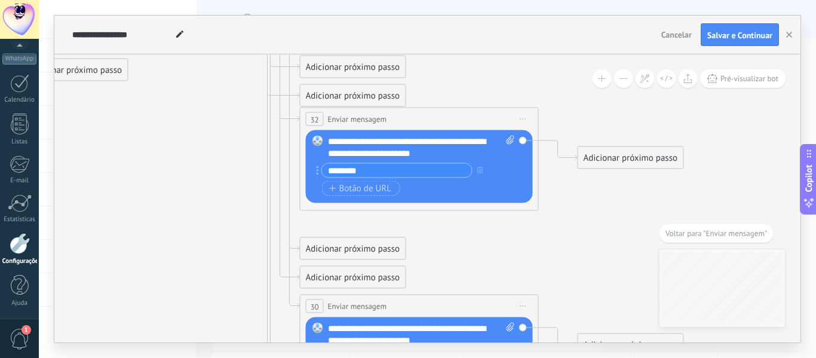
drag, startPoint x: 517, startPoint y: 119, endPoint x: 509, endPoint y: 267, distance: 147.9
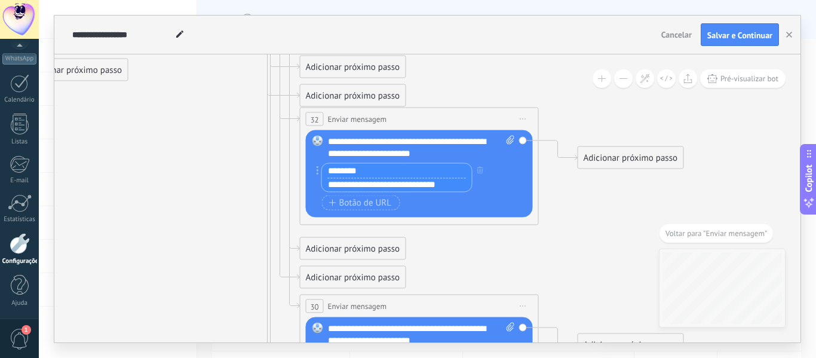
click at [406, 169] on input "********" at bounding box center [397, 171] width 150 height 14
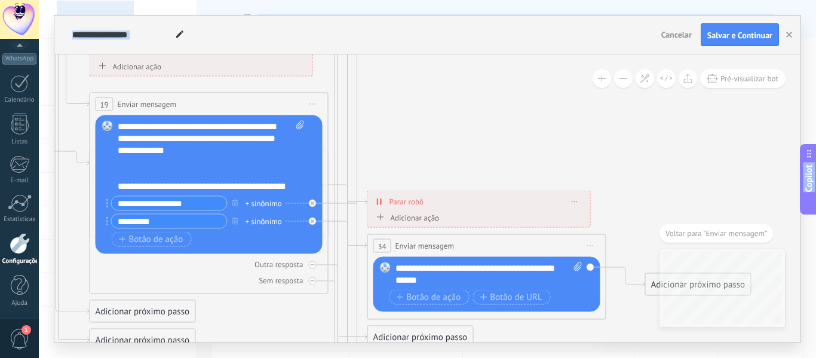
drag, startPoint x: 466, startPoint y: 90, endPoint x: 535, endPoint y: 361, distance: 279.5
click at [535, 357] on html ".abccls-1,.abccls-2{fill-rule:evenodd}.abccls-2{fill:#fff} .abfcls-1{fill:none}…" at bounding box center [408, 179] width 816 height 358
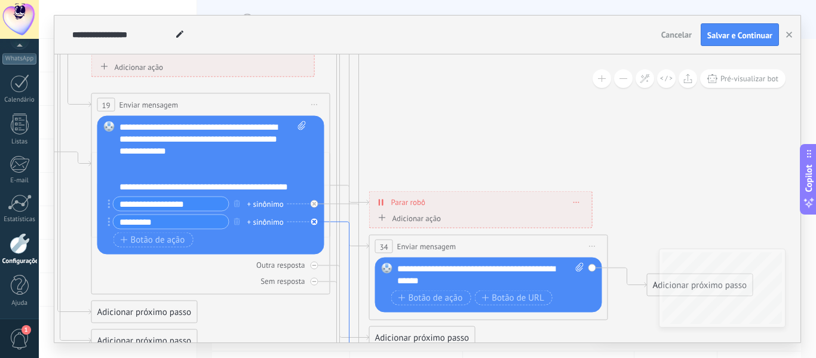
click at [332, 222] on icon at bounding box center [350, 307] width 39 height 170
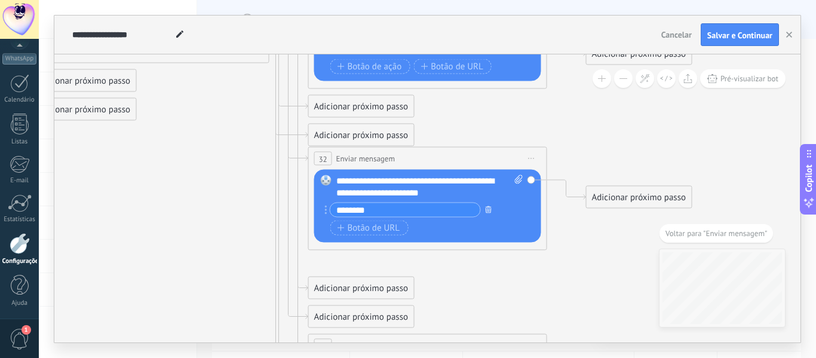
click at [489, 210] on icon "button" at bounding box center [489, 209] width 6 height 7
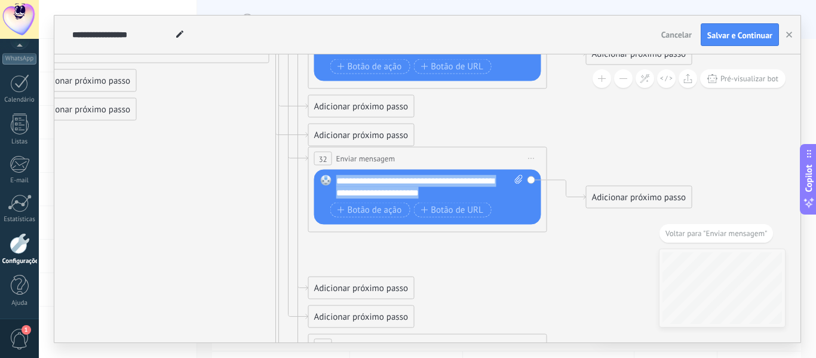
drag, startPoint x: 462, startPoint y: 191, endPoint x: 176, endPoint y: 133, distance: 292.0
paste div
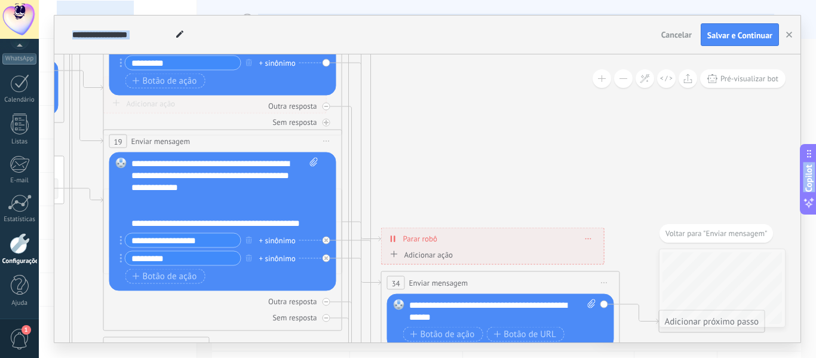
drag, startPoint x: 475, startPoint y: 103, endPoint x: 552, endPoint y: 380, distance: 287.8
click at [552, 357] on html ".abccls-1,.abccls-2{fill-rule:evenodd}.abccls-2{fill:#fff} .abfcls-1{fill:none}…" at bounding box center [408, 179] width 816 height 358
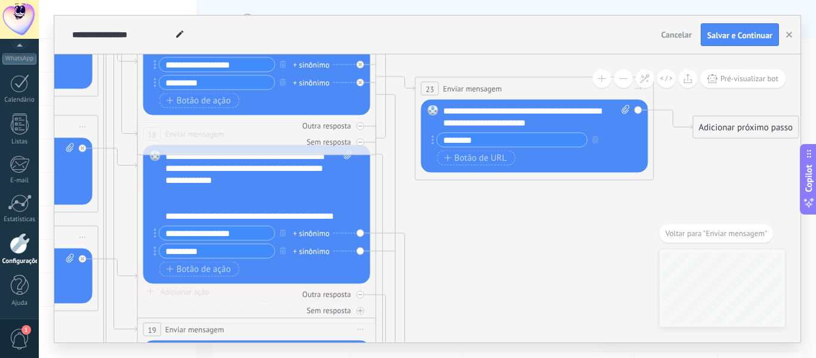
drag, startPoint x: 454, startPoint y: 160, endPoint x: 484, endPoint y: 338, distance: 181.2
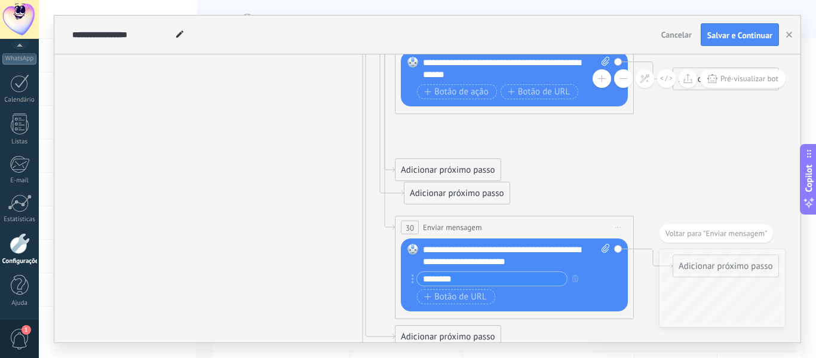
drag, startPoint x: 403, startPoint y: 206, endPoint x: 412, endPoint y: 200, distance: 10.5
click at [412, 200] on div "Adicionar próximo passo" at bounding box center [457, 193] width 105 height 20
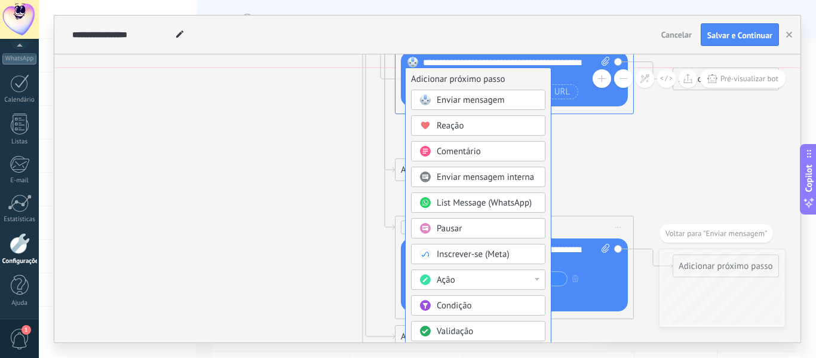
drag, startPoint x: 413, startPoint y: 200, endPoint x: 411, endPoint y: 29, distance: 170.4
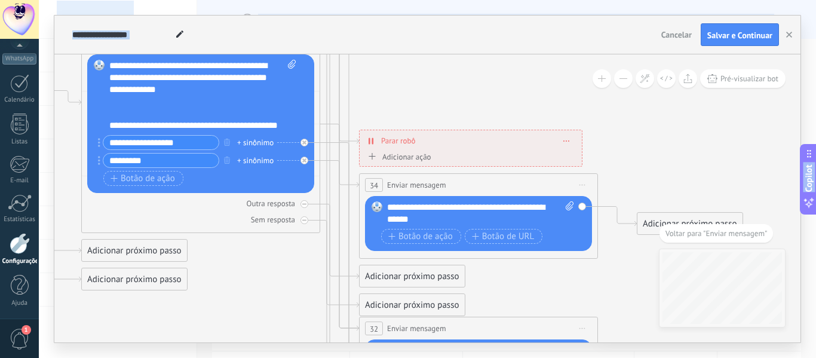
drag, startPoint x: 322, startPoint y: 81, endPoint x: 286, endPoint y: 366, distance: 287.3
click at [286, 357] on html ".abccls-1,.abccls-2{fill-rule:evenodd}.abccls-2{fill:#fff} .abfcls-1{fill:none}…" at bounding box center [408, 179] width 816 height 358
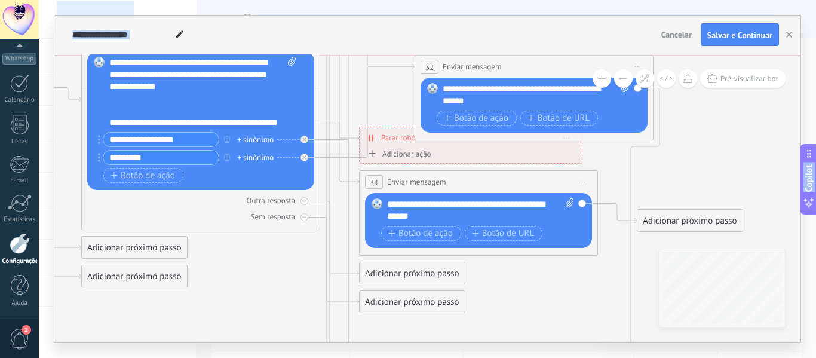
drag, startPoint x: 479, startPoint y: 324, endPoint x: 535, endPoint y: 69, distance: 260.7
click at [535, 69] on div "**********" at bounding box center [534, 67] width 238 height 22
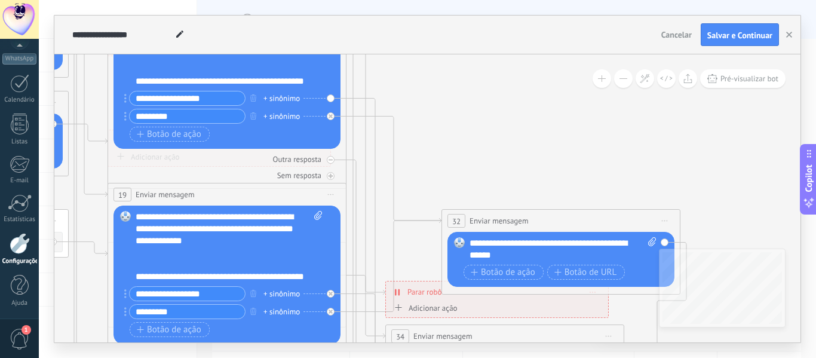
drag, startPoint x: 393, startPoint y: 85, endPoint x: 417, endPoint y: 238, distance: 154.9
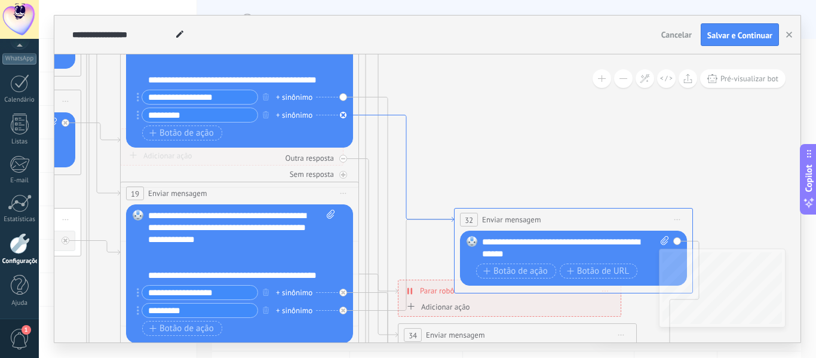
drag, startPoint x: 395, startPoint y: 213, endPoint x: 406, endPoint y: 213, distance: 10.8
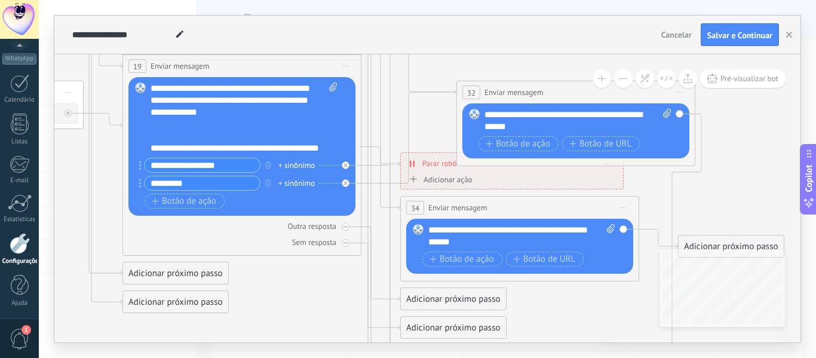
drag, startPoint x: 424, startPoint y: 247, endPoint x: 429, endPoint y: 62, distance: 186.0
click at [429, 62] on icon at bounding box center [51, 273] width 1983 height 1957
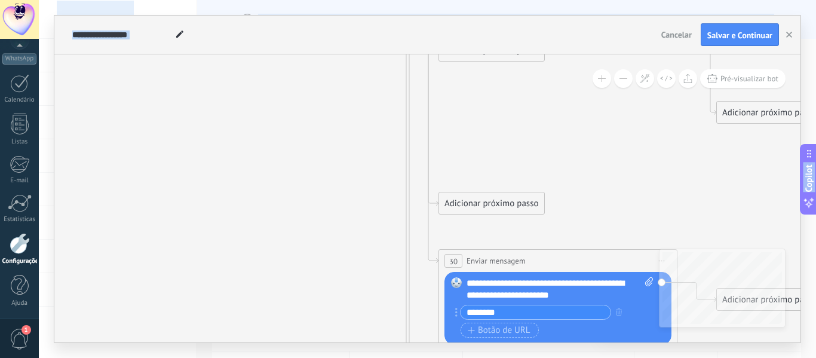
drag, startPoint x: 338, startPoint y: 234, endPoint x: 386, endPoint y: -13, distance: 251.0
click at [386, 0] on html ".abccls-1,.abccls-2{fill-rule:evenodd}.abccls-2{fill:#fff} .abfcls-1{fill:none}…" at bounding box center [408, 179] width 816 height 358
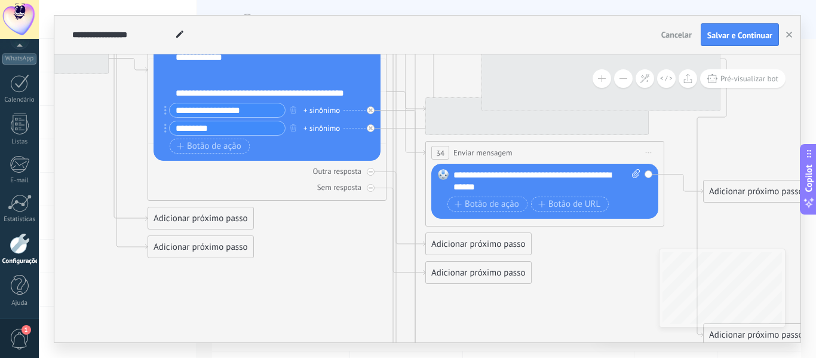
drag, startPoint x: 364, startPoint y: 78, endPoint x: 356, endPoint y: 357, distance: 279.2
click at [356, 357] on div "**********" at bounding box center [428, 179] width 778 height 358
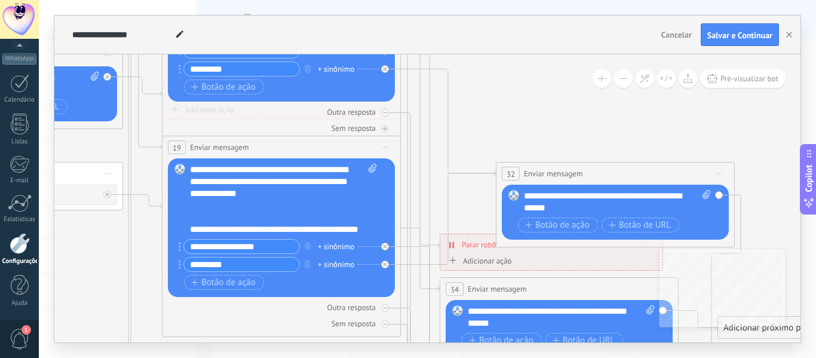
drag, startPoint x: 374, startPoint y: 260, endPoint x: 374, endPoint y: 355, distance: 95.0
click at [374, 355] on div "**********" at bounding box center [428, 179] width 778 height 358
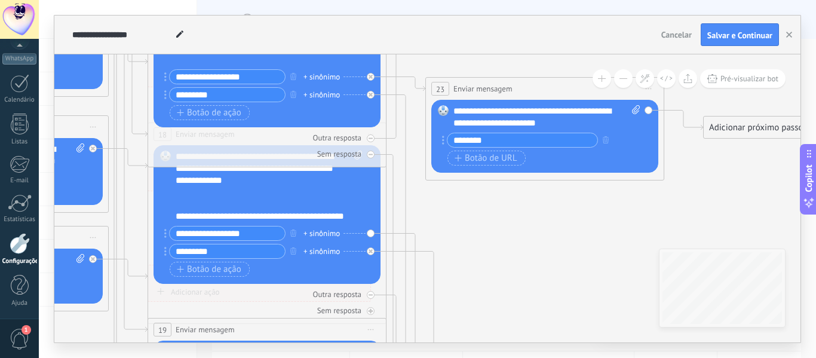
drag, startPoint x: 479, startPoint y: 116, endPoint x: 465, endPoint y: 310, distance: 194.2
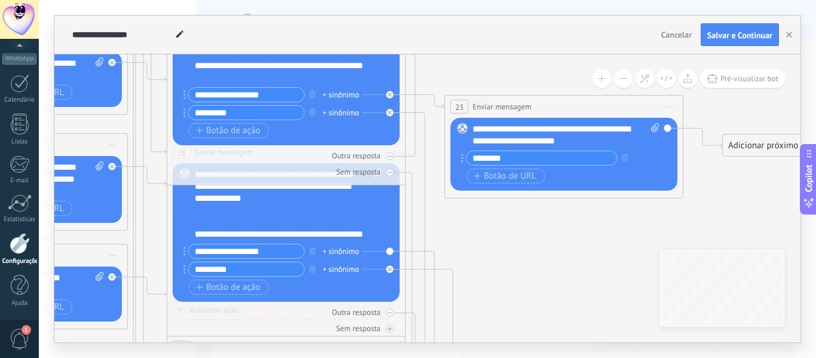
drag, startPoint x: 473, startPoint y: 196, endPoint x: 500, endPoint y: 232, distance: 44.8
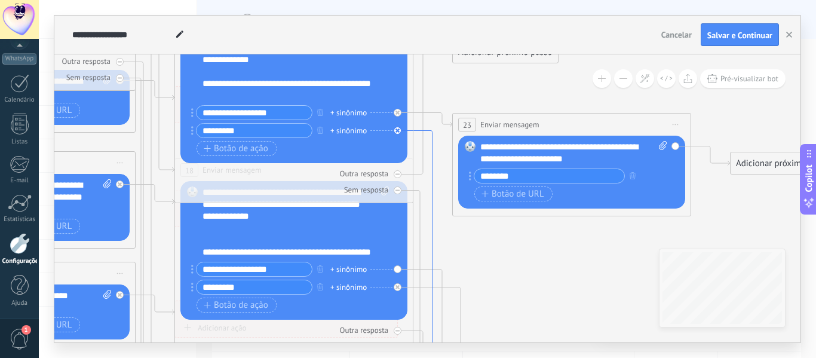
click at [429, 139] on icon at bounding box center [433, 320] width 39 height 379
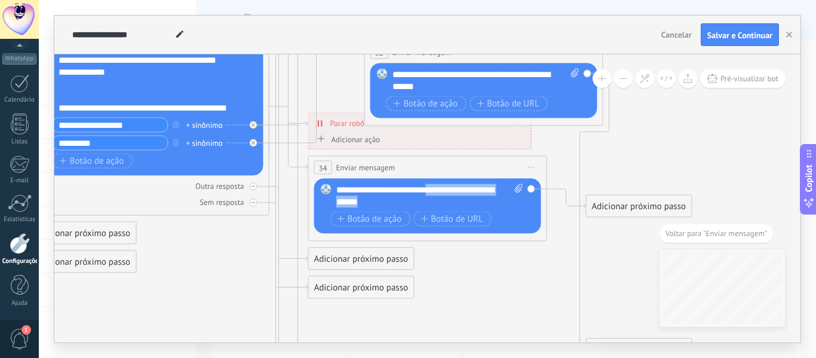
drag, startPoint x: 423, startPoint y: 206, endPoint x: 440, endPoint y: 142, distance: 66.4
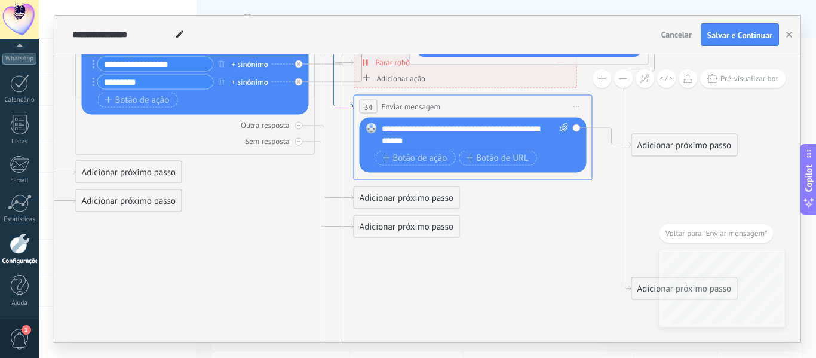
drag, startPoint x: 300, startPoint y: 167, endPoint x: 345, endPoint y: 106, distance: 76.0
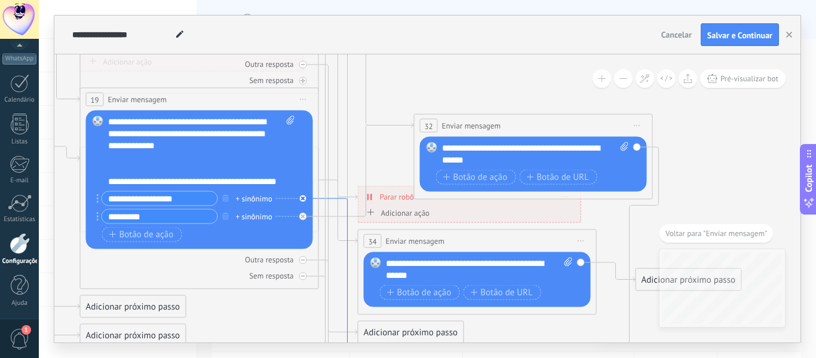
drag, startPoint x: 345, startPoint y: 106, endPoint x: 350, endPoint y: 240, distance: 134.5
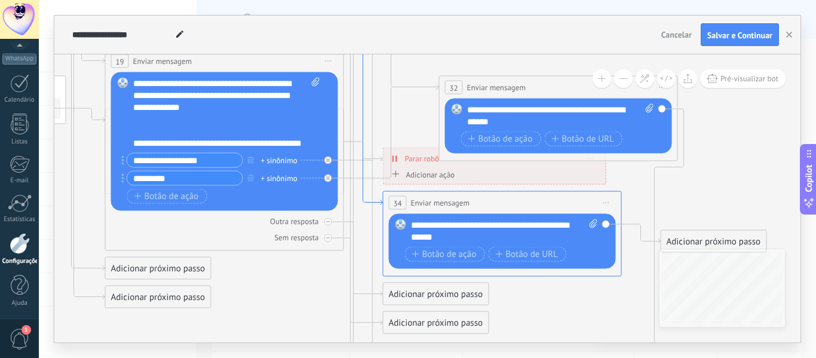
drag, startPoint x: 338, startPoint y: 155, endPoint x: 363, endPoint y: 118, distance: 44.8
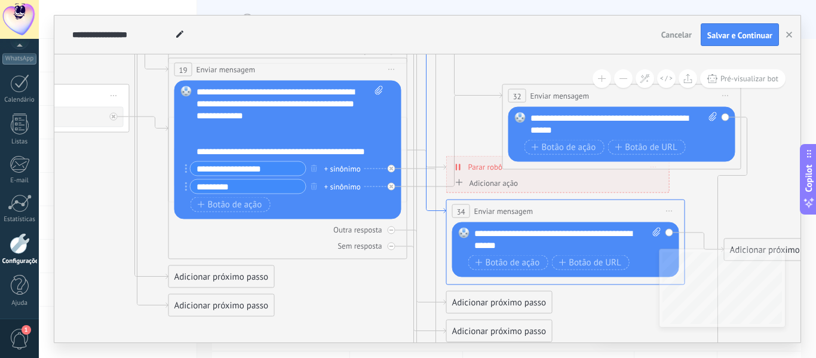
drag, startPoint x: 363, startPoint y: 118, endPoint x: 426, endPoint y: 125, distance: 63.2
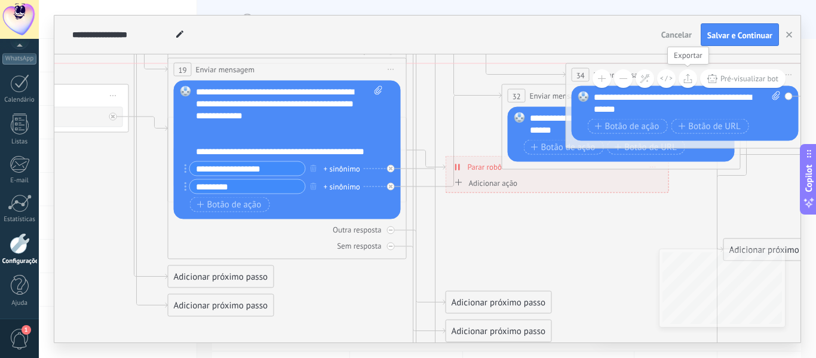
drag, startPoint x: 561, startPoint y: 211, endPoint x: 686, endPoint y: 80, distance: 180.5
click at [686, 80] on div "**********" at bounding box center [427, 198] width 747 height 288
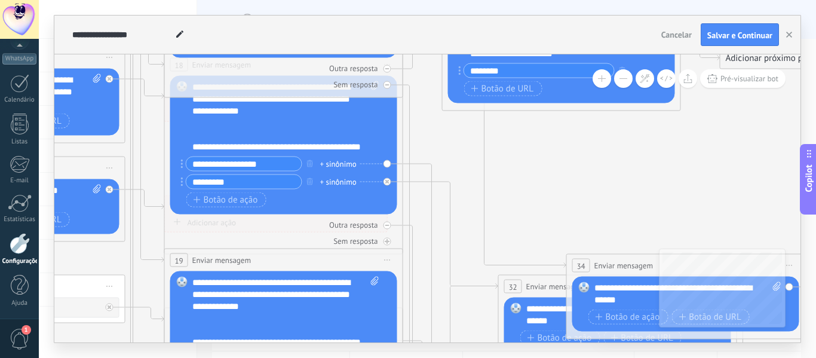
drag, startPoint x: 466, startPoint y: 78, endPoint x: 462, endPoint y: 269, distance: 190.7
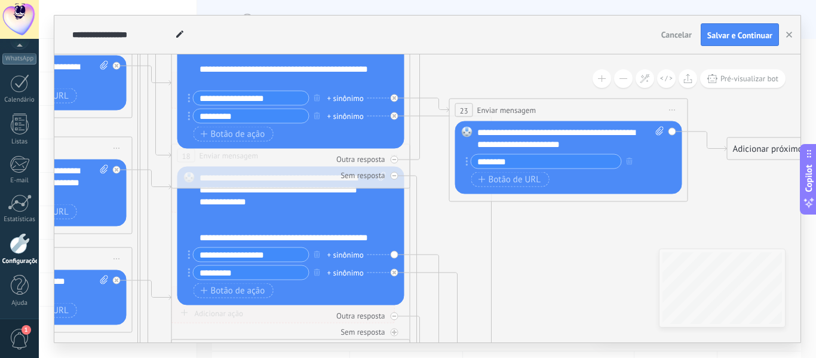
drag, startPoint x: 445, startPoint y: 138, endPoint x: 452, endPoint y: 229, distance: 91.2
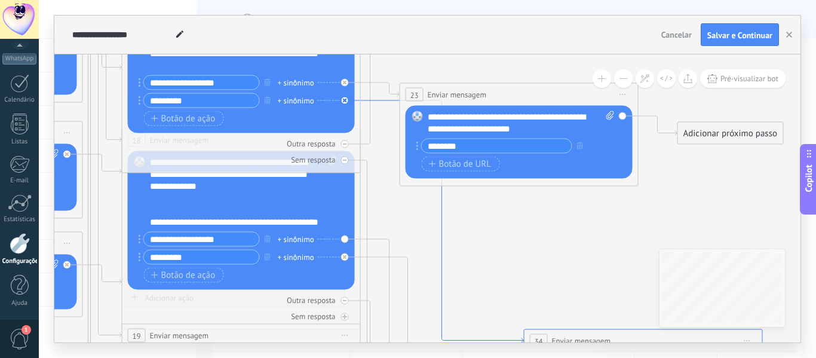
drag, startPoint x: 493, startPoint y: 227, endPoint x: 443, endPoint y: 211, distance: 52.0
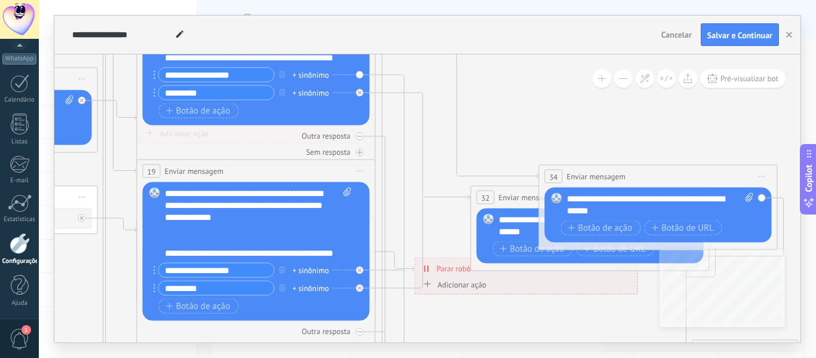
drag, startPoint x: 393, startPoint y: 190, endPoint x: 408, endPoint y: 26, distance: 165.0
click at [408, 26] on div "**********" at bounding box center [427, 179] width 747 height 327
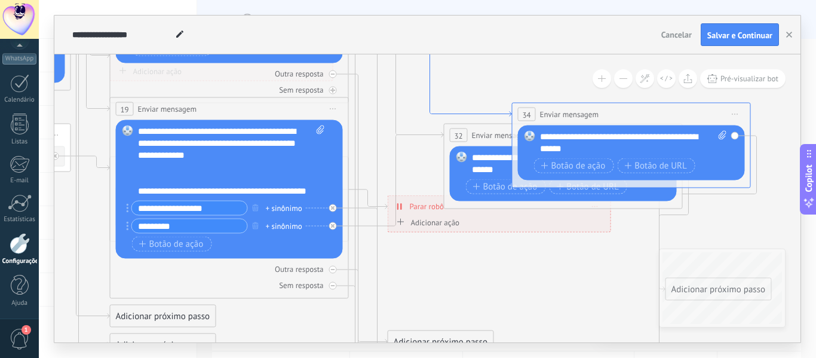
drag, startPoint x: 524, startPoint y: 176, endPoint x: 497, endPoint y: 114, distance: 67.7
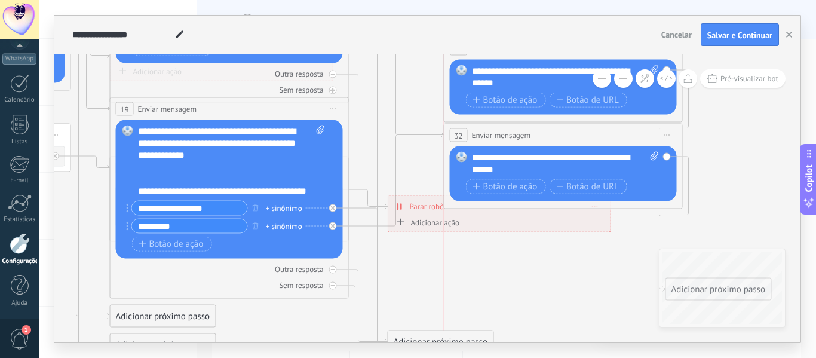
drag, startPoint x: 617, startPoint y: 114, endPoint x: 546, endPoint y: 48, distance: 96.9
click at [546, 48] on div "**********" at bounding box center [427, 179] width 747 height 327
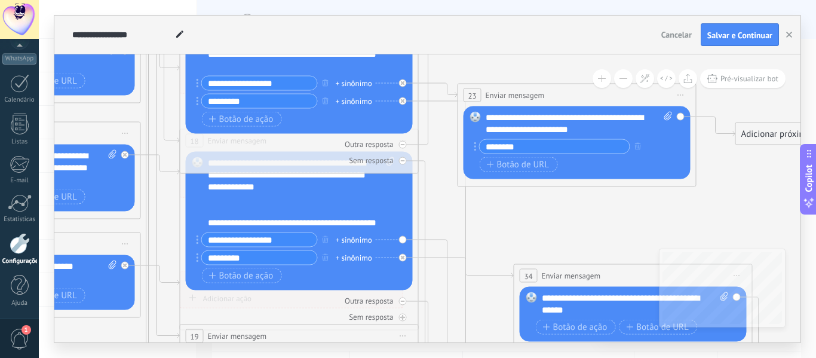
drag, startPoint x: 430, startPoint y: 97, endPoint x: 500, endPoint y: 324, distance: 237.6
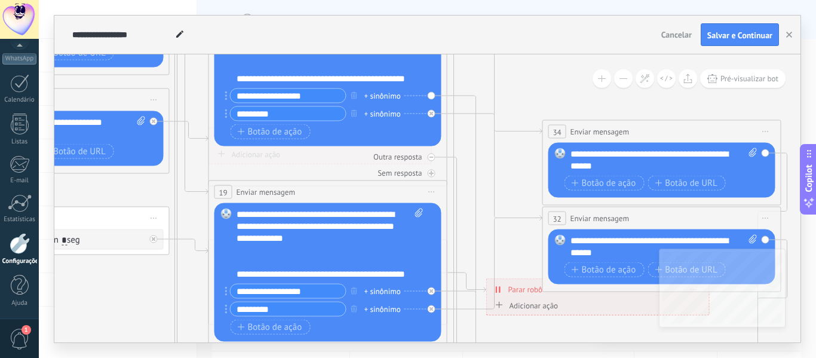
drag, startPoint x: 506, startPoint y: 228, endPoint x: 543, endPoint y: 59, distance: 172.6
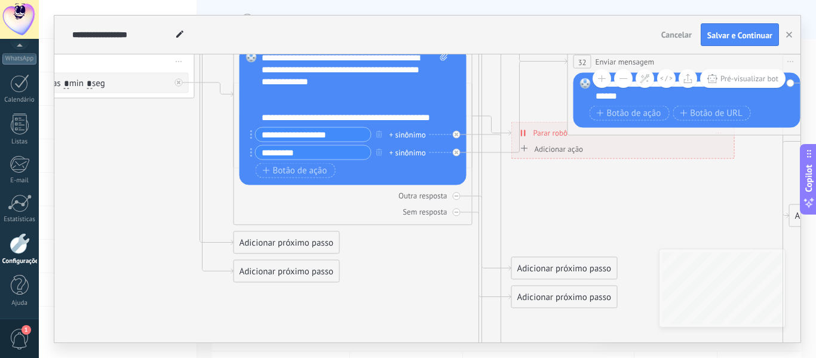
drag, startPoint x: 534, startPoint y: 304, endPoint x: 553, endPoint y: 170, distance: 135.2
click at [553, 170] on icon at bounding box center [162, 242] width 1983 height 1957
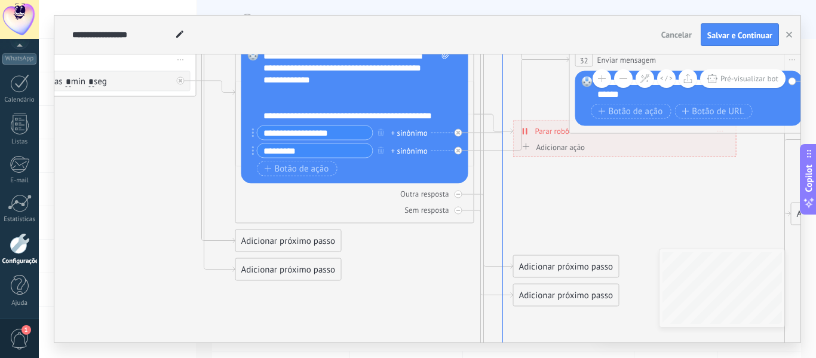
click at [504, 230] on icon at bounding box center [494, 193] width 39 height 513
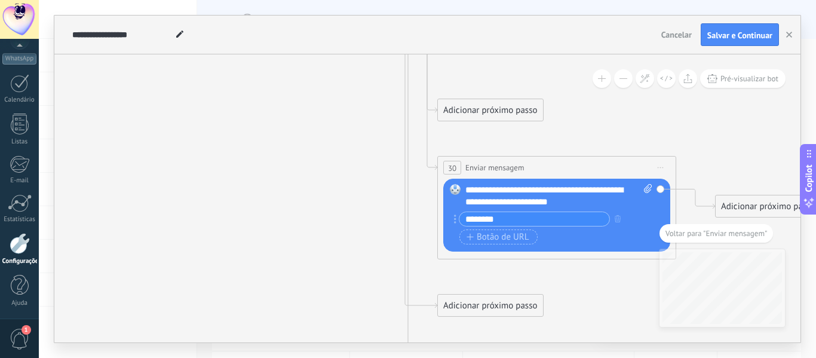
drag, startPoint x: 504, startPoint y: 230, endPoint x: 546, endPoint y: 141, distance: 98.1
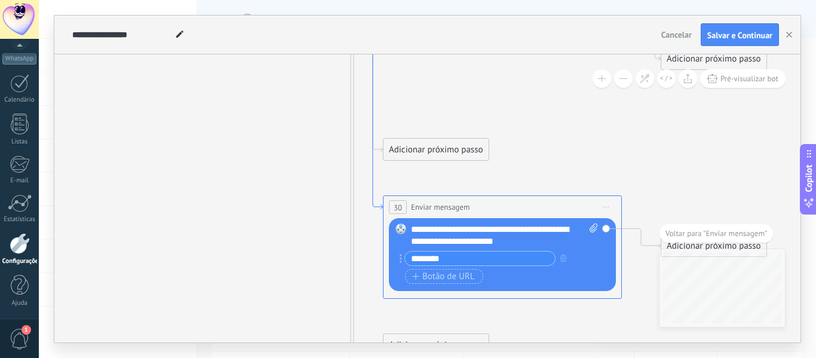
drag, startPoint x: 427, startPoint y: 155, endPoint x: 371, endPoint y: 194, distance: 68.2
drag, startPoint x: 515, startPoint y: 221, endPoint x: 503, endPoint y: 85, distance: 136.8
drag, startPoint x: 596, startPoint y: 262, endPoint x: 589, endPoint y: 277, distance: 16.0
click at [589, 277] on div "Substituir Remover Converter para mensagem de voz Arraste a imagem aqui para an…" at bounding box center [501, 254] width 227 height 73
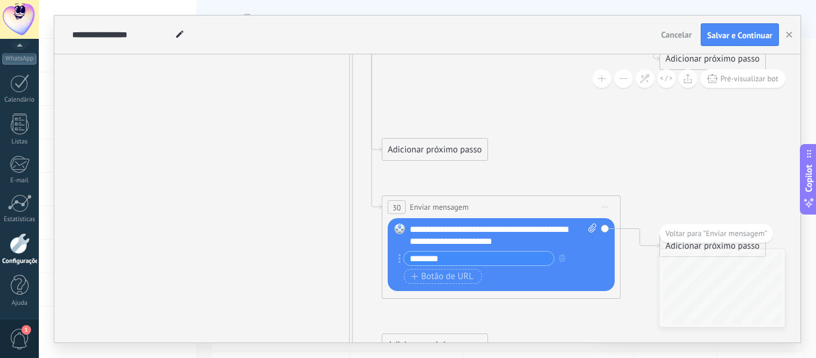
drag, startPoint x: 589, startPoint y: 277, endPoint x: 538, endPoint y: 246, distance: 60.1
click at [538, 246] on div "**********" at bounding box center [503, 255] width 186 height 63
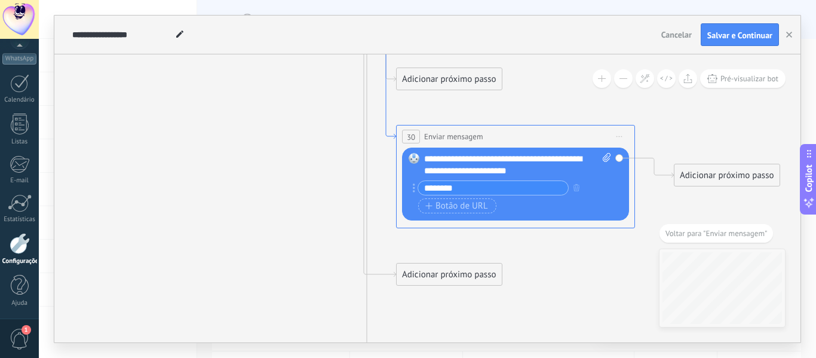
drag, startPoint x: 371, startPoint y: 178, endPoint x: 385, endPoint y: 108, distance: 72.0
drag, startPoint x: 406, startPoint y: 202, endPoint x: 397, endPoint y: 181, distance: 23.1
click at [397, 181] on div "**********" at bounding box center [515, 176] width 239 height 103
drag, startPoint x: 405, startPoint y: 175, endPoint x: 400, endPoint y: 112, distance: 63.0
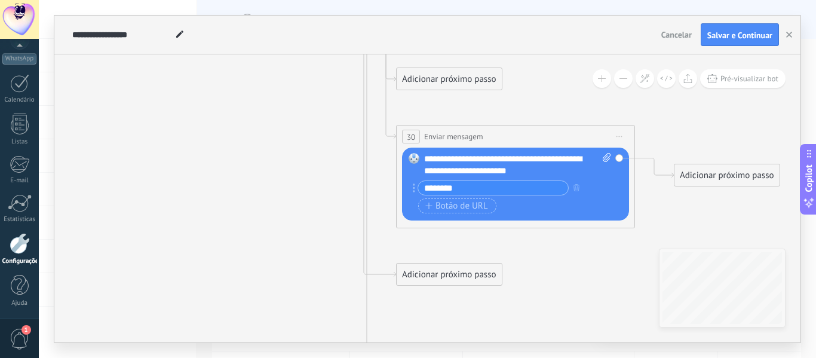
click at [403, 173] on div "Substituir Remover Converter para mensagem de voz Arraste a imagem aqui para an…" at bounding box center [515, 184] width 227 height 73
drag, startPoint x: 408, startPoint y: 172, endPoint x: 598, endPoint y: 199, distance: 191.4
click at [598, 199] on div "Substituir Remover Converter para mensagem de voz Arraste a imagem aqui para an…" at bounding box center [515, 184] width 227 height 73
click at [598, 199] on div "Botão de ação Botão de URL" at bounding box center [514, 205] width 192 height 15
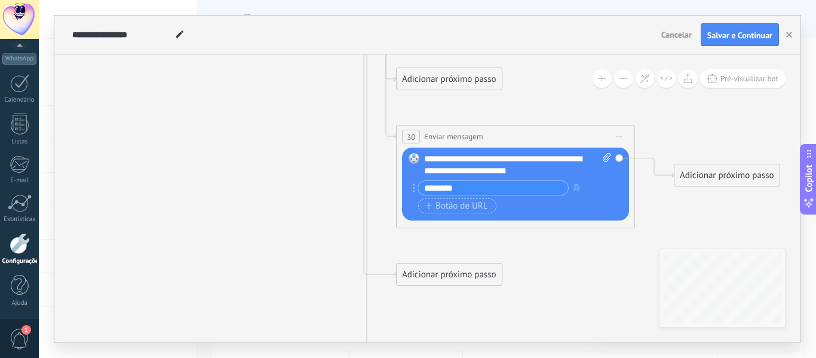
drag, startPoint x: 598, startPoint y: 199, endPoint x: 604, endPoint y: 123, distance: 76.7
drag, startPoint x: 602, startPoint y: 181, endPoint x: 604, endPoint y: 156, distance: 24.5
click at [604, 156] on div "**********" at bounding box center [517, 184] width 186 height 63
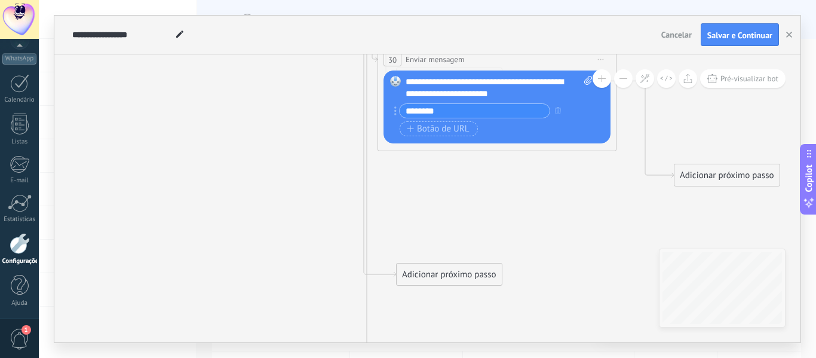
drag, startPoint x: 597, startPoint y: 133, endPoint x: 578, endPoint y: 53, distance: 82.9
click at [578, 53] on div "**********" at bounding box center [427, 179] width 747 height 327
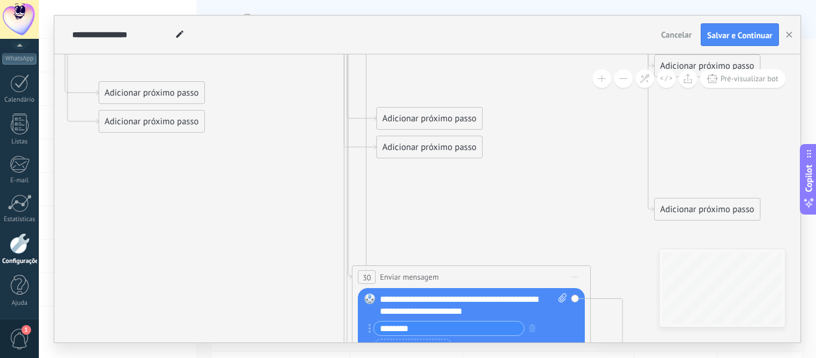
drag, startPoint x: 283, startPoint y: 88, endPoint x: 267, endPoint y: 335, distance: 247.4
click at [267, 335] on icon at bounding box center [27, 92] width 1983 height 1957
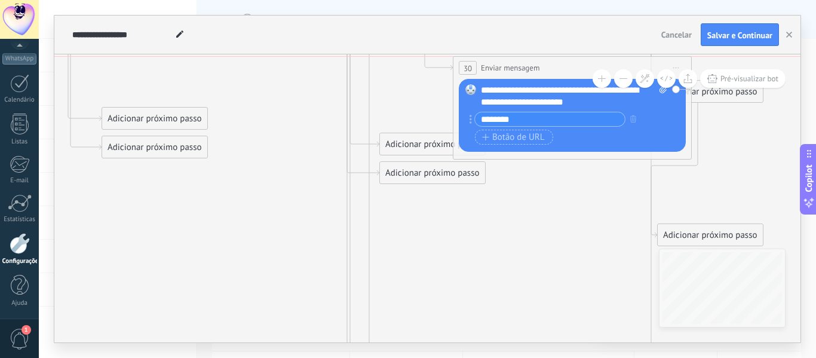
drag, startPoint x: 471, startPoint y: 304, endPoint x: 569, endPoint y: 66, distance: 257.3
click at [569, 66] on div "**********" at bounding box center [573, 68] width 238 height 22
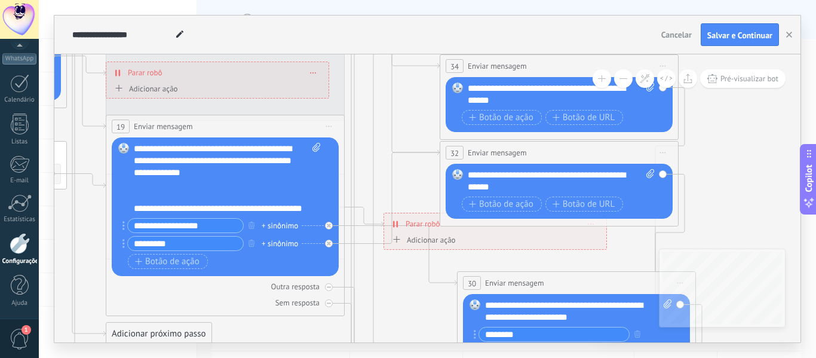
drag, startPoint x: 405, startPoint y: 98, endPoint x: 408, endPoint y: 310, distance: 212.2
click at [408, 310] on icon at bounding box center [34, 333] width 1983 height 1957
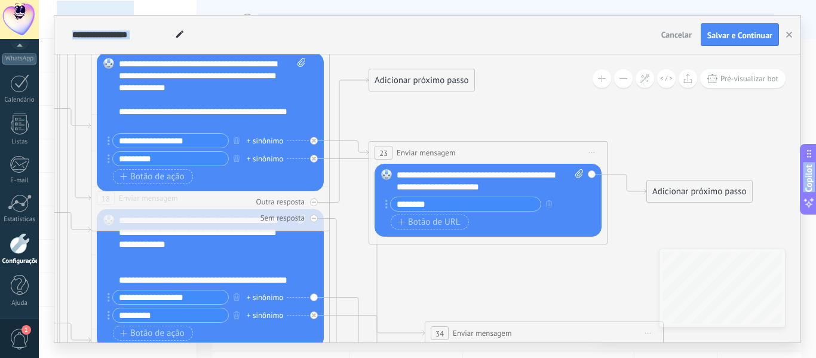
drag, startPoint x: 403, startPoint y: 116, endPoint x: 388, endPoint y: 386, distance: 270.6
click at [388, 357] on html ".abccls-1,.abccls-2{fill-rule:evenodd}.abccls-2{fill:#fff} .abfcls-1{fill:none}…" at bounding box center [408, 179] width 816 height 358
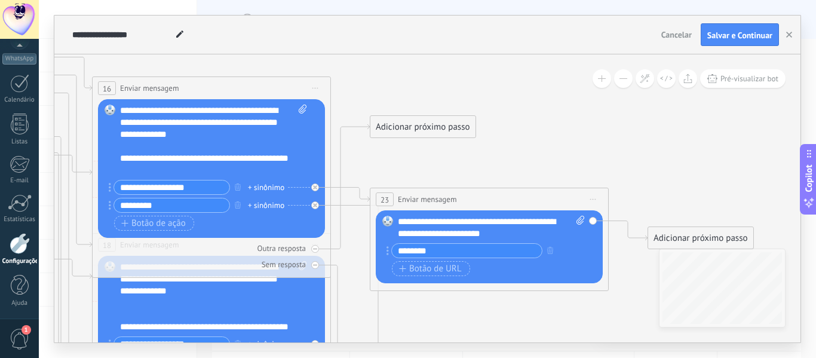
drag, startPoint x: 405, startPoint y: 128, endPoint x: 406, endPoint y: 182, distance: 54.4
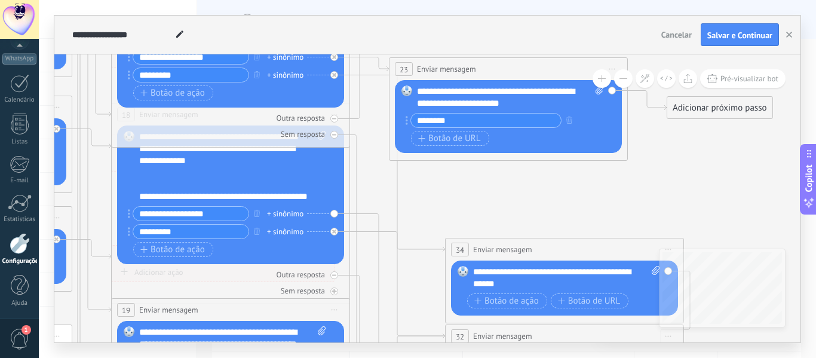
drag, startPoint x: 363, startPoint y: 269, endPoint x: 382, endPoint y: 129, distance: 141.7
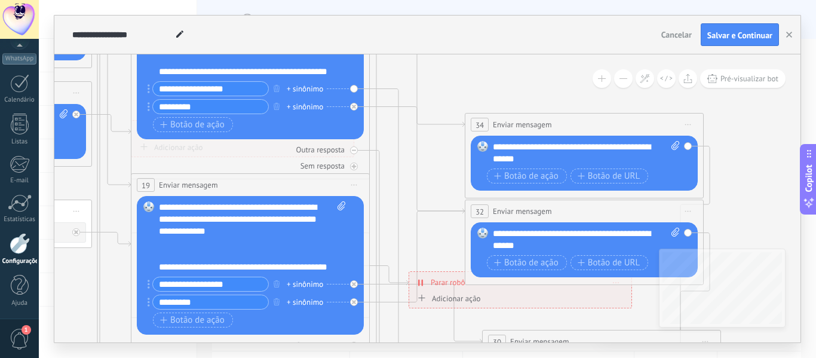
drag, startPoint x: 476, startPoint y: 204, endPoint x: 496, endPoint y: 81, distance: 124.8
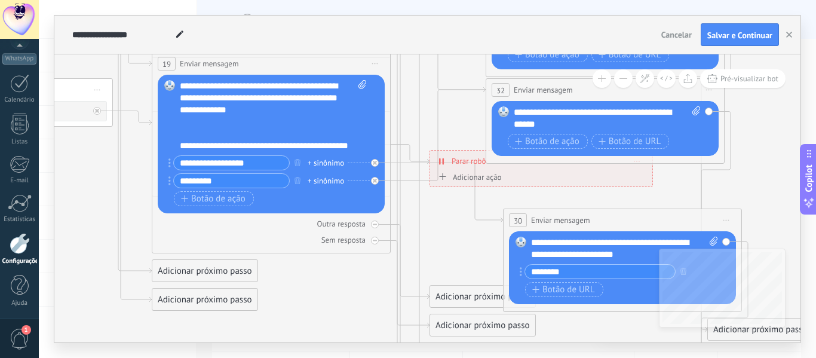
drag, startPoint x: 426, startPoint y: 313, endPoint x: 447, endPoint y: 192, distance: 122.5
click at [447, 192] on icon at bounding box center [80, 270] width 1983 height 1957
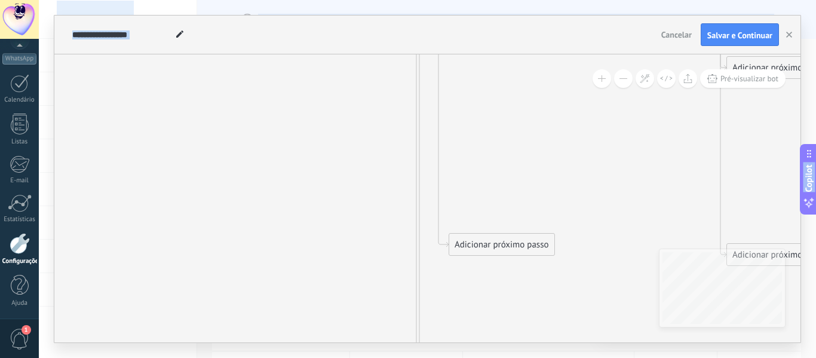
drag, startPoint x: 472, startPoint y: 253, endPoint x: 491, endPoint y: -70, distance: 323.9
click at [491, 0] on html ".abccls-1,.abccls-2{fill-rule:evenodd}.abccls-2{fill:#fff} .abfcls-1{fill:none}…" at bounding box center [408, 179] width 816 height 358
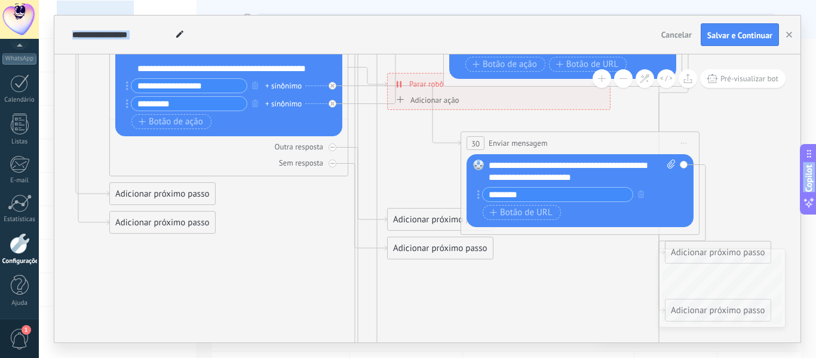
drag, startPoint x: 456, startPoint y: 140, endPoint x: 394, endPoint y: 382, distance: 249.8
click at [394, 357] on html ".abccls-1,.abccls-2{fill-rule:evenodd}.abccls-2{fill:#fff} .abfcls-1{fill:none}…" at bounding box center [408, 179] width 816 height 358
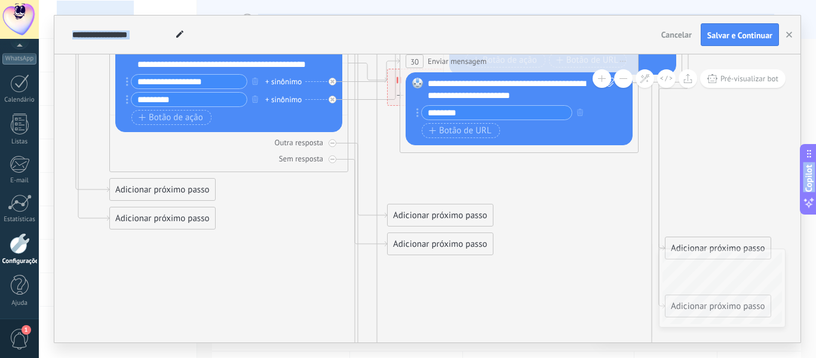
drag, startPoint x: 611, startPoint y: 139, endPoint x: 550, endPoint y: 61, distance: 98.8
click at [550, 61] on div "**********" at bounding box center [519, 61] width 238 height 22
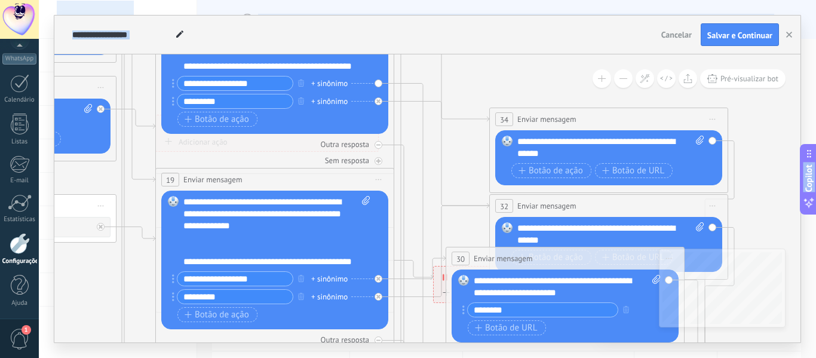
drag, startPoint x: 467, startPoint y: 189, endPoint x: 513, endPoint y: 385, distance: 201.4
click at [513, 357] on html ".abccls-1,.abccls-2{fill-rule:evenodd}.abccls-2{fill:#fff} .abfcls-1{fill:none}…" at bounding box center [408, 179] width 816 height 358
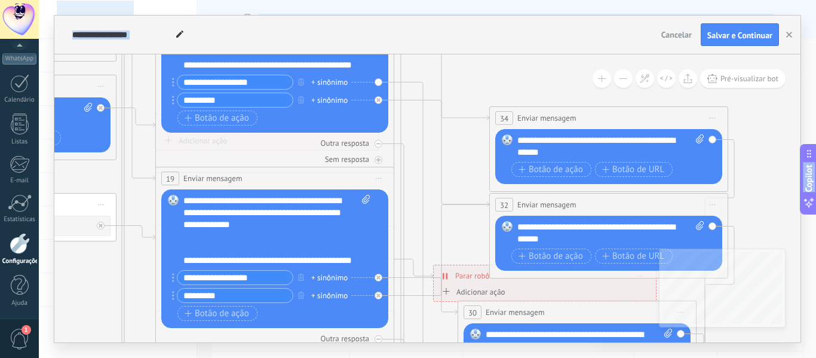
drag, startPoint x: 553, startPoint y: 261, endPoint x: 565, endPoint y: 316, distance: 56.3
click at [565, 316] on div "**********" at bounding box center [577, 312] width 238 height 22
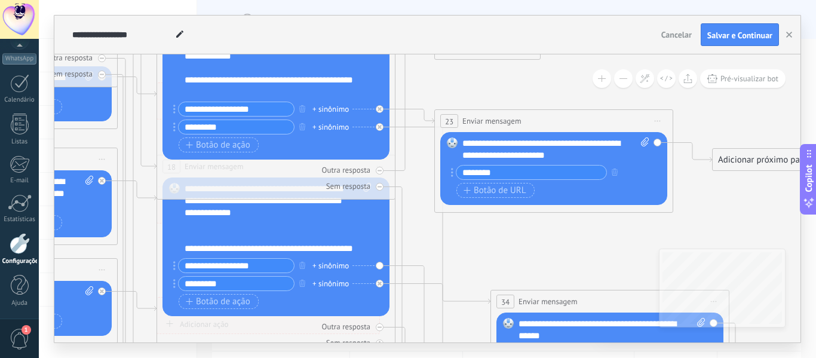
drag, startPoint x: 454, startPoint y: 150, endPoint x: 455, endPoint y: 334, distance: 183.5
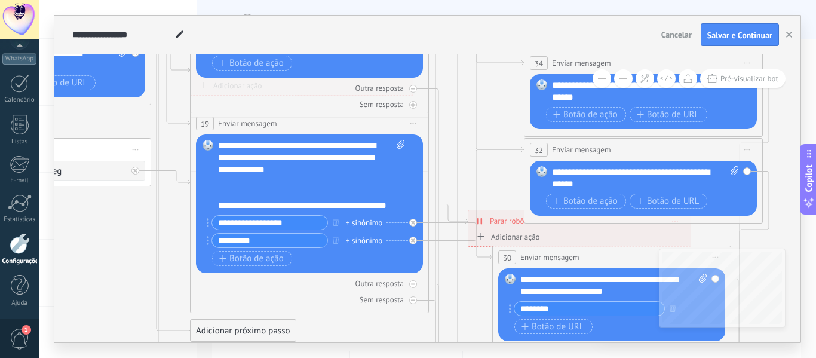
drag, startPoint x: 432, startPoint y: 314, endPoint x: 464, endPoint y: 76, distance: 240.1
click at [464, 76] on icon at bounding box center [118, 319] width 1983 height 1935
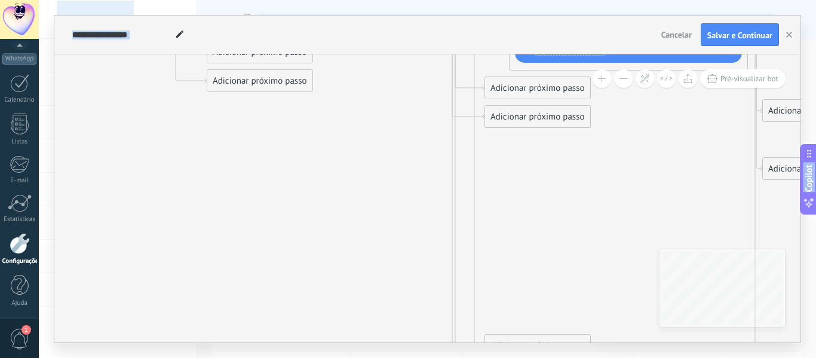
drag, startPoint x: 467, startPoint y: 281, endPoint x: 481, endPoint y: -23, distance: 303.9
click at [481, 0] on html ".abccls-1,.abccls-2{fill-rule:evenodd}.abccls-2{fill:#fff} .abfcls-1{fill:none}…" at bounding box center [408, 179] width 816 height 358
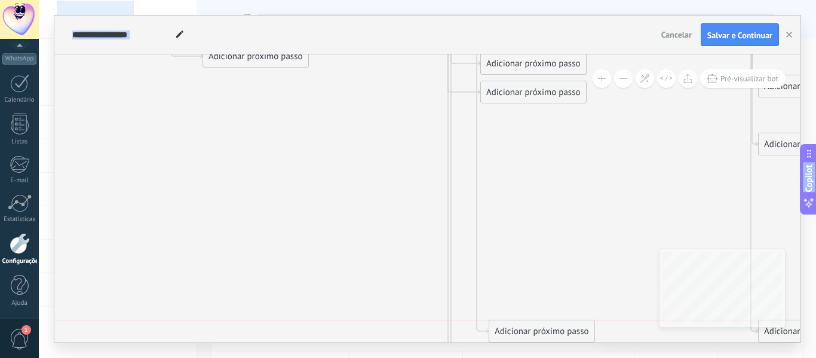
click at [536, 330] on div "Adicionar próximo passo" at bounding box center [542, 332] width 105 height 20
click at [533, 327] on div "Adicionar próximo passo" at bounding box center [562, 332] width 145 height 20
click at [638, 178] on icon at bounding box center [131, 16] width 1983 height 1935
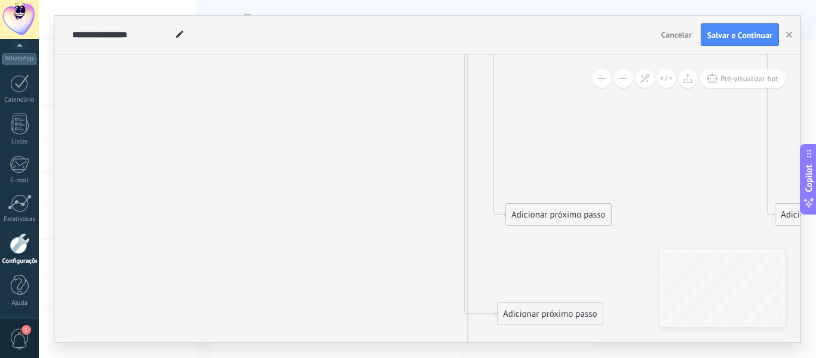
drag, startPoint x: 568, startPoint y: 185, endPoint x: 585, endPoint y: 66, distance: 120.7
click at [555, 209] on div "Adicionar próximo passo" at bounding box center [558, 212] width 105 height 20
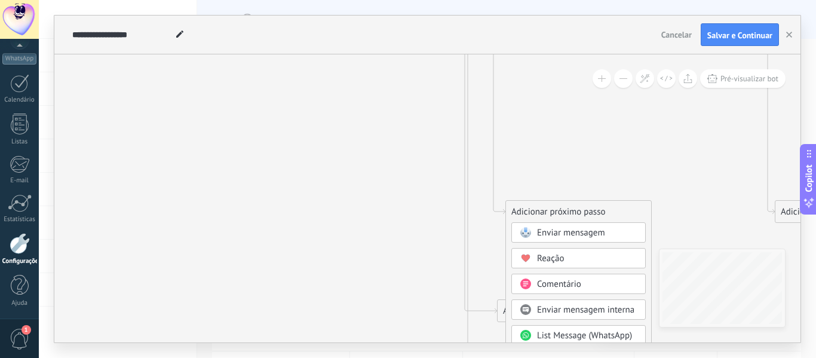
click at [558, 241] on div "Enviar mensagem" at bounding box center [579, 232] width 134 height 20
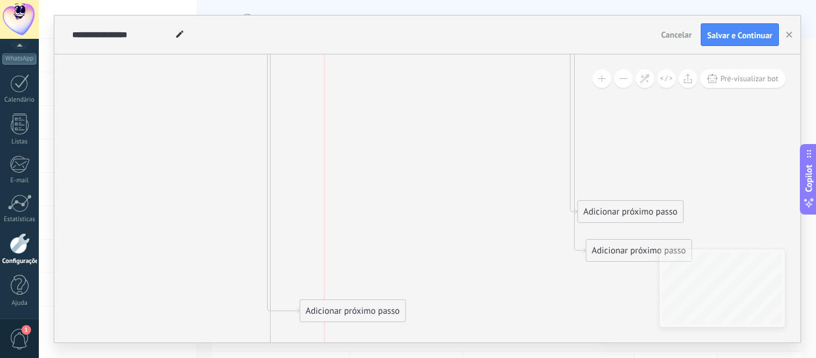
drag, startPoint x: 503, startPoint y: 205, endPoint x: 524, endPoint y: -65, distance: 271.0
click at [524, 0] on html ".abccls-1,.abccls-2{fill-rule:evenodd}.abccls-2{fill:#fff} .abfcls-1{fill:none}…" at bounding box center [408, 179] width 816 height 358
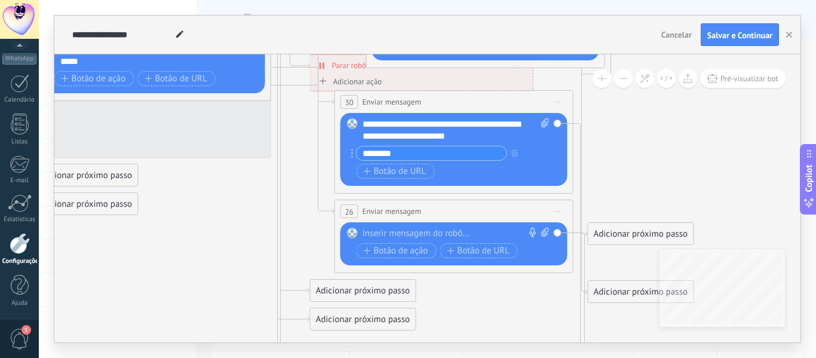
drag, startPoint x: 485, startPoint y: 85, endPoint x: 495, endPoint y: 353, distance: 267.4
click at [495, 353] on div "**********" at bounding box center [428, 179] width 778 height 358
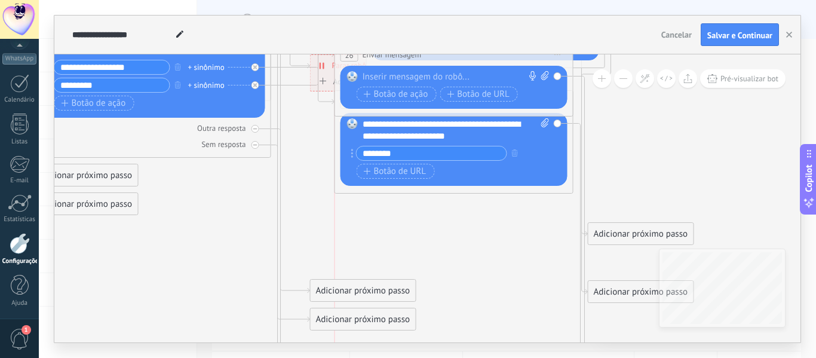
drag, startPoint x: 472, startPoint y: 219, endPoint x: 470, endPoint y: 63, distance: 156.0
click at [470, 63] on div "**********" at bounding box center [454, 55] width 238 height 22
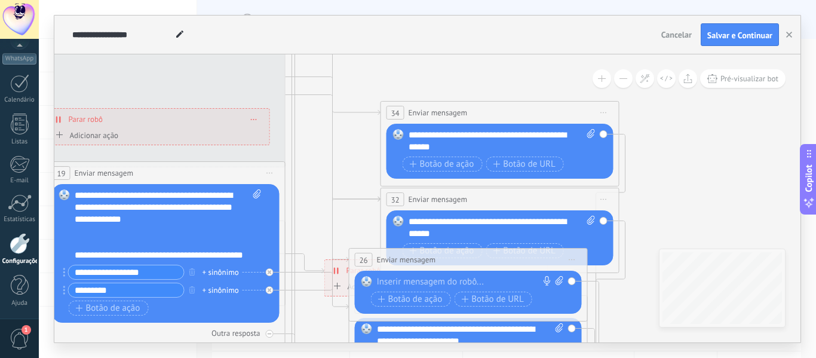
drag, startPoint x: 314, startPoint y: 133, endPoint x: 327, endPoint y: 345, distance: 212.6
click at [327, 345] on div "**********" at bounding box center [428, 179] width 778 height 358
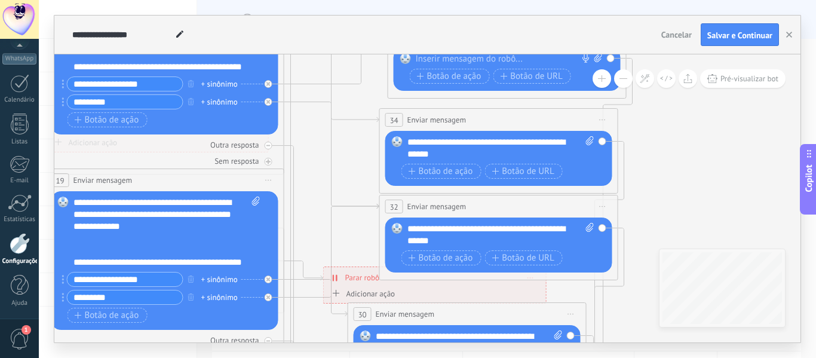
drag, startPoint x: 469, startPoint y: 268, endPoint x: 509, endPoint y: 38, distance: 233.6
click at [509, 38] on div "**********" at bounding box center [427, 179] width 747 height 327
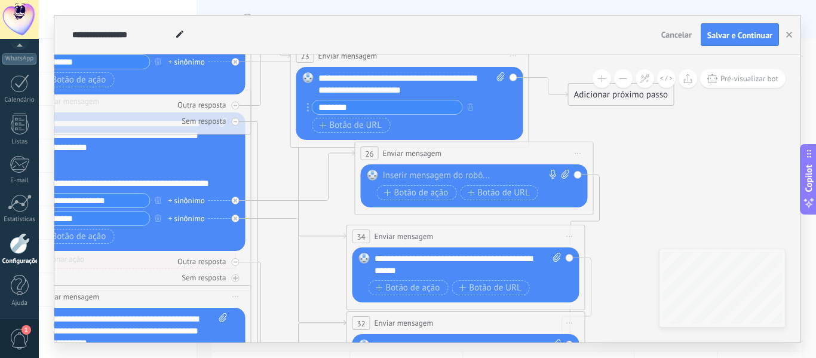
drag, startPoint x: 376, startPoint y: 104, endPoint x: 343, endPoint y: 221, distance: 121.1
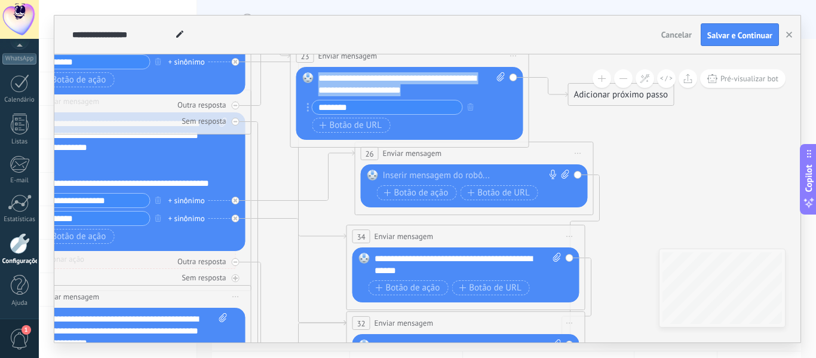
drag, startPoint x: 430, startPoint y: 88, endPoint x: 290, endPoint y: 68, distance: 141.9
click at [290, 68] on div "**********" at bounding box center [409, 95] width 239 height 103
copy div "**********"
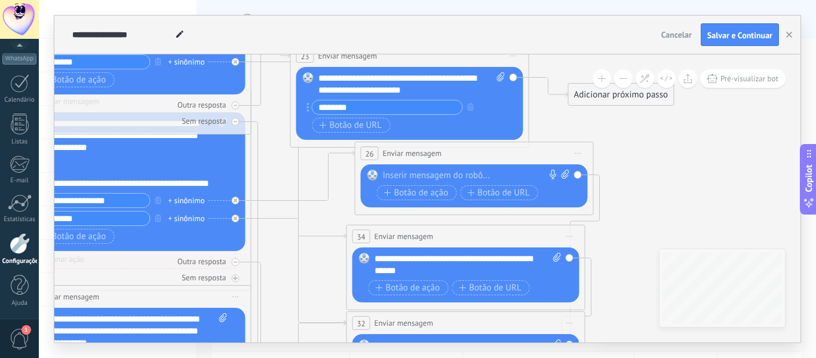
click at [430, 175] on div at bounding box center [472, 176] width 178 height 12
paste div
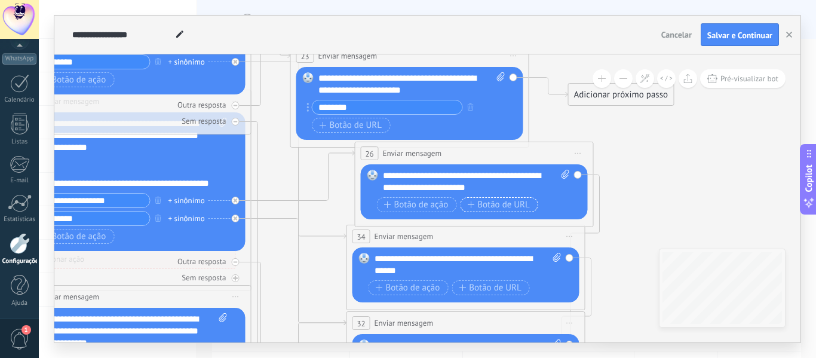
click at [497, 209] on span "Botão de URL" at bounding box center [498, 205] width 63 height 10
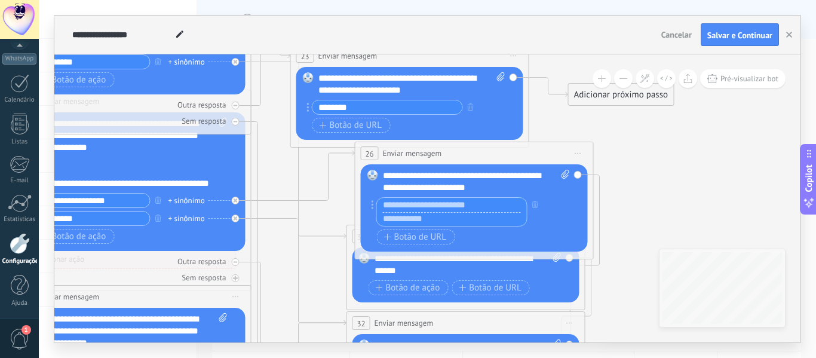
type input "*"
type input "********"
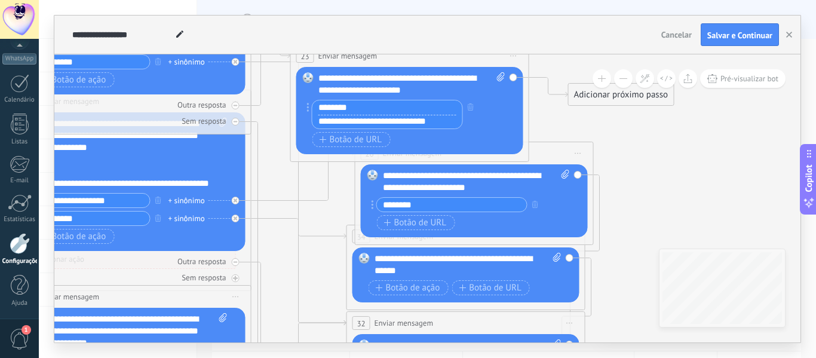
click at [378, 108] on input "********" at bounding box center [388, 107] width 150 height 14
click at [388, 123] on input "**********" at bounding box center [388, 122] width 150 height 14
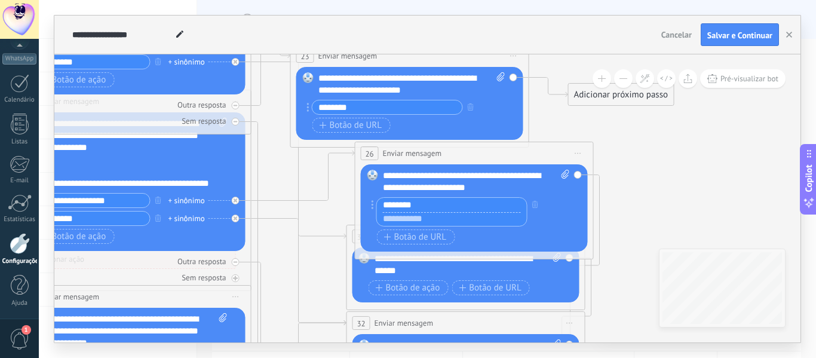
click at [437, 211] on input "********" at bounding box center [452, 205] width 150 height 14
click at [434, 218] on input "text" at bounding box center [452, 219] width 150 height 14
paste input "**********"
type input "**********"
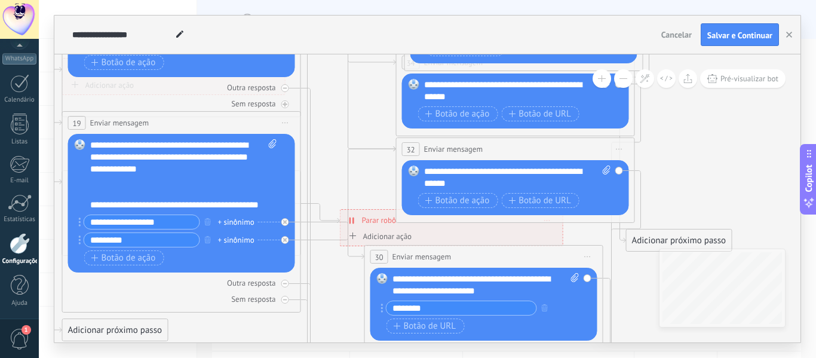
drag, startPoint x: 693, startPoint y: 178, endPoint x: 740, endPoint y: 48, distance: 137.5
click at [740, 48] on div "**********" at bounding box center [427, 179] width 747 height 327
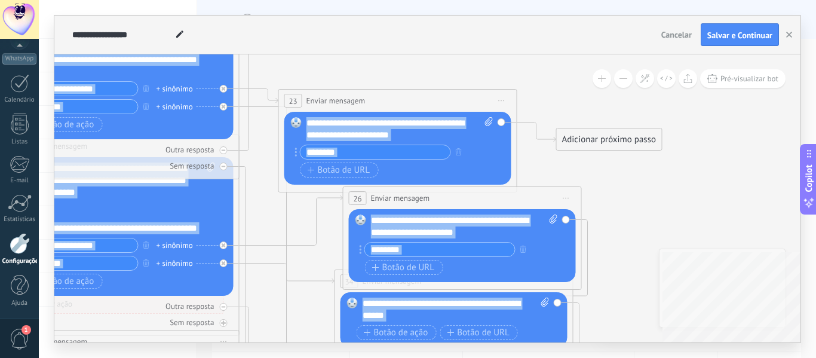
click at [667, 311] on div "**********" at bounding box center [427, 198] width 747 height 288
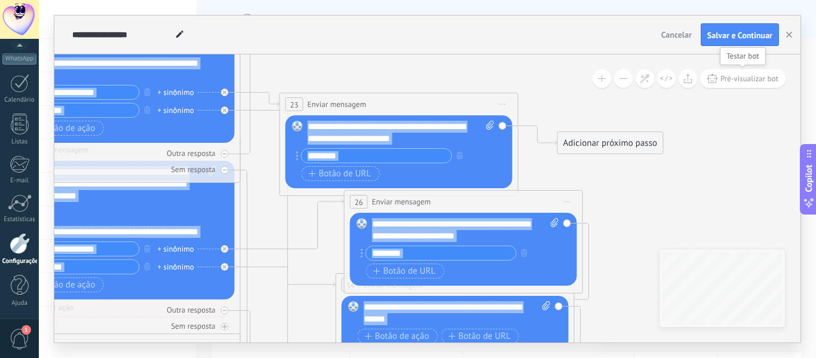
click at [740, 82] on span "Pré-visualizar bot" at bounding box center [750, 79] width 58 height 10
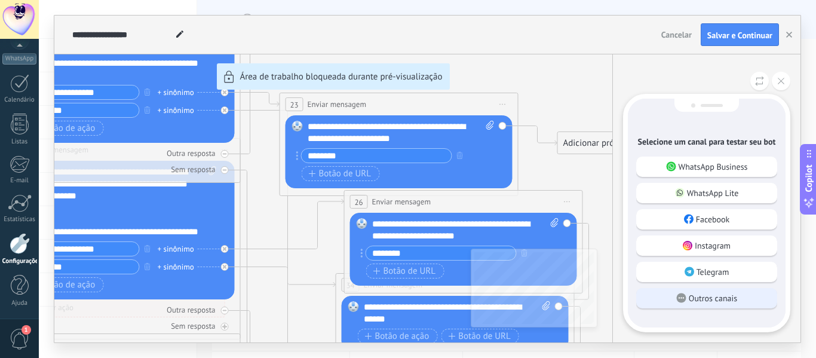
click at [703, 296] on p "Outros canais" at bounding box center [713, 298] width 48 height 11
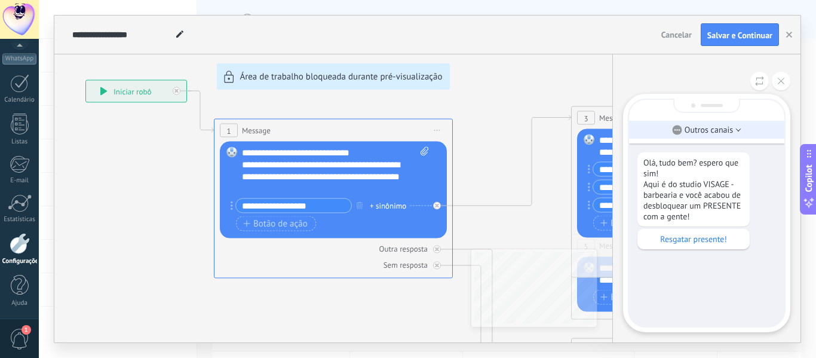
click at [702, 137] on li "Outros canais" at bounding box center [706, 130] width 155 height 18
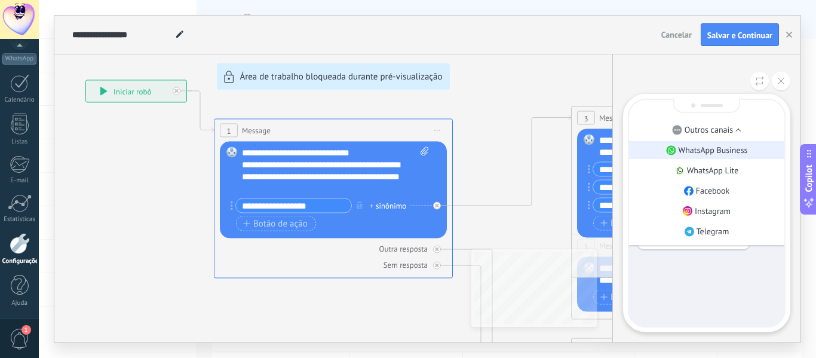
click at [700, 146] on p "WhatsApp Business" at bounding box center [713, 150] width 69 height 11
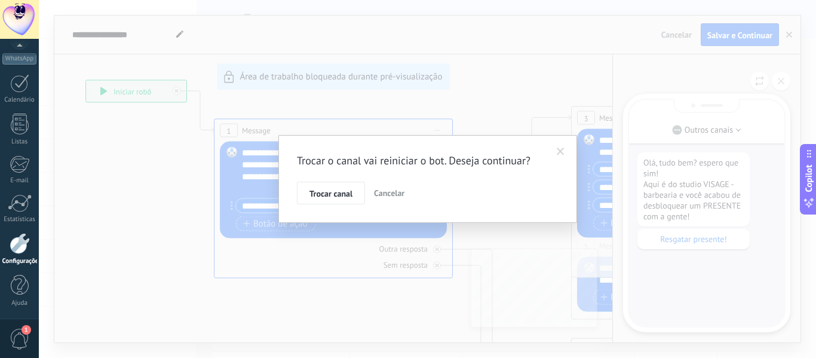
click at [562, 154] on span at bounding box center [561, 152] width 8 height 8
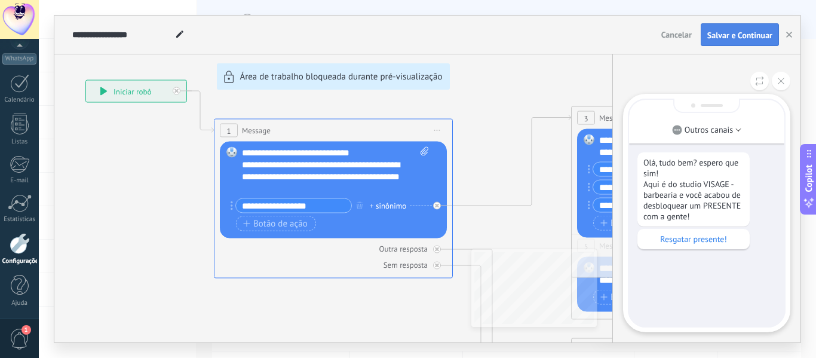
click at [711, 33] on span "Salvar e Continuar" at bounding box center [740, 35] width 65 height 8
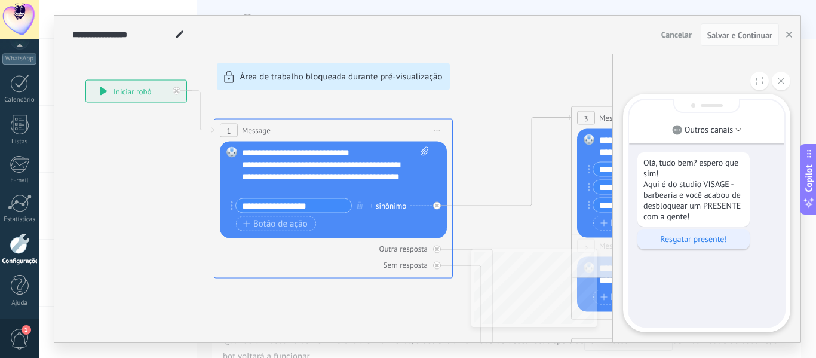
click at [687, 239] on p "Resgatar presente!" at bounding box center [694, 239] width 100 height 11
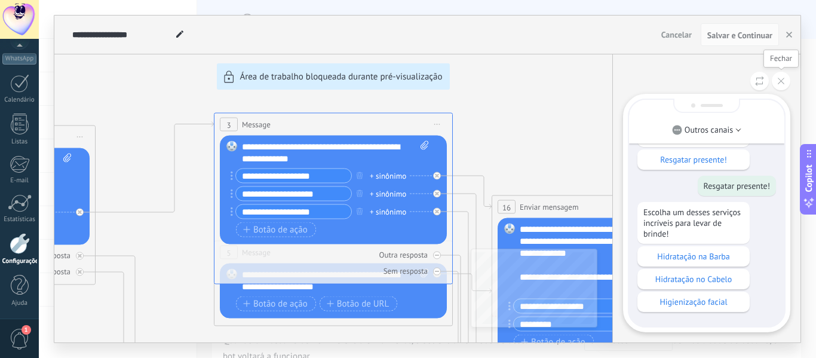
click at [778, 87] on button at bounding box center [781, 81] width 19 height 19
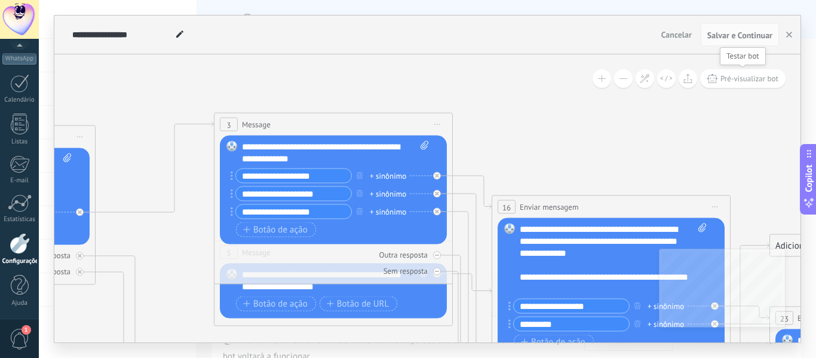
click at [767, 85] on button "Pré-visualizar bot" at bounding box center [742, 78] width 85 height 19
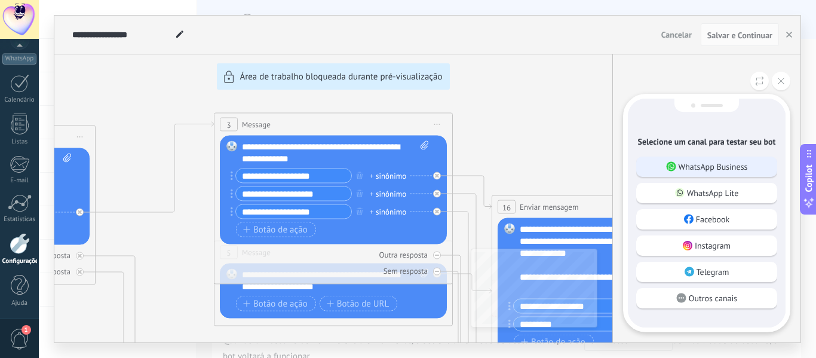
click at [739, 161] on p "WhatsApp Business" at bounding box center [713, 166] width 69 height 11
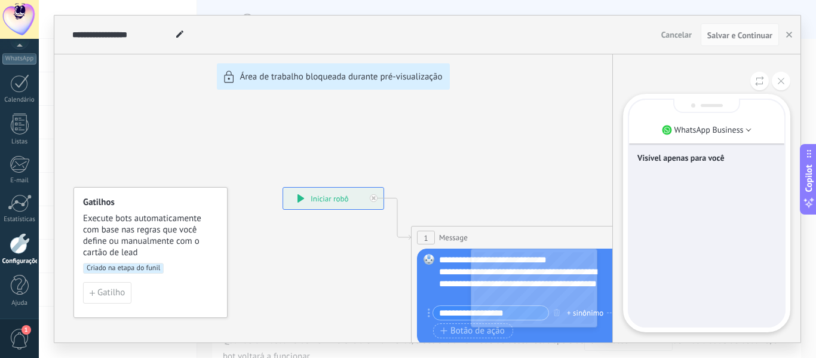
click at [695, 157] on p "Visível apenas para você" at bounding box center [707, 157] width 139 height 11
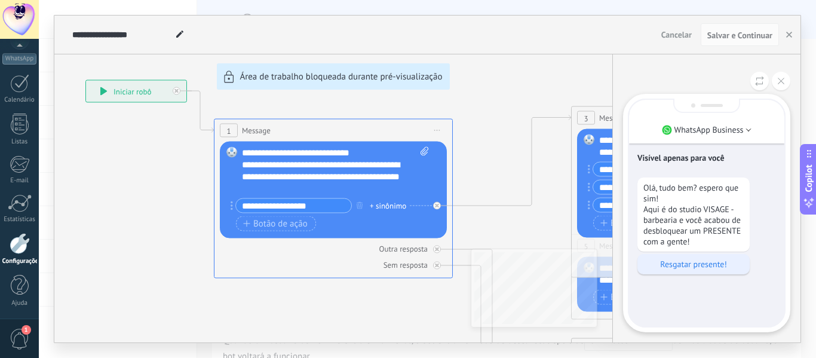
click at [685, 268] on p "Resgatar presente!" at bounding box center [694, 264] width 100 height 11
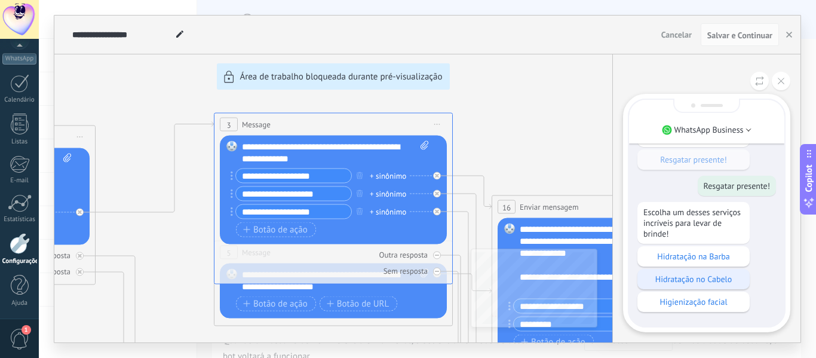
click at [701, 282] on p "Hidratação no Cabelo" at bounding box center [694, 279] width 100 height 11
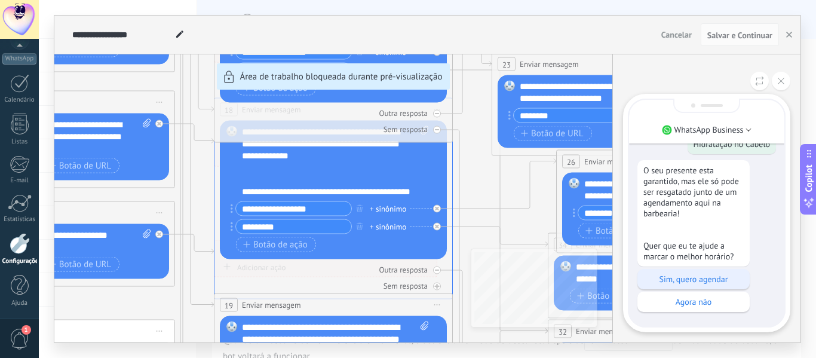
click at [688, 282] on p "Sim, quero agendar" at bounding box center [694, 279] width 100 height 11
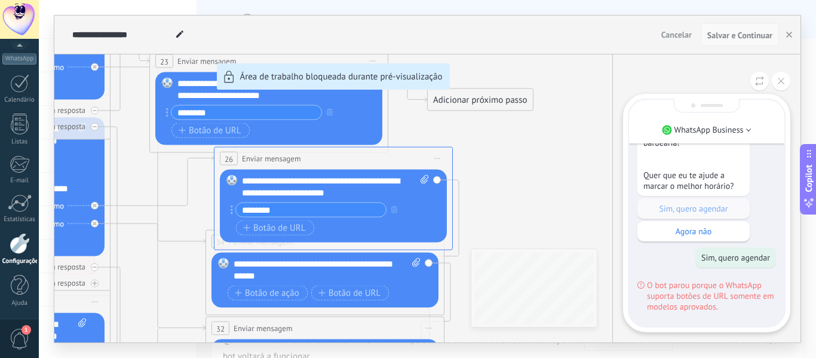
click at [752, 38] on span "Salvar e Continuar" at bounding box center [740, 35] width 65 height 8
click at [749, 35] on span "Salvar e Continuar" at bounding box center [740, 35] width 65 height 8
click at [760, 35] on span "Salvar e Continuar" at bounding box center [740, 35] width 65 height 8
click at [779, 78] on button at bounding box center [781, 81] width 19 height 19
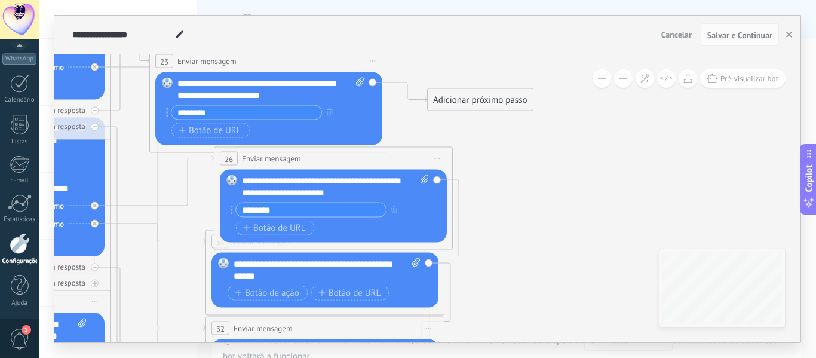
drag, startPoint x: 386, startPoint y: 33, endPoint x: 605, endPoint y: 94, distance: 228.4
click at [605, 94] on div "**********" at bounding box center [427, 179] width 747 height 327
click at [751, 38] on span "Salvar e Continuar" at bounding box center [740, 35] width 65 height 8
click at [792, 36] on icon "button" at bounding box center [790, 35] width 6 height 6
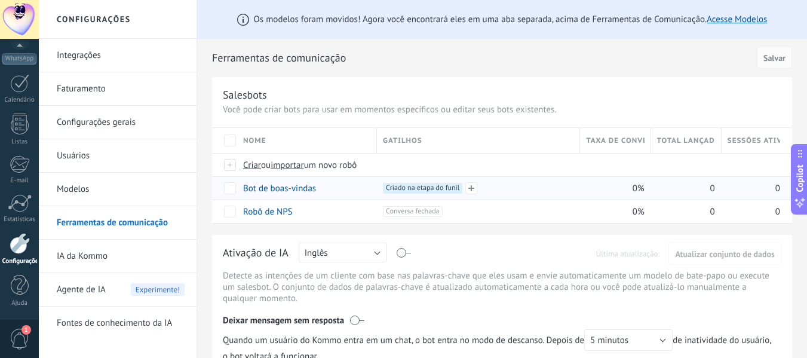
click at [417, 182] on div "+1 Criado na etapa do funil +0" at bounding box center [475, 188] width 197 height 23
click at [426, 188] on span "Criado na etapa do funil +0" at bounding box center [422, 188] width 79 height 11
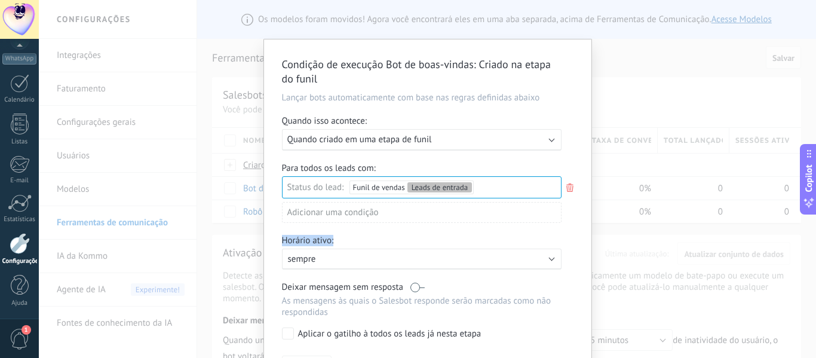
drag, startPoint x: 532, startPoint y: 231, endPoint x: 453, endPoint y: 241, distance: 79.5
click at [453, 241] on div "Condição de execução Bot de boas-vindas : Criado na etapa do funil Lançar bots …" at bounding box center [428, 217] width 328 height 356
click at [453, 241] on div "Horário ativo:" at bounding box center [428, 242] width 292 height 14
click at [652, 102] on div "Condição de execução Bot de boas-vindas : Criado na etapa do funil Lançar bots …" at bounding box center [428, 179] width 778 height 358
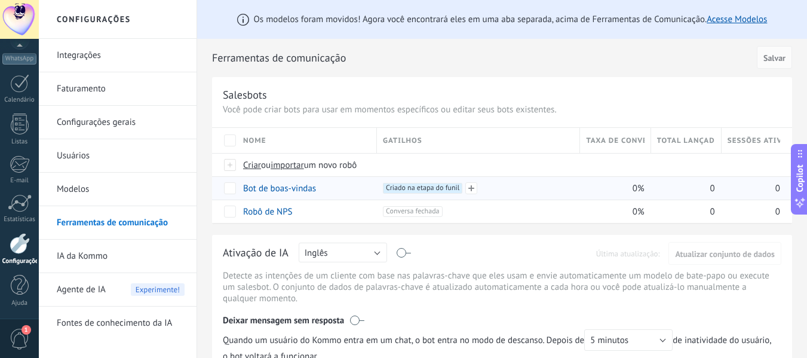
drag, startPoint x: 606, startPoint y: 194, endPoint x: 498, endPoint y: 188, distance: 107.7
click at [498, 188] on div "Bot de boas-vindas +1 Criado na etapa do funil +0 0% 0 0" at bounding box center [502, 187] width 580 height 23
click at [326, 189] on span at bounding box center [325, 188] width 12 height 12
click at [275, 219] on span "Salvar" at bounding box center [267, 216] width 22 height 8
click at [322, 212] on span "Cancelar" at bounding box center [315, 215] width 30 height 11
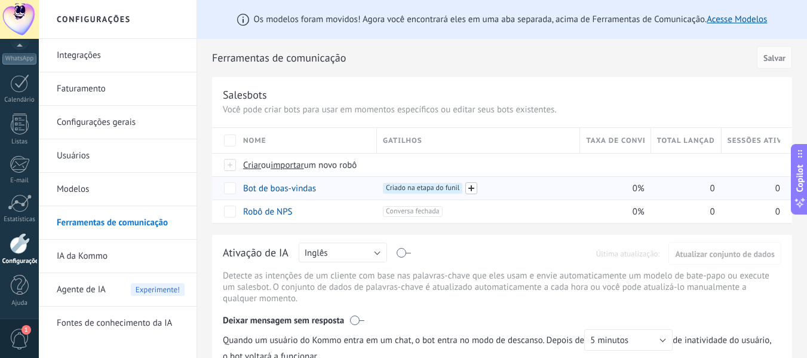
click at [471, 187] on span at bounding box center [472, 188] width 12 height 12
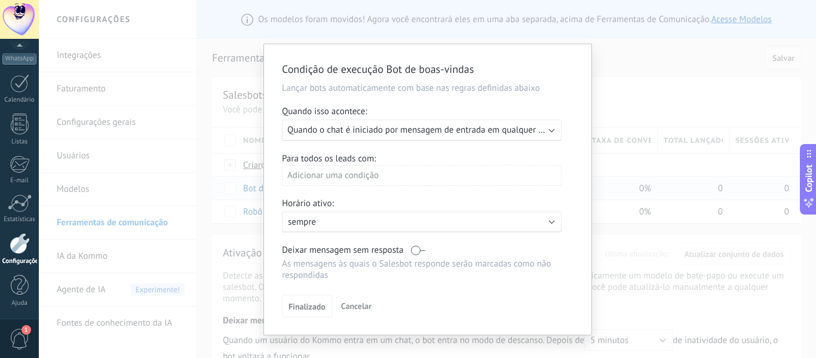
click at [447, 179] on div "Adicionar uma condição" at bounding box center [422, 175] width 280 height 21
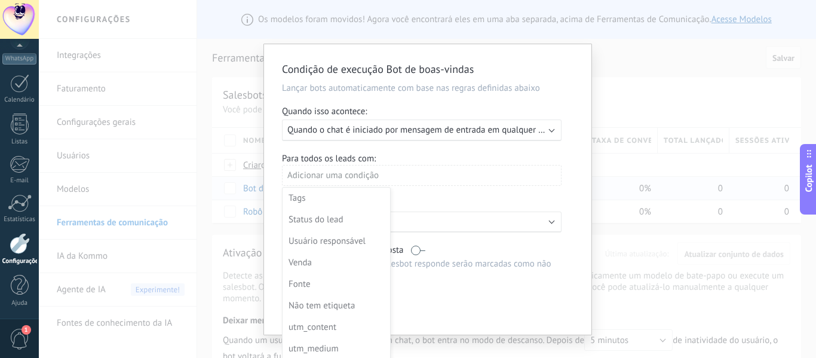
click at [619, 44] on div "Condição de execução Bot de boas-vindas Lançar bots automaticamente com base na…" at bounding box center [428, 179] width 778 height 358
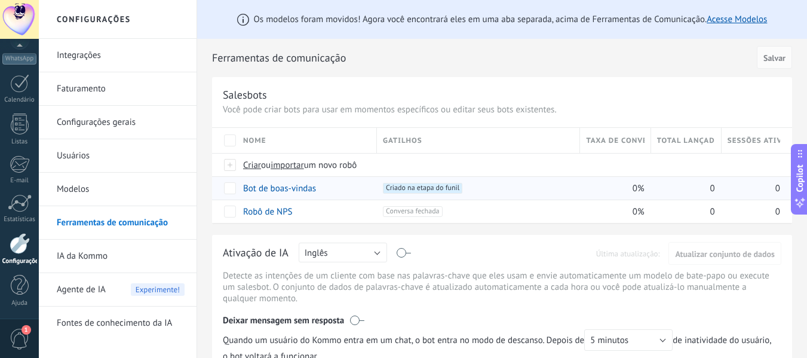
click at [98, 285] on span "Agente de IA" at bounding box center [81, 289] width 49 height 33
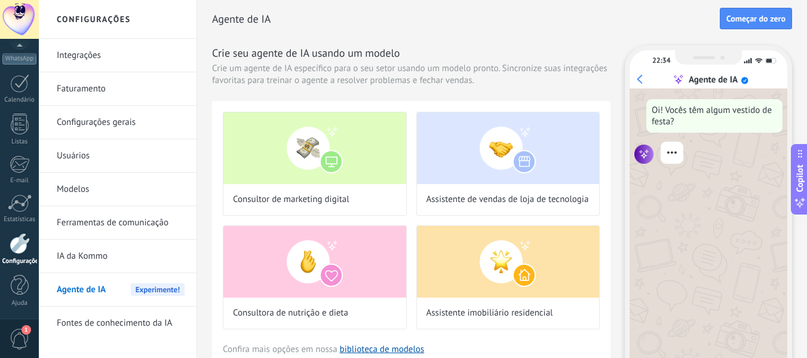
click at [94, 257] on link "IA da Kommo" at bounding box center [121, 256] width 128 height 33
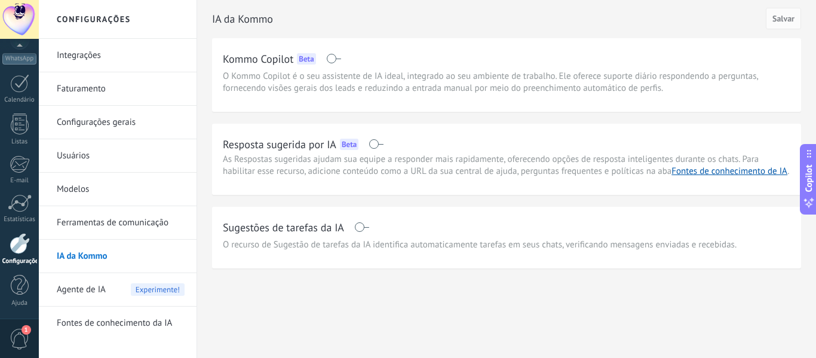
click at [375, 143] on span at bounding box center [376, 144] width 15 height 10
click at [132, 232] on link "Ferramentas de comunicação" at bounding box center [121, 222] width 128 height 33
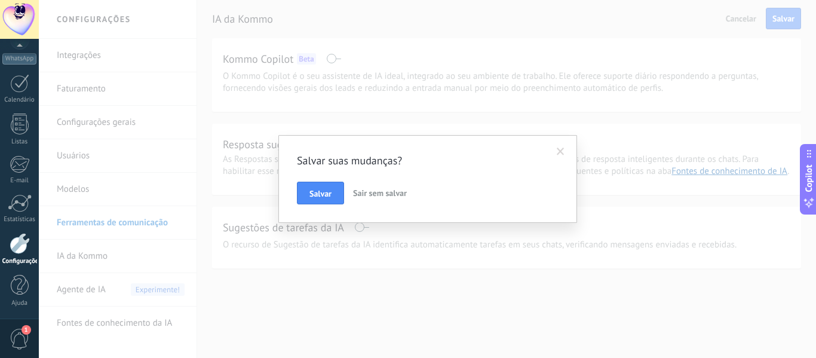
click at [381, 190] on span "Sair sem salvar" at bounding box center [380, 193] width 54 height 11
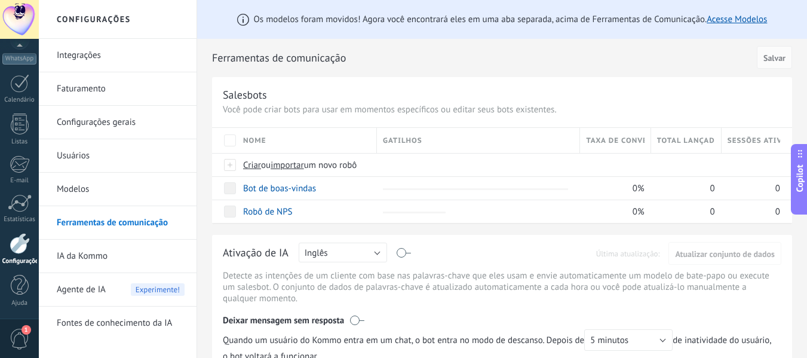
click at [118, 127] on link "Configurações gerais" at bounding box center [121, 122] width 128 height 33
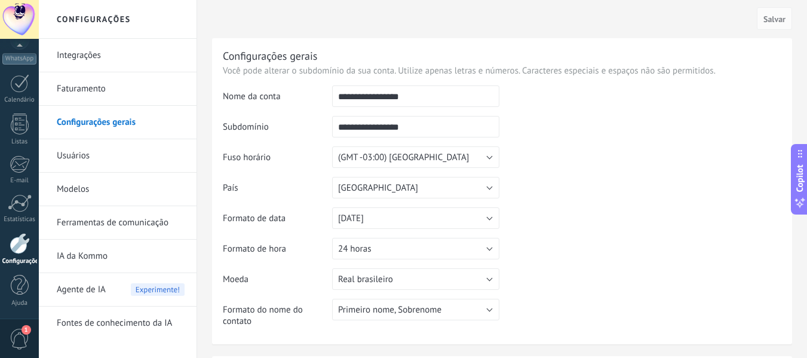
click at [125, 66] on link "Integrações" at bounding box center [121, 55] width 128 height 33
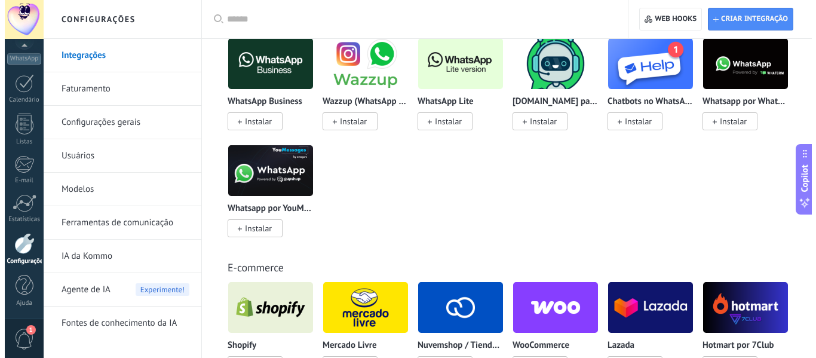
scroll to position [503, 0]
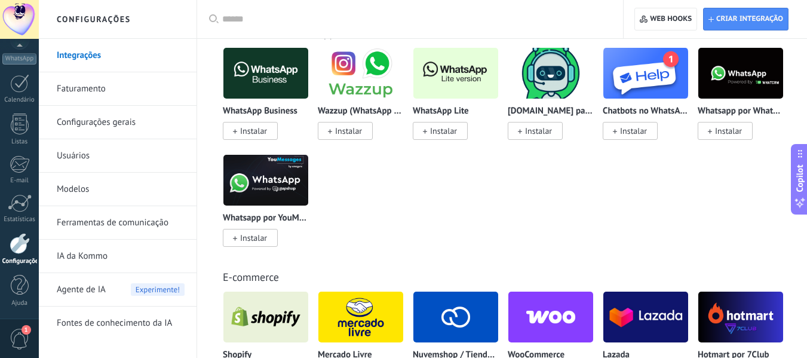
click at [258, 128] on span "Instalar" at bounding box center [253, 131] width 27 height 11
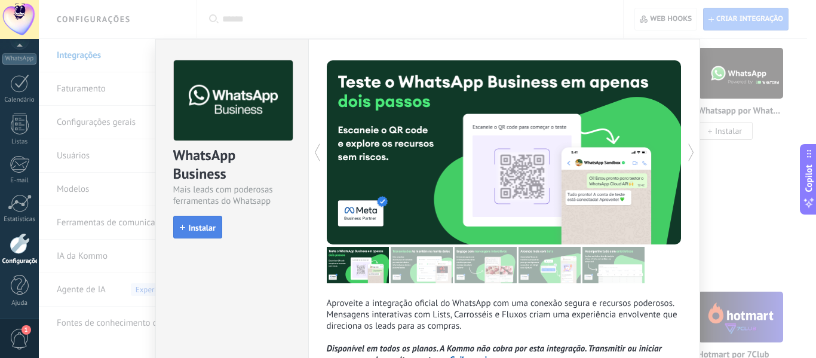
click at [191, 224] on span "Instalar" at bounding box center [202, 228] width 27 height 8
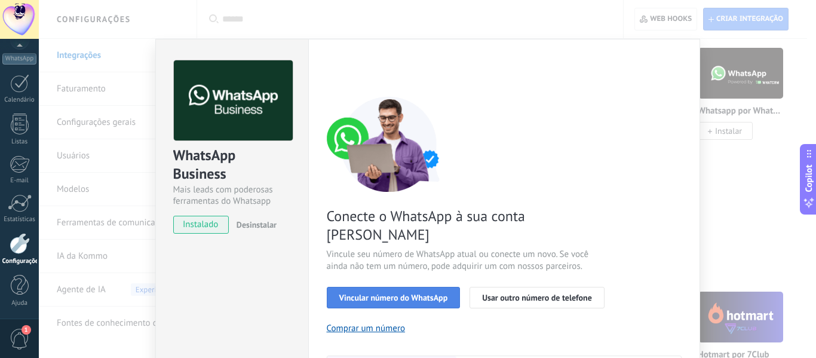
click at [353, 293] on span "Vincular número do WhatsApp" at bounding box center [393, 297] width 109 height 8
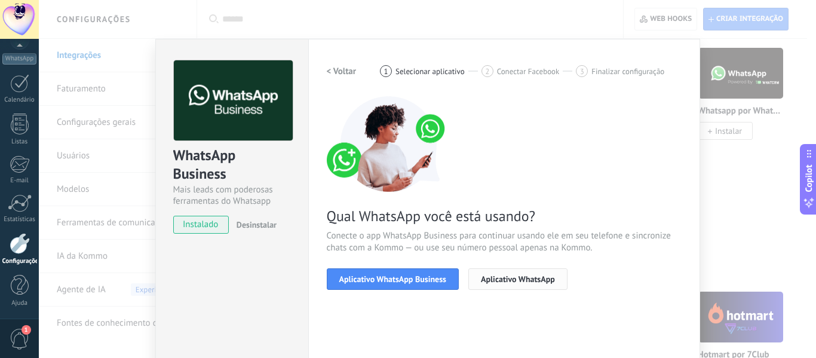
click at [493, 283] on span "Aplicativo WhatsApp" at bounding box center [518, 279] width 74 height 8
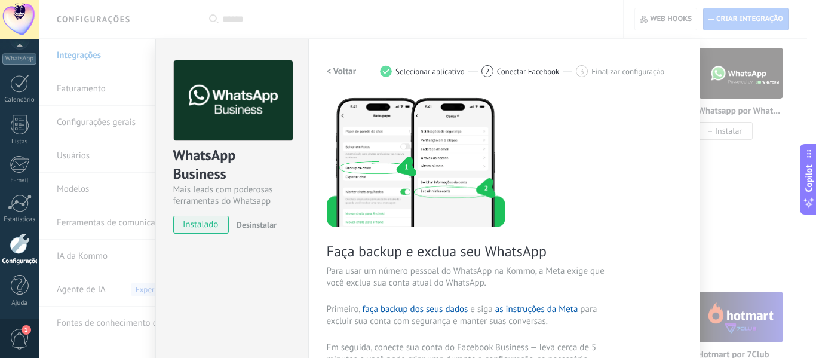
drag, startPoint x: 603, startPoint y: 253, endPoint x: 598, endPoint y: 240, distance: 14.2
click at [598, 240] on div "Faça backup e exclua seu WhatsApp Para usar um número pessoal do WhatsApp na Ko…" at bounding box center [504, 319] width 355 height 446
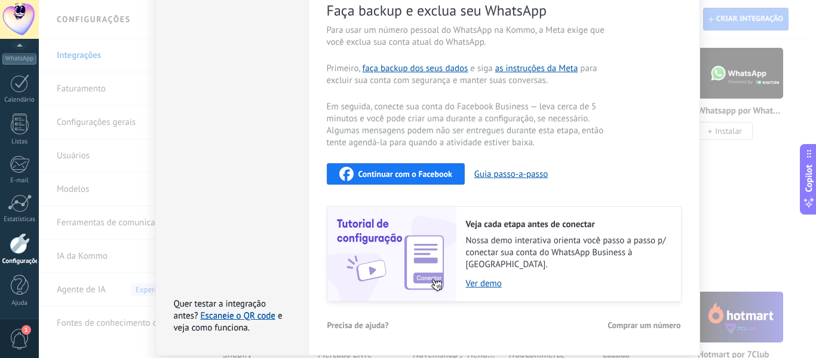
scroll to position [274, 0]
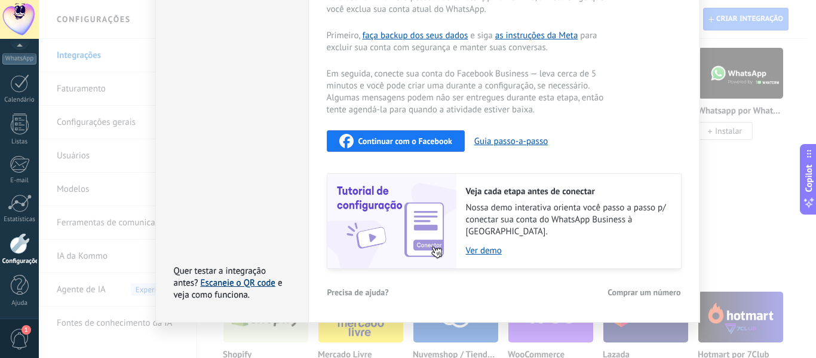
click at [245, 277] on link "Escaneie o QR code" at bounding box center [238, 282] width 75 height 11
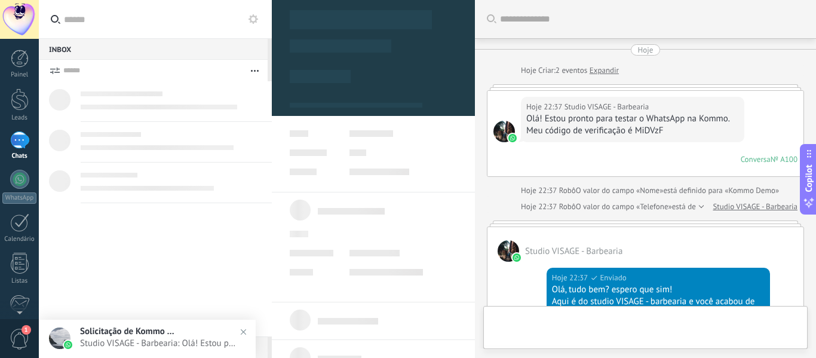
type textarea "**********"
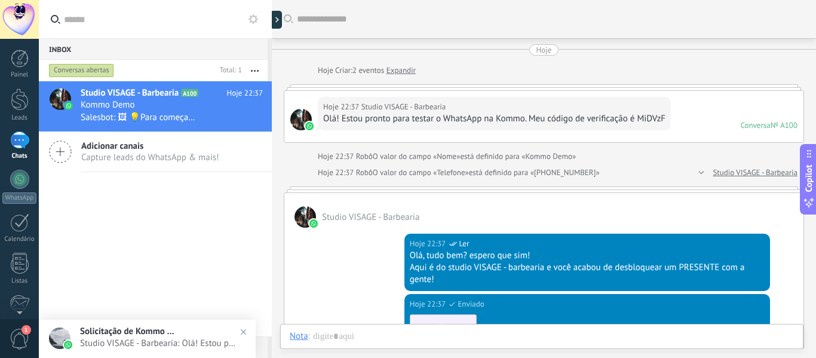
scroll to position [470, 0]
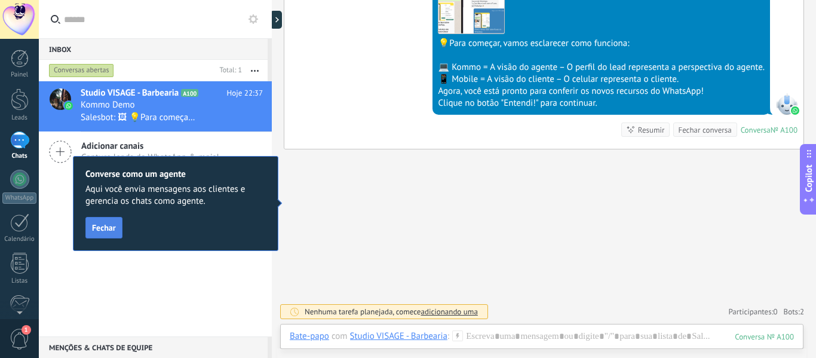
click at [90, 224] on button "Fechar" at bounding box center [103, 228] width 37 height 22
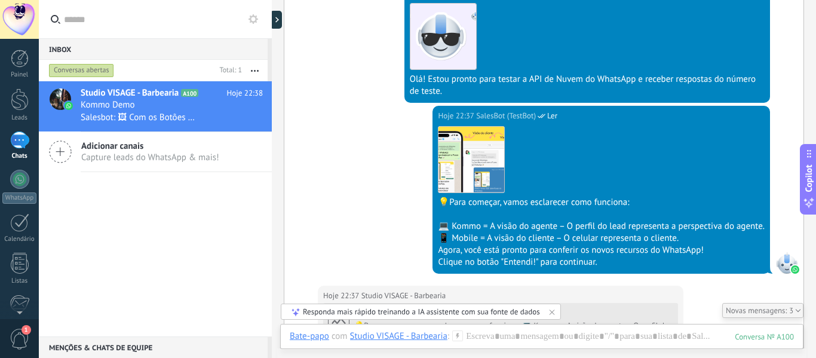
scroll to position [506, 0]
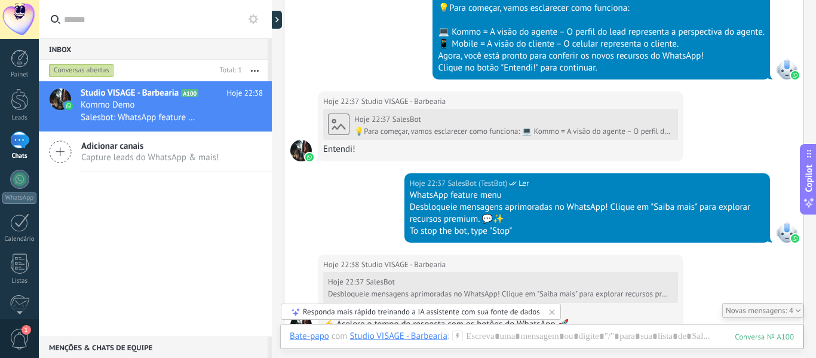
click at [17, 169] on div "Painel Leads 1 Chats WhatsApp Clientes" at bounding box center [19, 254] width 39 height 409
click at [17, 181] on div at bounding box center [19, 179] width 19 height 19
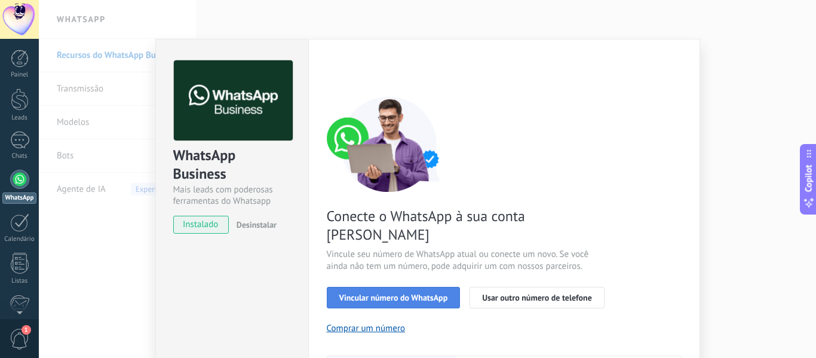
click at [372, 293] on span "Vincular número do WhatsApp" at bounding box center [393, 297] width 109 height 8
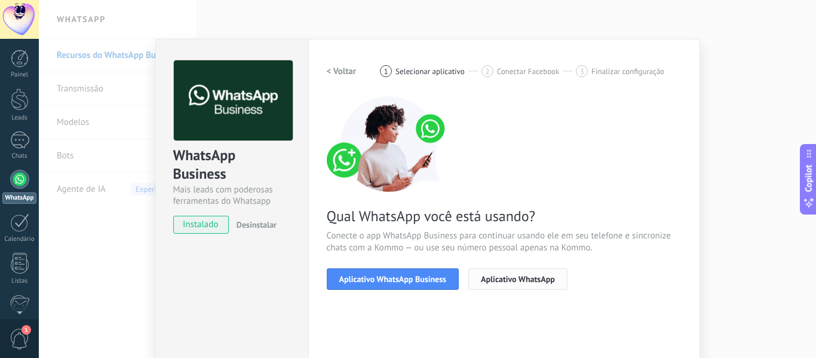
click at [507, 280] on span "Aplicativo WhatsApp" at bounding box center [518, 279] width 74 height 8
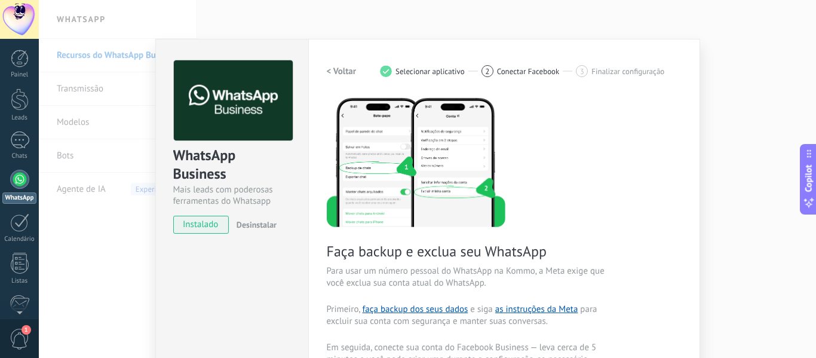
drag, startPoint x: 542, startPoint y: 223, endPoint x: 542, endPoint y: 138, distance: 84.9
click at [542, 138] on div "Faça backup e exclua seu WhatsApp Para usar um número pessoal do WhatsApp na Ko…" at bounding box center [504, 319] width 355 height 446
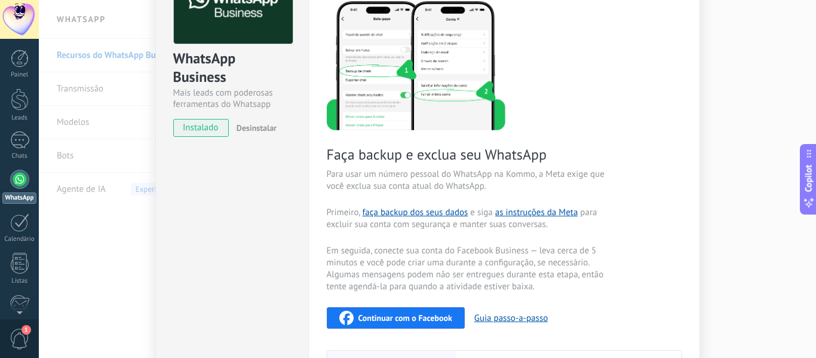
scroll to position [100, 0]
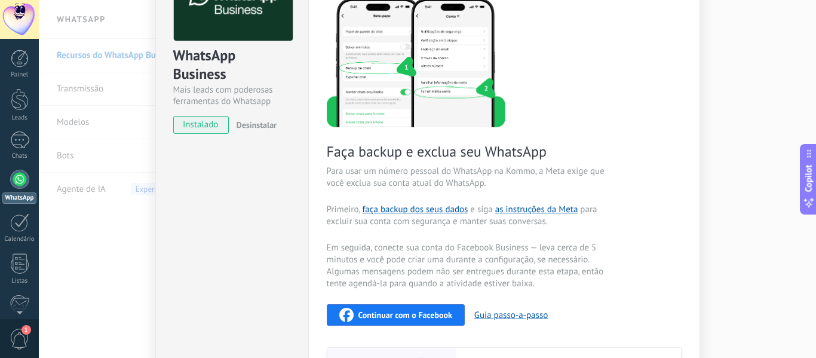
click at [411, 318] on span "Continuar com o Facebook" at bounding box center [406, 315] width 94 height 8
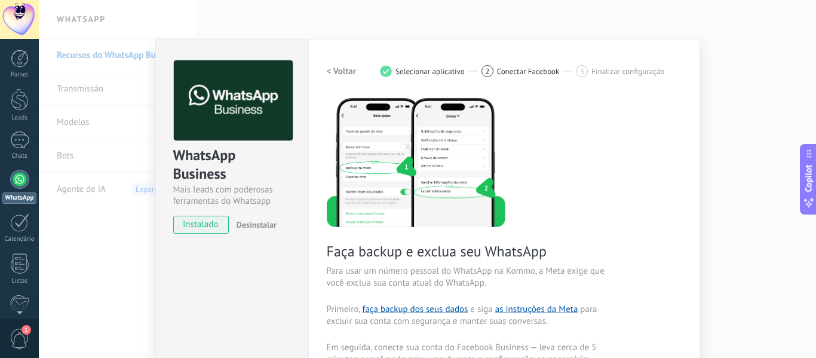
click at [732, 94] on div "WhatsApp Business Mais leads com poderosas ferramentas do Whatsapp instalado De…" at bounding box center [428, 179] width 778 height 358
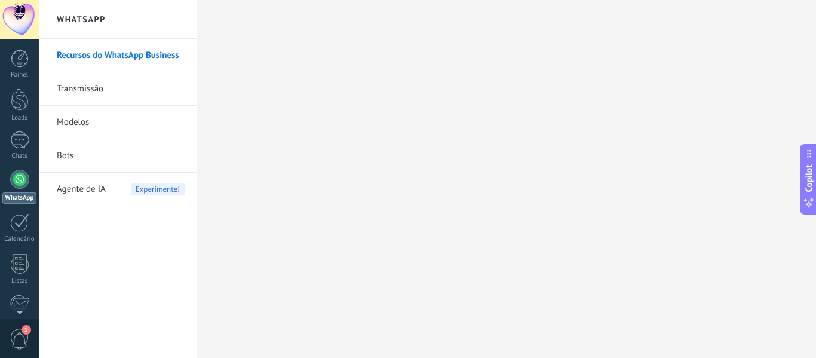
click at [63, 153] on link "Bots" at bounding box center [121, 155] width 128 height 33
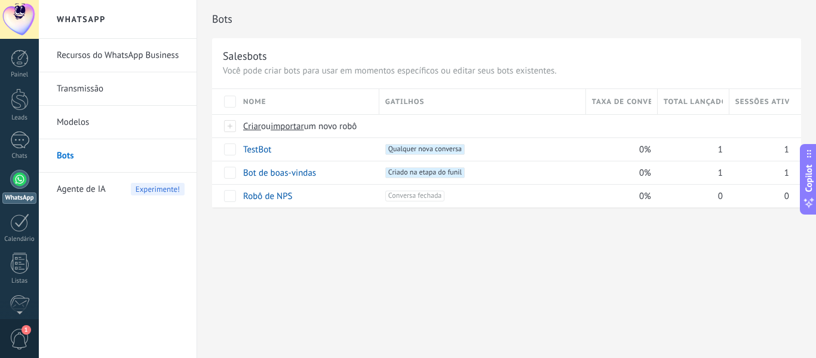
drag, startPoint x: 365, startPoint y: 176, endPoint x: 389, endPoint y: 113, distance: 67.2
click at [389, 113] on div "Nome Gatilhos Taxa de conversão Total lançado Sessões ativas Criar ou importar …" at bounding box center [506, 148] width 589 height 118
drag, startPoint x: 678, startPoint y: 238, endPoint x: 639, endPoint y: 316, distance: 86.9
click at [639, 316] on div "Bots Salesbots Você pode criar bots para usar em momentos específicos ou editar…" at bounding box center [506, 179] width 619 height 358
click at [252, 133] on div "Criar ou importar um novo robô" at bounding box center [449, 126] width 425 height 23
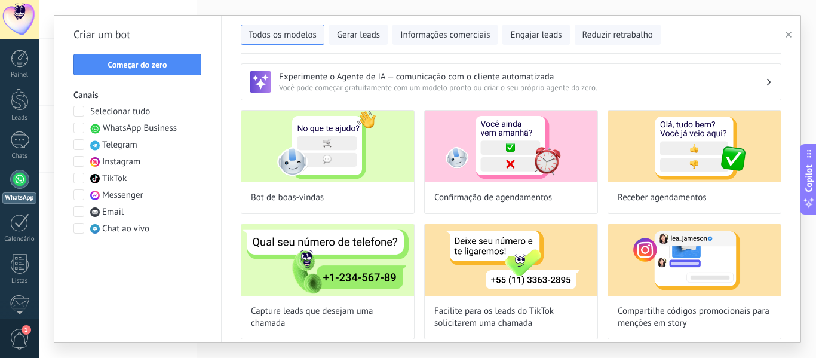
click at [75, 124] on span at bounding box center [79, 128] width 11 height 11
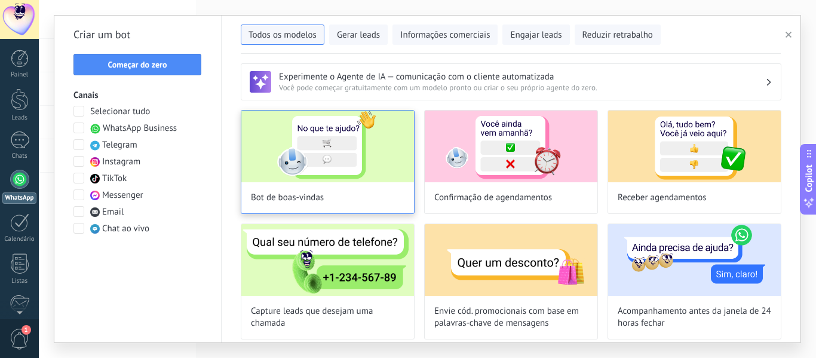
click at [290, 164] on img at bounding box center [327, 147] width 173 height 72
type input "**********"
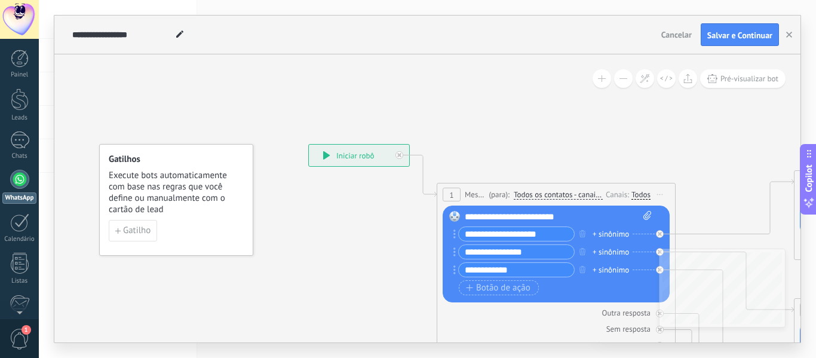
click at [690, 36] on span "Cancelar" at bounding box center [677, 34] width 30 height 11
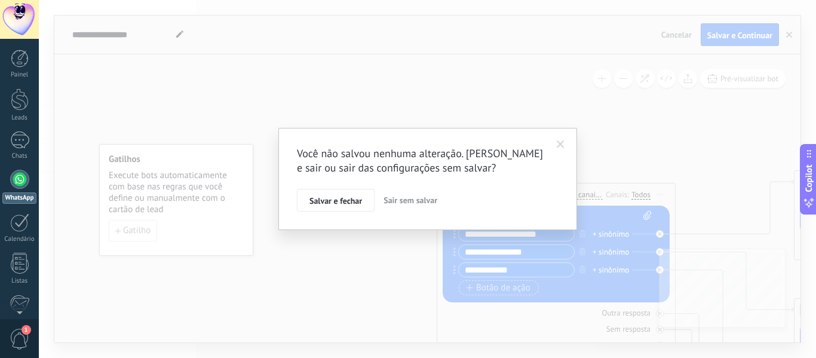
click at [407, 200] on span "Sair sem salvar" at bounding box center [411, 200] width 54 height 11
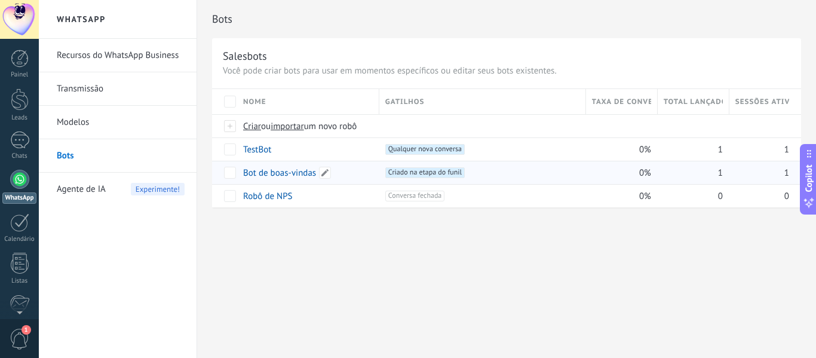
click at [289, 173] on link "Bot de boas-vindas" at bounding box center [279, 172] width 73 height 11
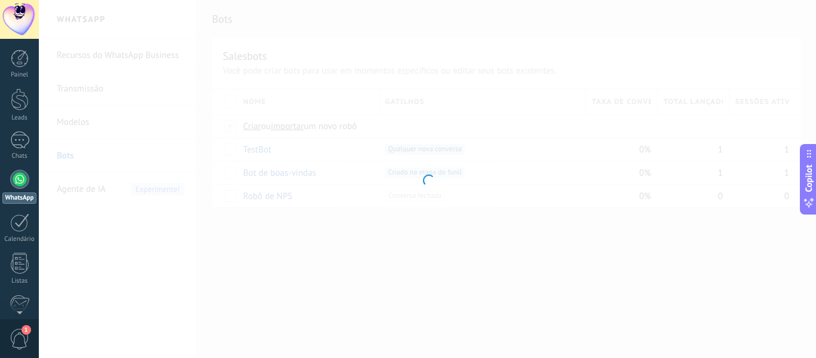
type input "**********"
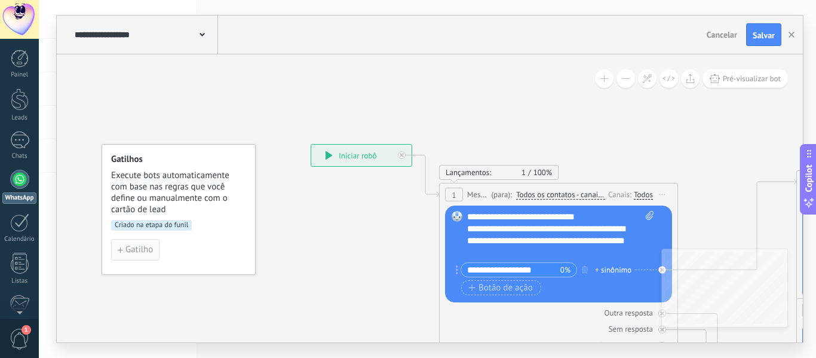
click at [128, 253] on span "Gatilho" at bounding box center [139, 250] width 27 height 8
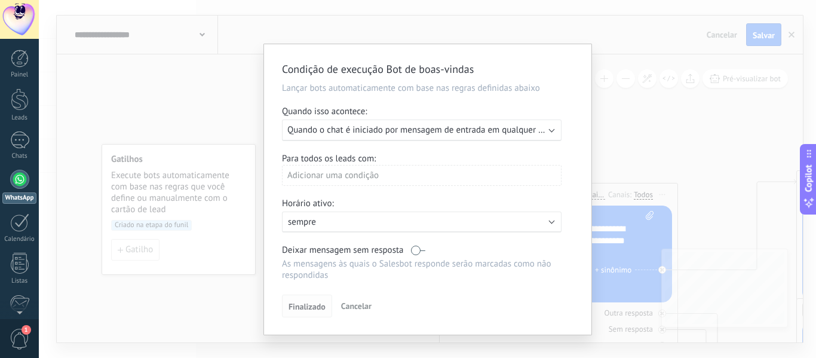
click at [317, 308] on span "Finalizado" at bounding box center [307, 306] width 37 height 8
click at [346, 303] on span "Cancelar" at bounding box center [356, 306] width 30 height 11
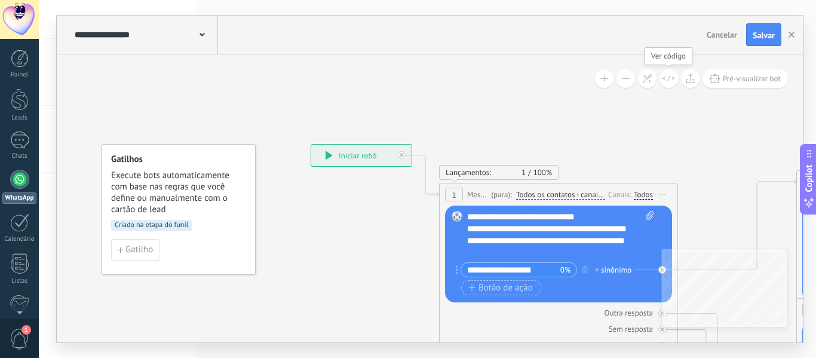
click at [663, 79] on icon at bounding box center [669, 78] width 13 height 7
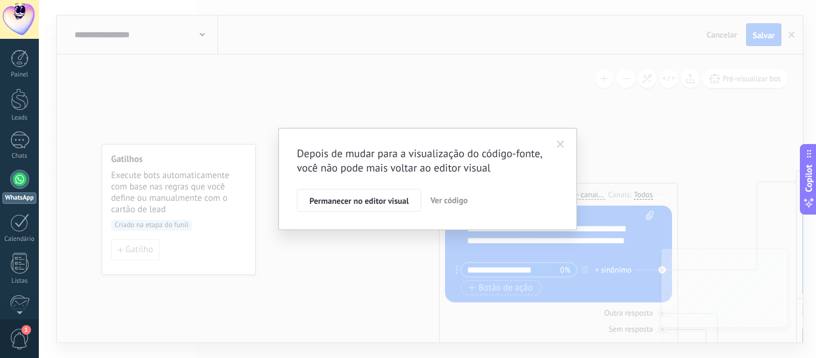
click at [557, 147] on span at bounding box center [561, 144] width 8 height 8
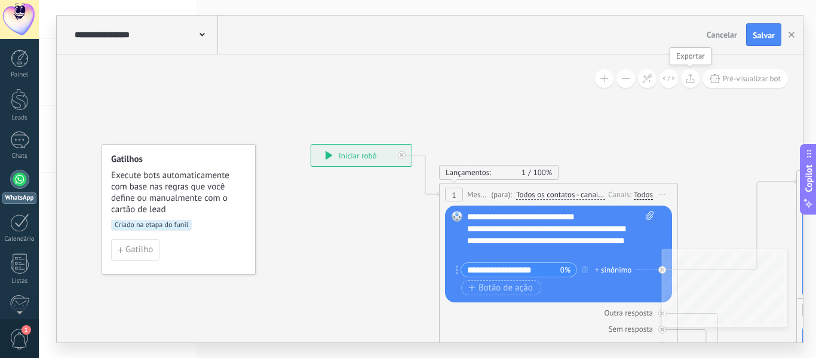
click at [690, 84] on button at bounding box center [690, 78] width 19 height 19
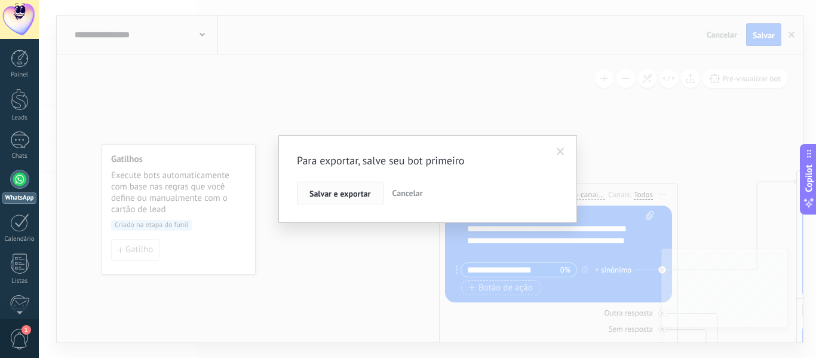
click at [360, 195] on span "Salvar e exportar" at bounding box center [341, 193] width 62 height 8
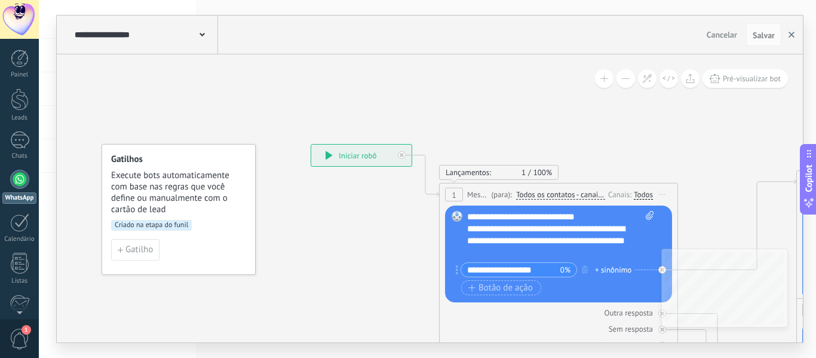
click at [788, 37] on button "button" at bounding box center [792, 34] width 18 height 23
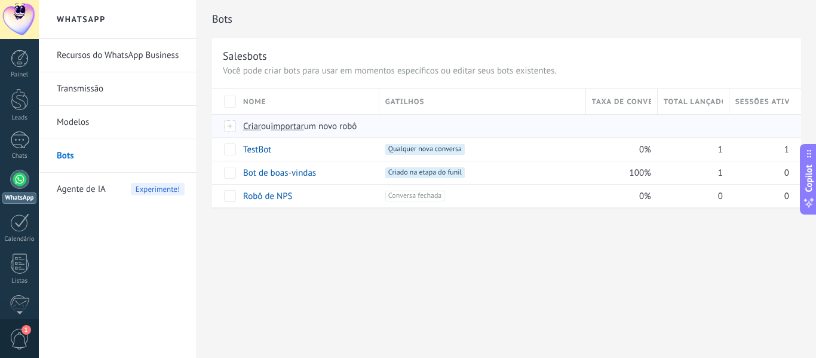
click at [286, 127] on span "importar" at bounding box center [287, 126] width 33 height 11
click at [0, 0] on input "importar um novo robô" at bounding box center [0, 0] width 0 height 0
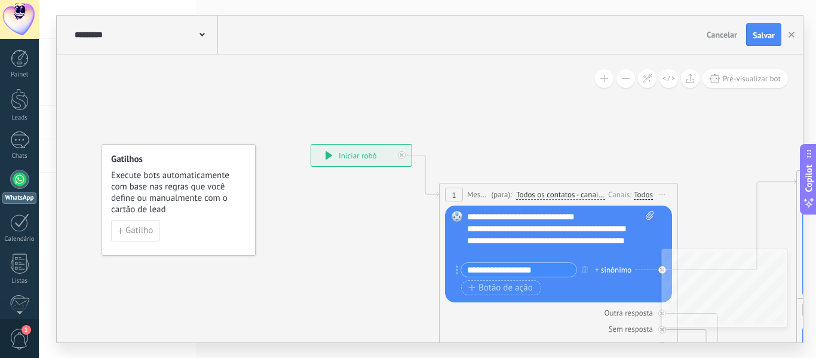
click at [200, 34] on use at bounding box center [202, 35] width 5 height 4
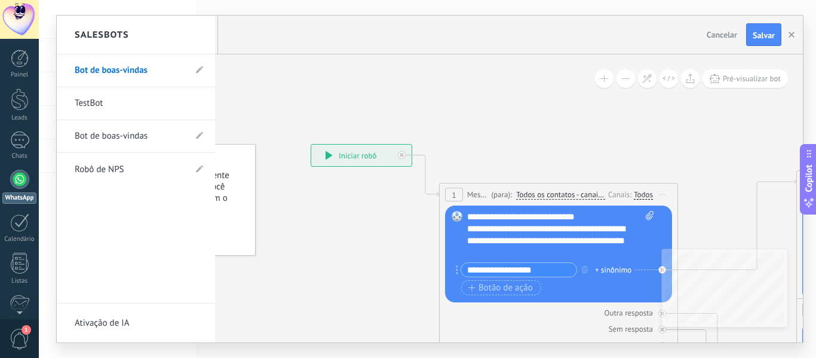
click at [195, 72] on li "Bot de boas-vindas" at bounding box center [136, 70] width 158 height 33
click at [199, 72] on use at bounding box center [199, 69] width 7 height 7
click at [88, 105] on link "TestBot" at bounding box center [130, 103] width 111 height 33
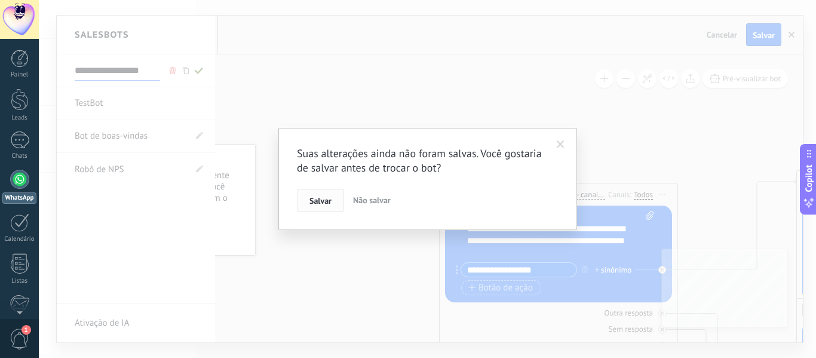
click at [329, 201] on span "Salvar" at bounding box center [321, 201] width 22 height 8
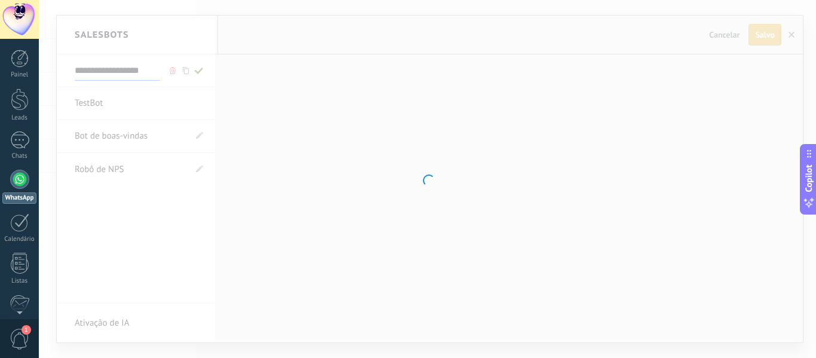
type input "*******"
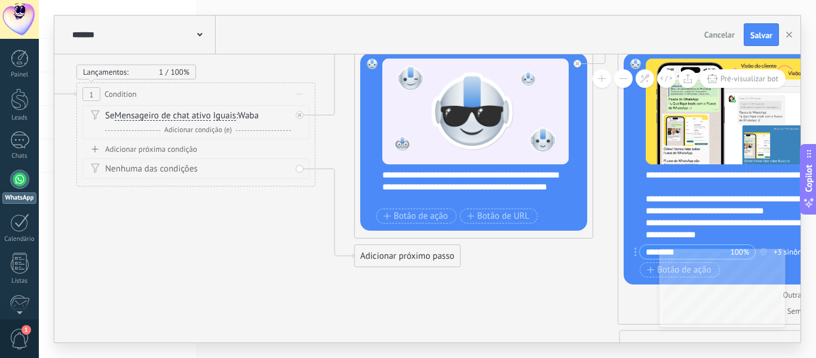
drag, startPoint x: 153, startPoint y: 148, endPoint x: 296, endPoint y: 13, distance: 196.6
click at [296, 13] on div "******* TestBot Cancelar Atualizar Cancelar Salvar 6 Flows 7 List 8 Buttons 9 A…" at bounding box center [428, 179] width 778 height 358
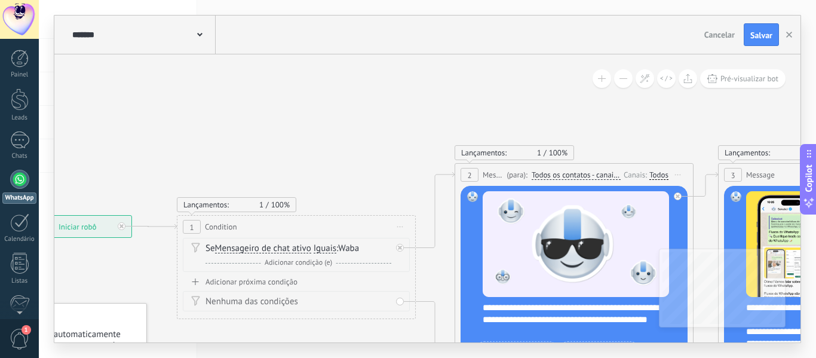
drag, startPoint x: 310, startPoint y: 72, endPoint x: 408, endPoint y: 204, distance: 163.6
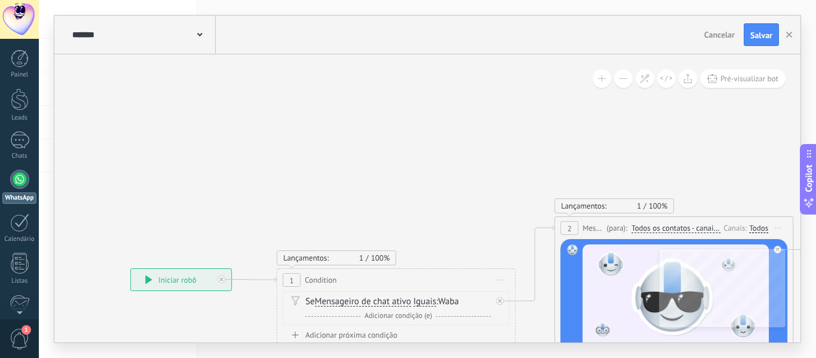
drag, startPoint x: 167, startPoint y: 146, endPoint x: 468, endPoint y: 211, distance: 307.5
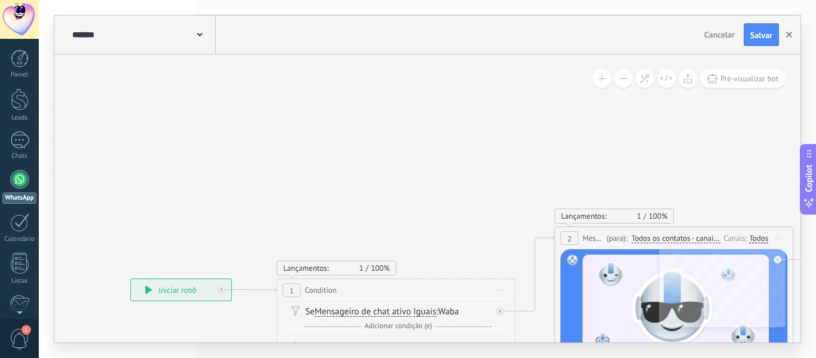
click at [791, 41] on button "button" at bounding box center [790, 34] width 18 height 23
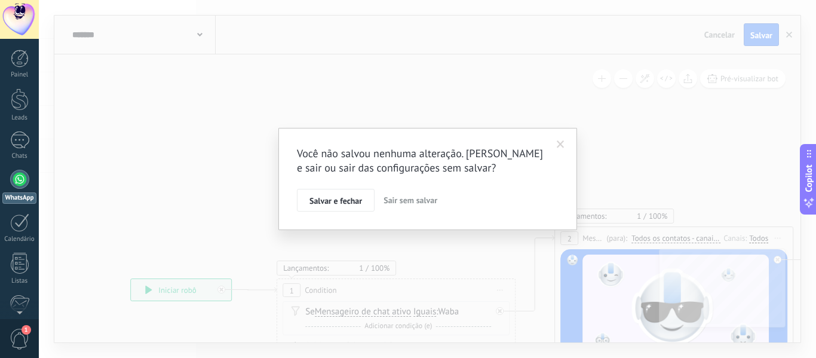
click at [420, 204] on span "Sair sem salvar" at bounding box center [411, 200] width 54 height 11
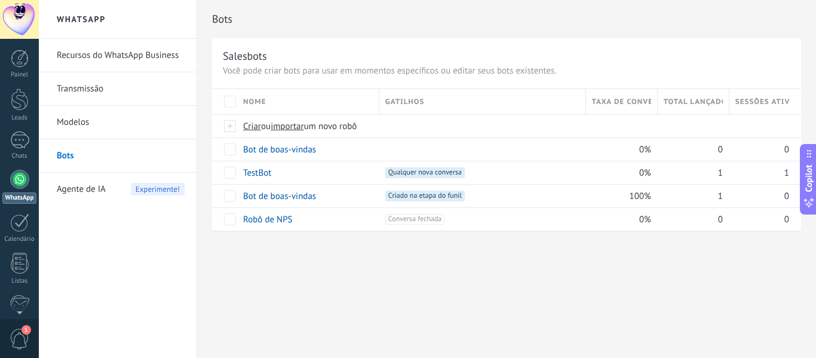
click at [421, 107] on span "Gatilhos" at bounding box center [405, 101] width 39 height 11
click at [91, 190] on span "Agente de IA" at bounding box center [81, 189] width 49 height 33
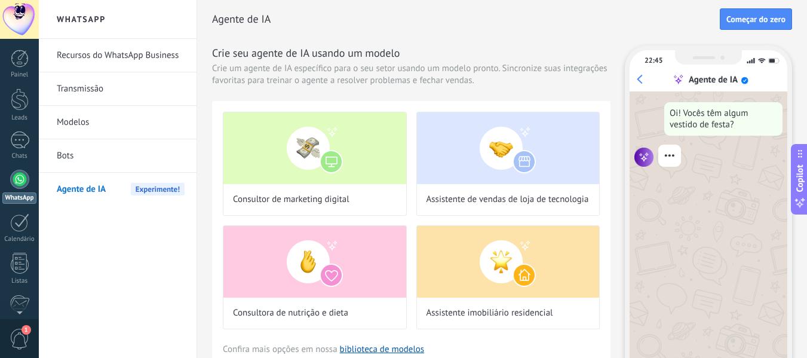
click at [82, 95] on link "Transmissão" at bounding box center [121, 88] width 128 height 33
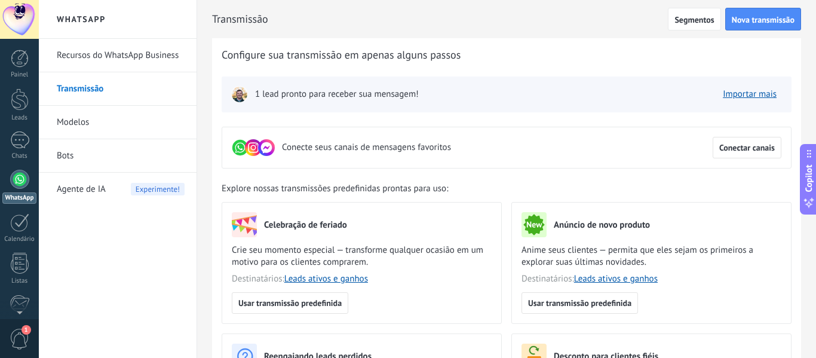
click at [98, 53] on link "Recursos do WhatsApp Business" at bounding box center [121, 55] width 128 height 33
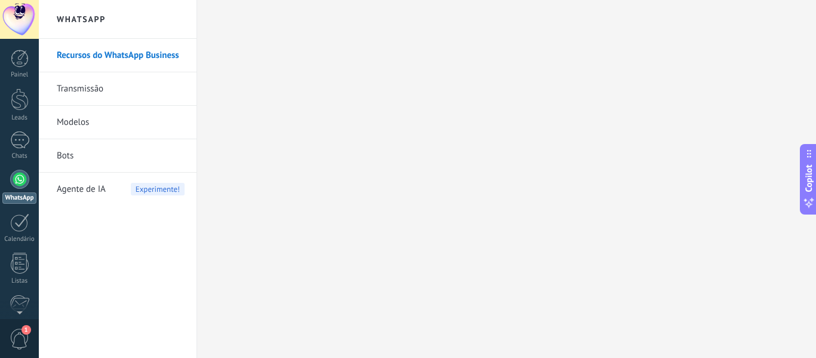
click at [23, 182] on div at bounding box center [19, 179] width 19 height 19
click at [14, 185] on div at bounding box center [19, 179] width 19 height 19
click at [26, 138] on div "1" at bounding box center [19, 139] width 19 height 17
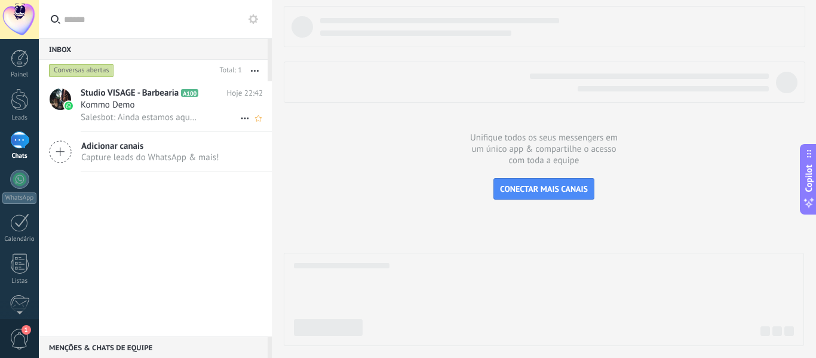
click at [120, 85] on div "Studio VISAGE - Barbearia A100 Hoje 22:42 Kommo Demo Salesbot: Ainda estamos aq…" at bounding box center [176, 106] width 191 height 50
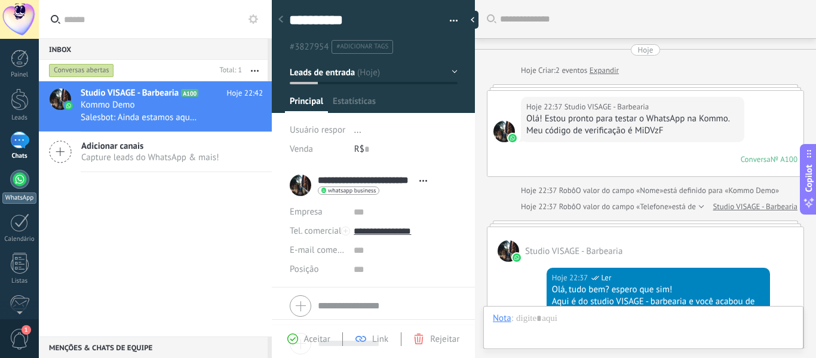
type textarea "**********"
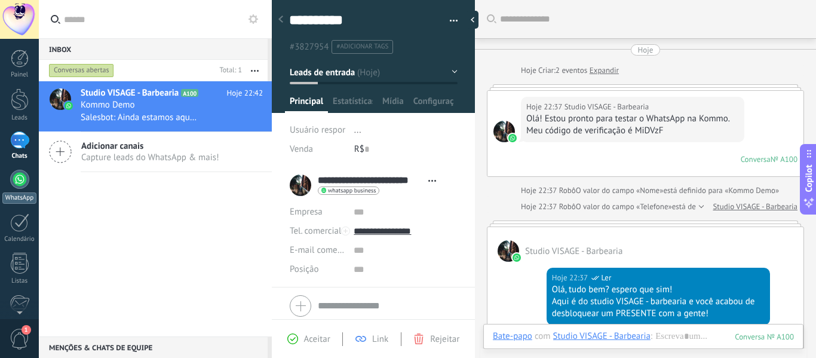
scroll to position [1184, 0]
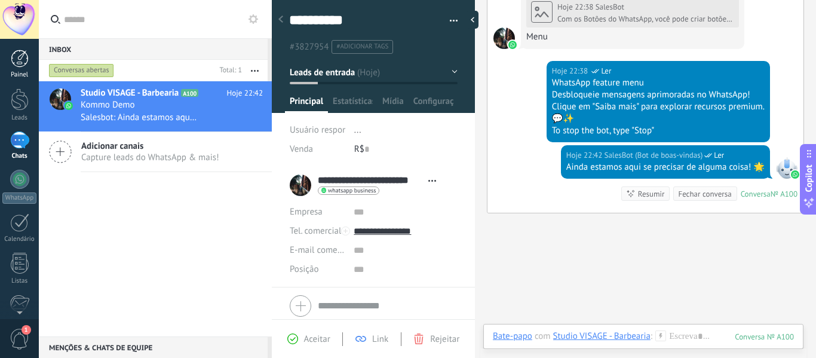
click at [18, 64] on div at bounding box center [20, 59] width 18 height 18
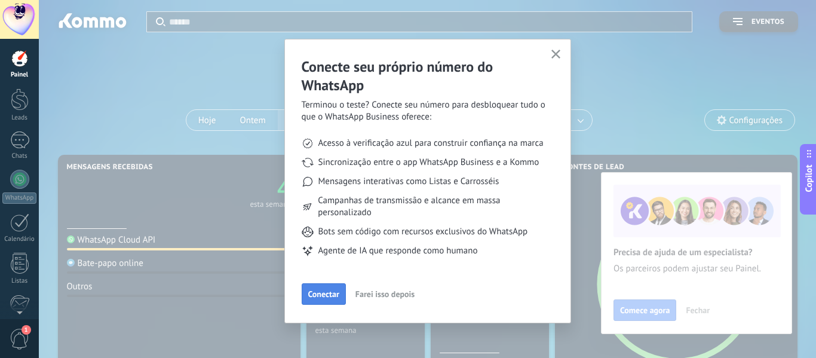
click at [320, 289] on button "Conectar" at bounding box center [324, 294] width 44 height 22
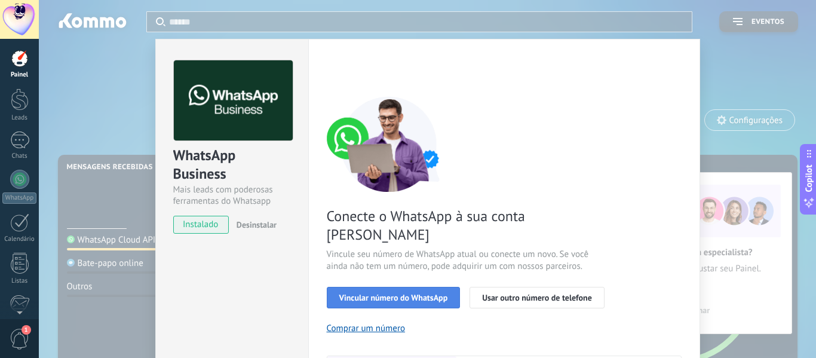
click at [368, 293] on span "Vincular número do WhatsApp" at bounding box center [393, 297] width 109 height 8
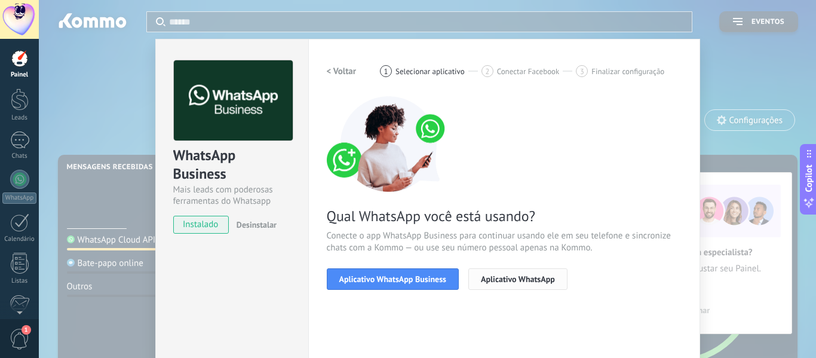
click at [487, 277] on span "Aplicativo WhatsApp" at bounding box center [518, 279] width 74 height 8
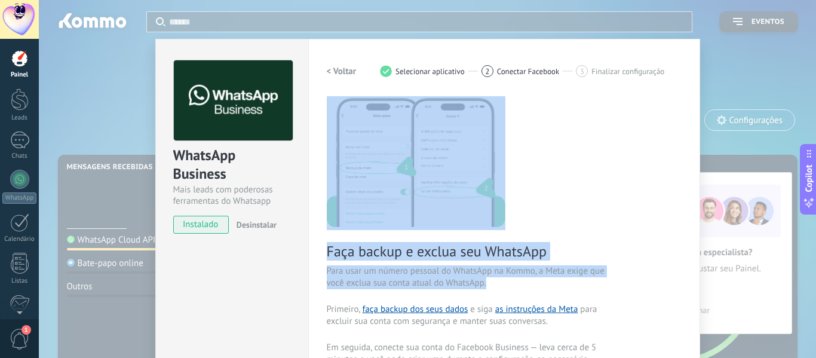
drag, startPoint x: 574, startPoint y: 284, endPoint x: 576, endPoint y: 182, distance: 102.8
click at [576, 182] on div "Faça backup e exclua seu WhatsApp Para usar um número pessoal do WhatsApp na Ko…" at bounding box center [504, 319] width 355 height 446
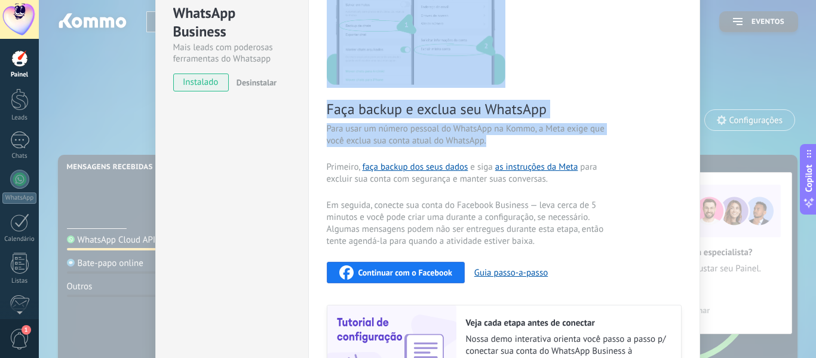
scroll to position [152, 0]
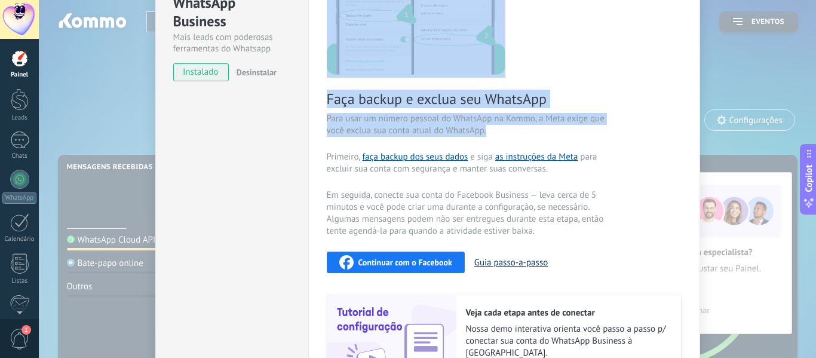
click at [507, 259] on button "Guia passo-a-passo" at bounding box center [512, 262] width 74 height 11
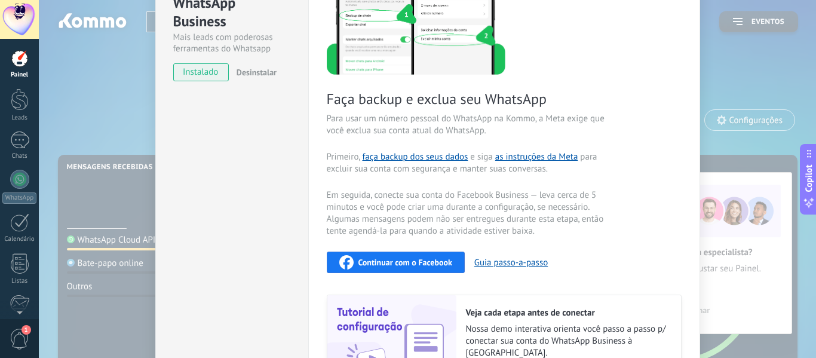
click at [279, 173] on div "WhatsApp Business Mais leads com poderosas ferramentas do Whatsapp instalado De…" at bounding box center [231, 165] width 153 height 558
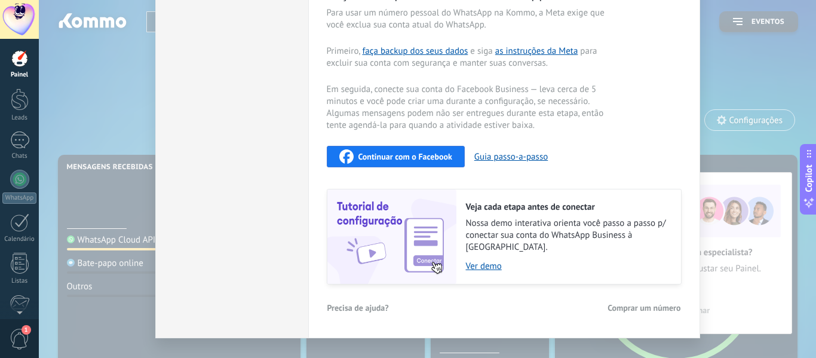
scroll to position [274, 0]
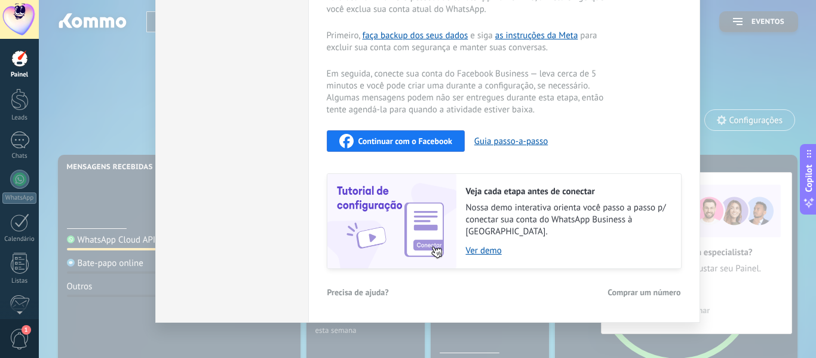
click at [401, 137] on span "Continuar com o Facebook" at bounding box center [406, 141] width 94 height 8
click at [427, 140] on span "Continuar com o Facebook" at bounding box center [406, 141] width 94 height 8
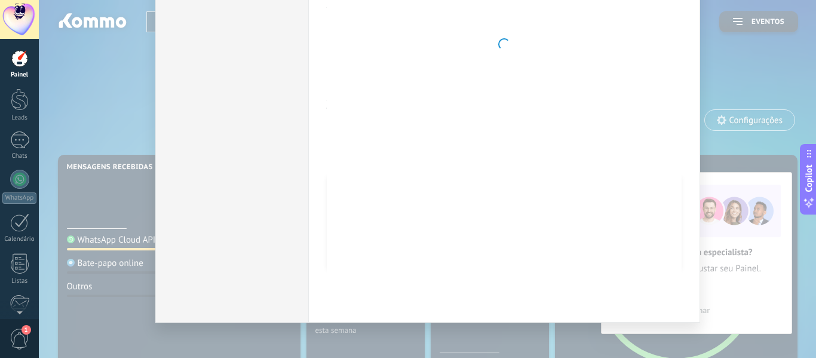
scroll to position [0, 0]
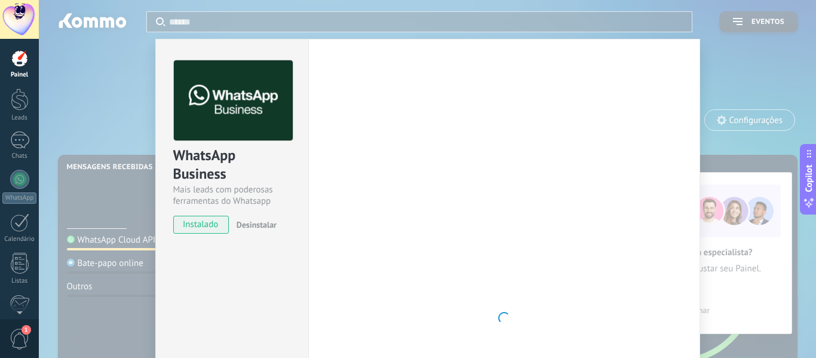
click at [454, 243] on div at bounding box center [504, 317] width 355 height 515
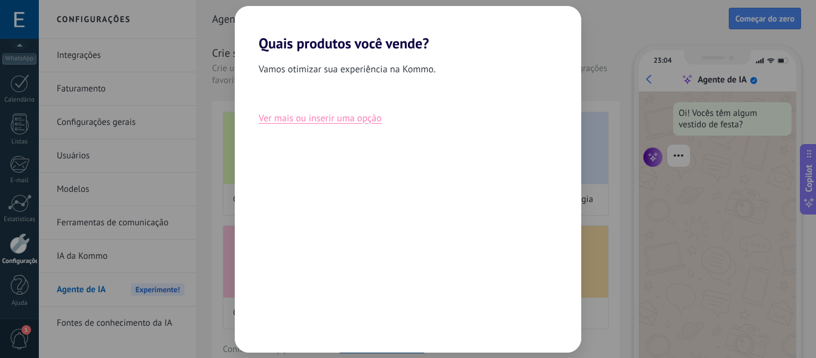
click at [292, 116] on button "Ver mais ou inserir uma opção" at bounding box center [320, 119] width 123 height 16
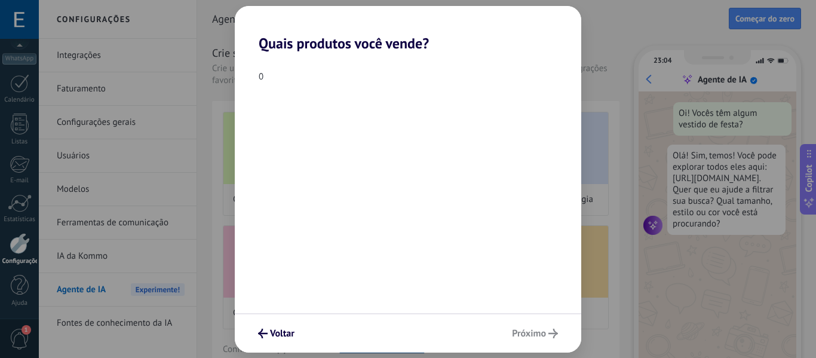
click at [538, 328] on div "Voltar Próximo" at bounding box center [408, 332] width 347 height 39
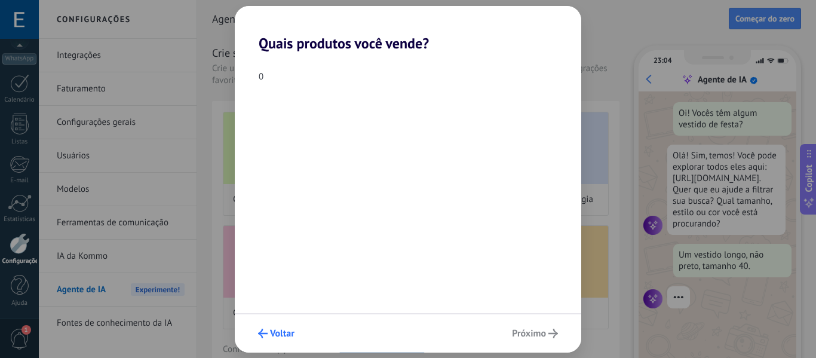
click at [284, 331] on span "Voltar" at bounding box center [282, 333] width 25 height 8
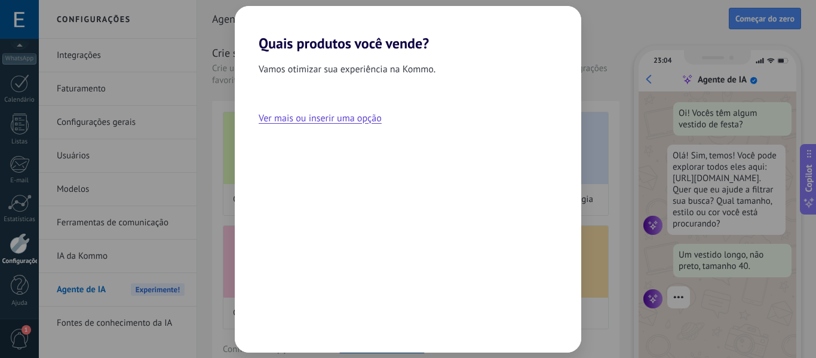
click at [533, 70] on div "Vamos otimizar sua experiência na Kommo." at bounding box center [408, 72] width 347 height 20
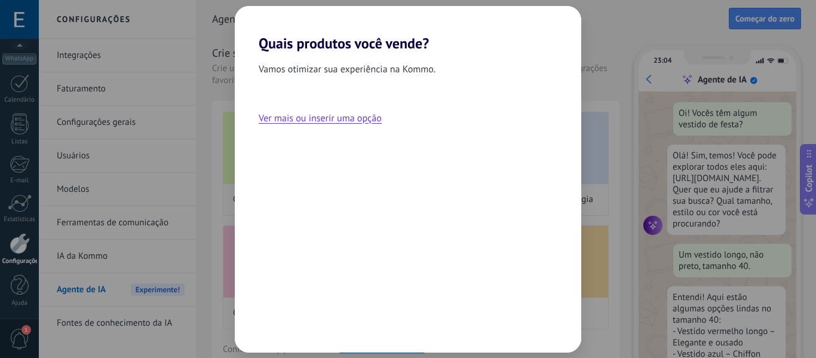
scroll to position [36, 0]
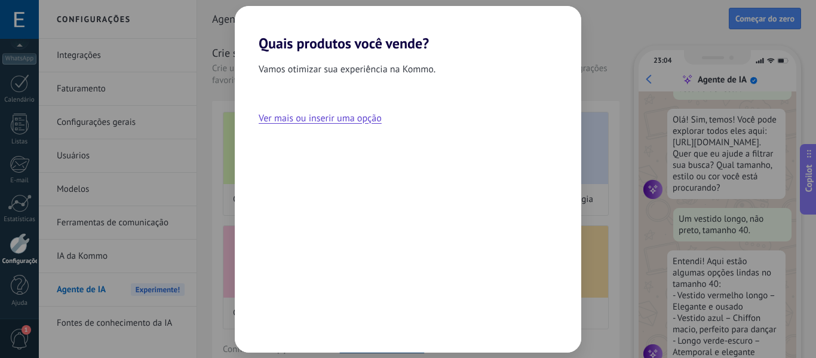
click at [238, 88] on div "Vamos otimizar sua experiência na Kommo. Ver mais ou inserir uma opção" at bounding box center [408, 202] width 347 height 301
click at [285, 123] on button "Ver mais ou inserir uma opção" at bounding box center [320, 119] width 123 height 16
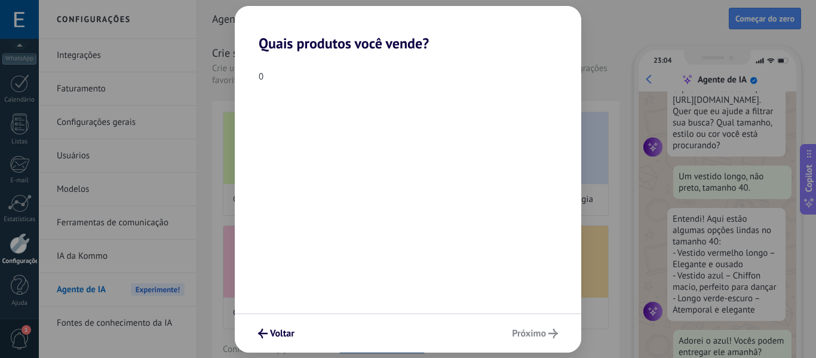
scroll to position [109, 0]
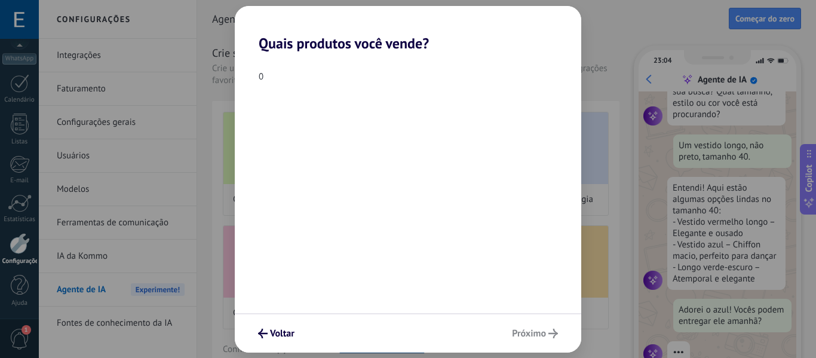
drag, startPoint x: 266, startPoint y: 75, endPoint x: 525, endPoint y: 338, distance: 369.4
click at [525, 338] on div "Quais produtos você vende? 0 Voltar Próximo" at bounding box center [408, 179] width 347 height 347
click at [525, 338] on div "Voltar Próximo" at bounding box center [408, 332] width 347 height 39
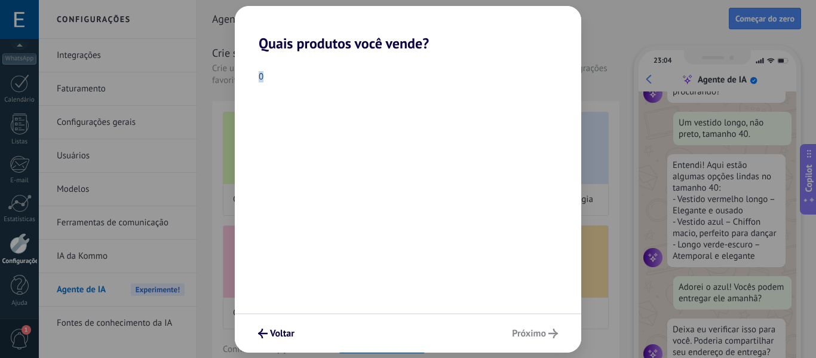
click at [263, 77] on div "0" at bounding box center [408, 76] width 347 height 11
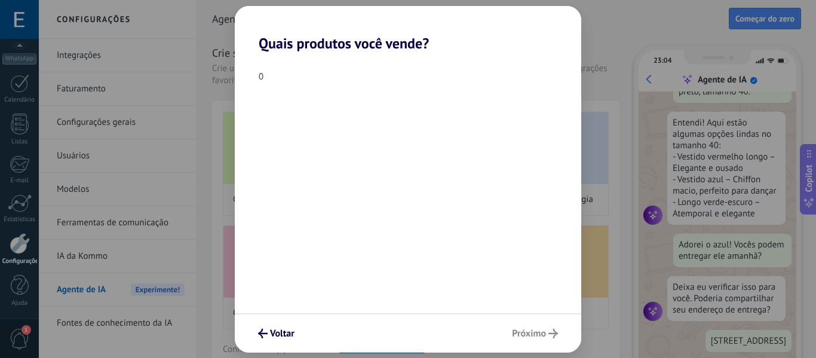
scroll to position [206, 0]
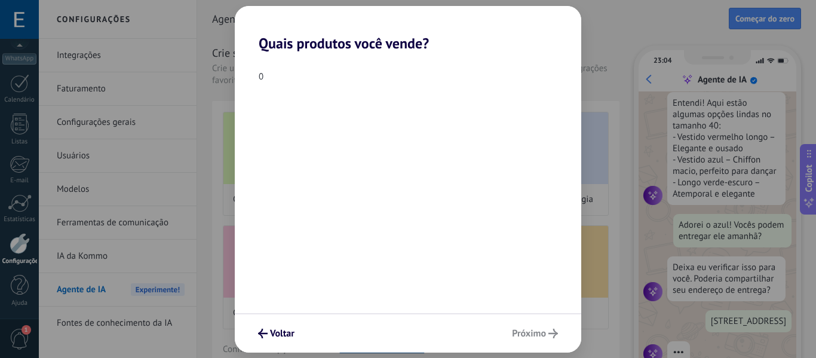
click at [263, 77] on div "0" at bounding box center [408, 76] width 347 height 11
click at [261, 77] on div "0" at bounding box center [408, 76] width 347 height 11
click at [260, 73] on div "0" at bounding box center [408, 76] width 347 height 11
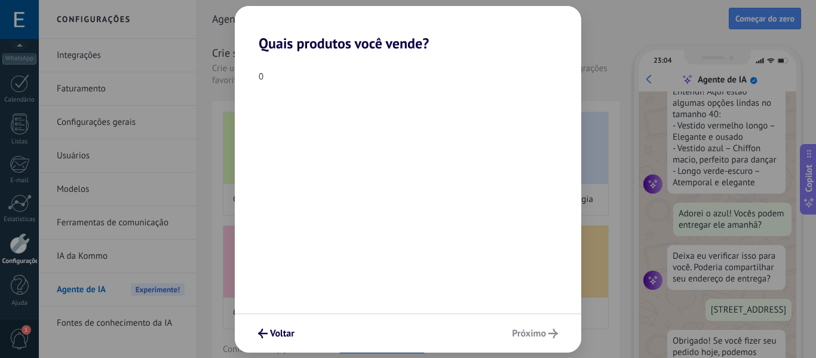
scroll to position [263, 0]
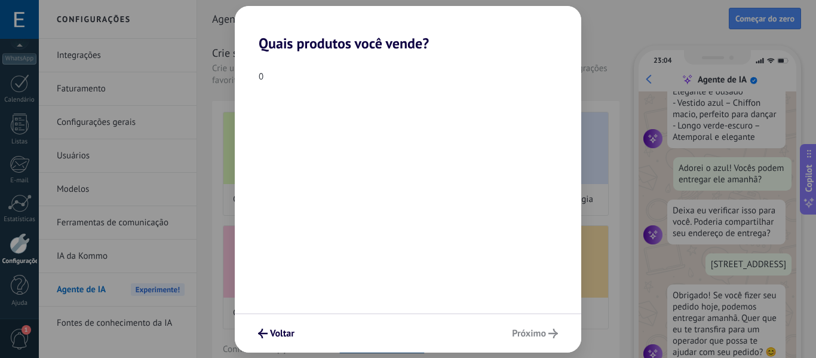
click at [260, 78] on div "0" at bounding box center [408, 76] width 347 height 11
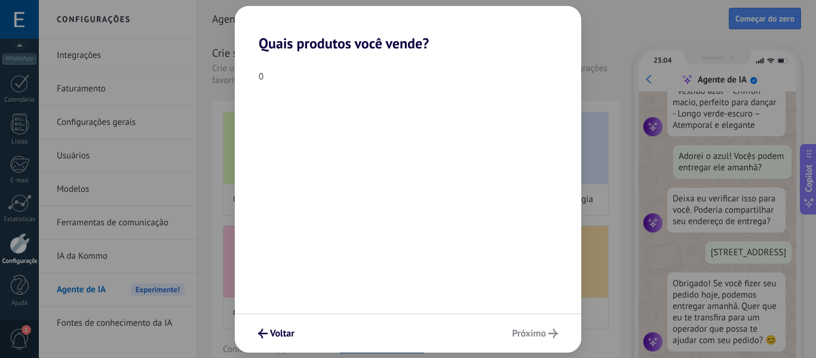
scroll to position [294, 0]
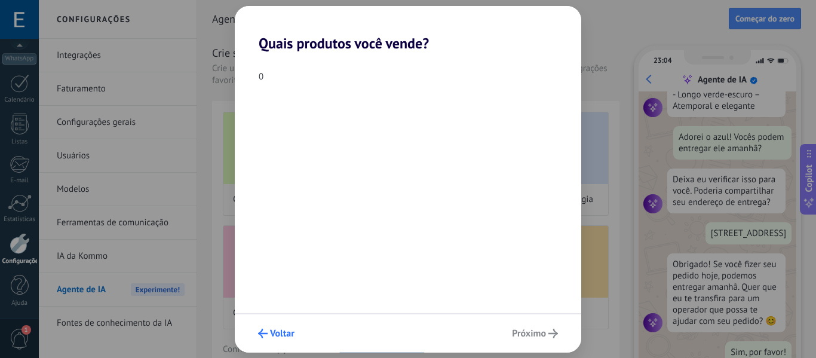
click at [267, 338] on button "Voltar" at bounding box center [276, 333] width 47 height 20
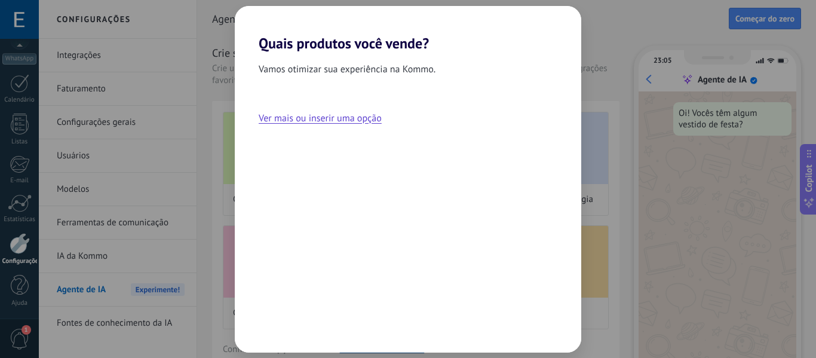
click at [220, 220] on div "Quais produtos você vende? Vamos otimizar sua experiência na Kommo. Ver mais ou…" at bounding box center [408, 179] width 816 height 358
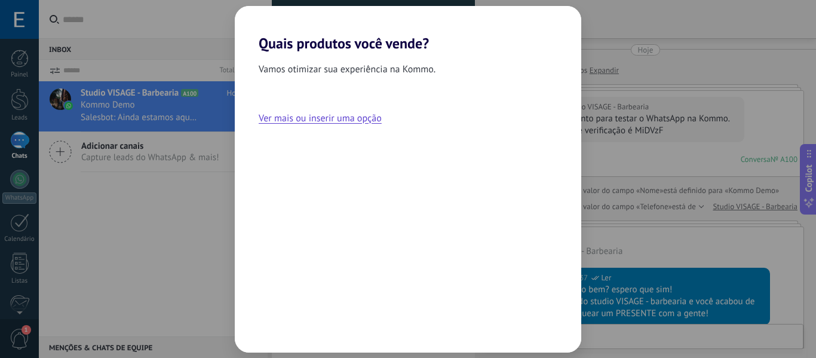
scroll to position [1184, 0]
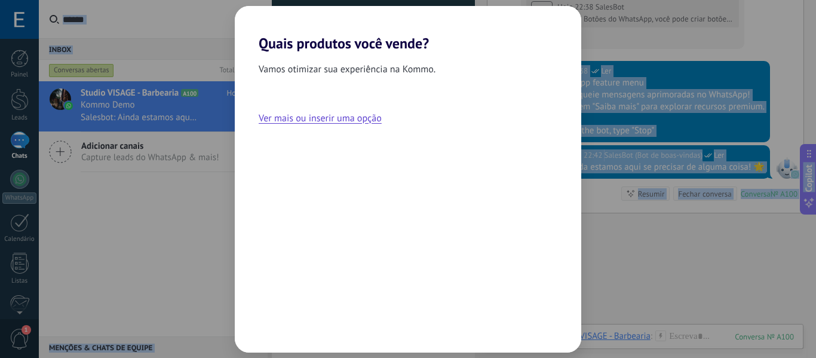
drag, startPoint x: 14, startPoint y: 182, endPoint x: 57, endPoint y: -39, distance: 224.7
click at [57, 0] on html ".abccls-1,.abccls-2{fill-rule:evenodd}.abccls-2{fill:#fff} .abfcls-1{fill:none}…" at bounding box center [408, 179] width 816 height 358
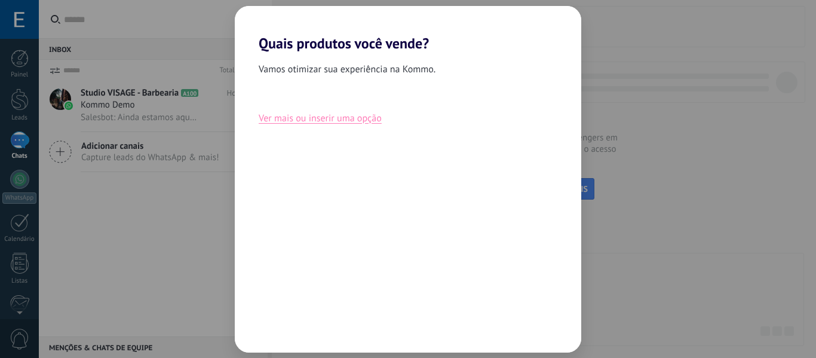
click at [312, 120] on button "Ver mais ou inserir uma opção" at bounding box center [320, 119] width 123 height 16
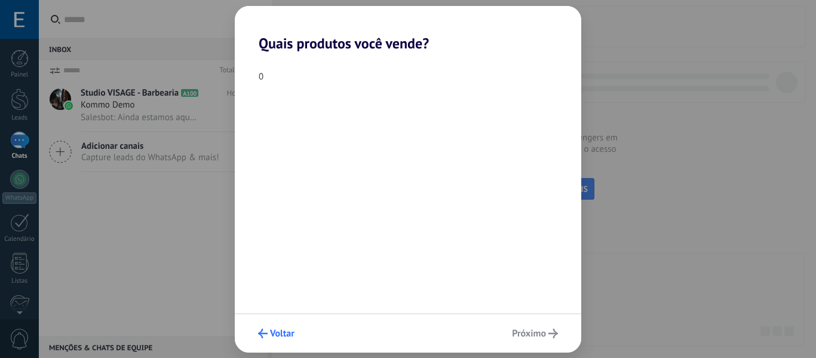
click at [277, 329] on span "Voltar" at bounding box center [282, 333] width 25 height 8
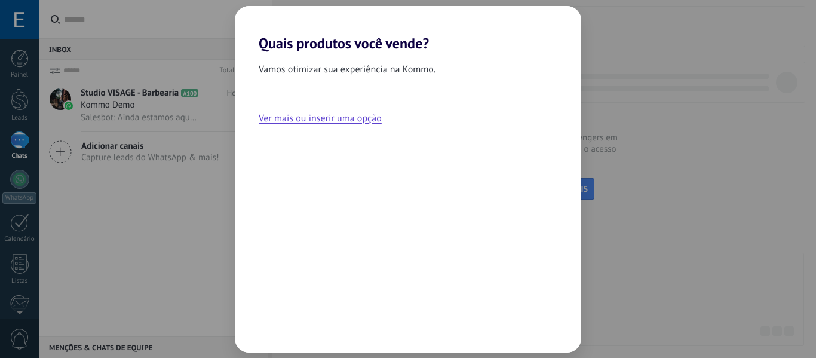
click at [277, 329] on div "Vamos otimizar sua experiência na Kommo. Ver mais ou inserir uma opção" at bounding box center [408, 202] width 347 height 301
click at [197, 195] on div "Quais produtos você vende? Vamos otimizar sua experiência na Kommo. Ver mais ou…" at bounding box center [408, 179] width 816 height 358
